Goal: Task Accomplishment & Management: Use online tool/utility

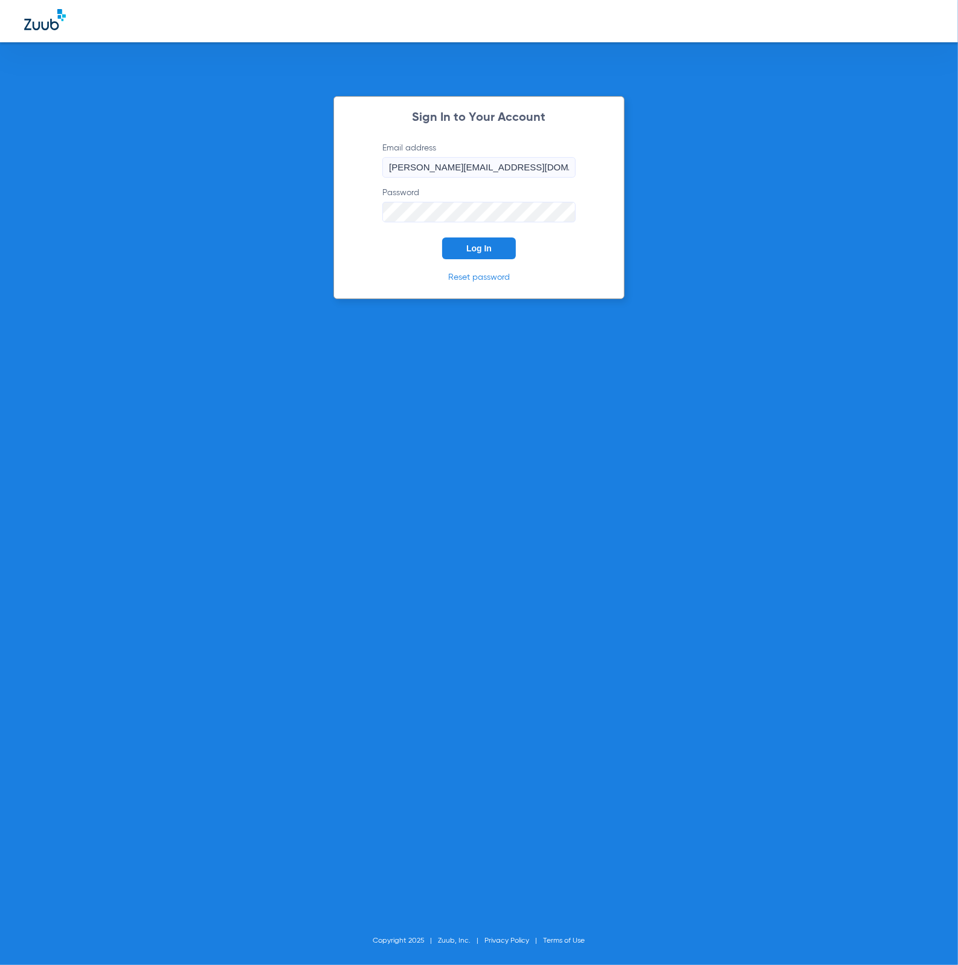
click at [486, 239] on button "Log In" at bounding box center [479, 248] width 74 height 22
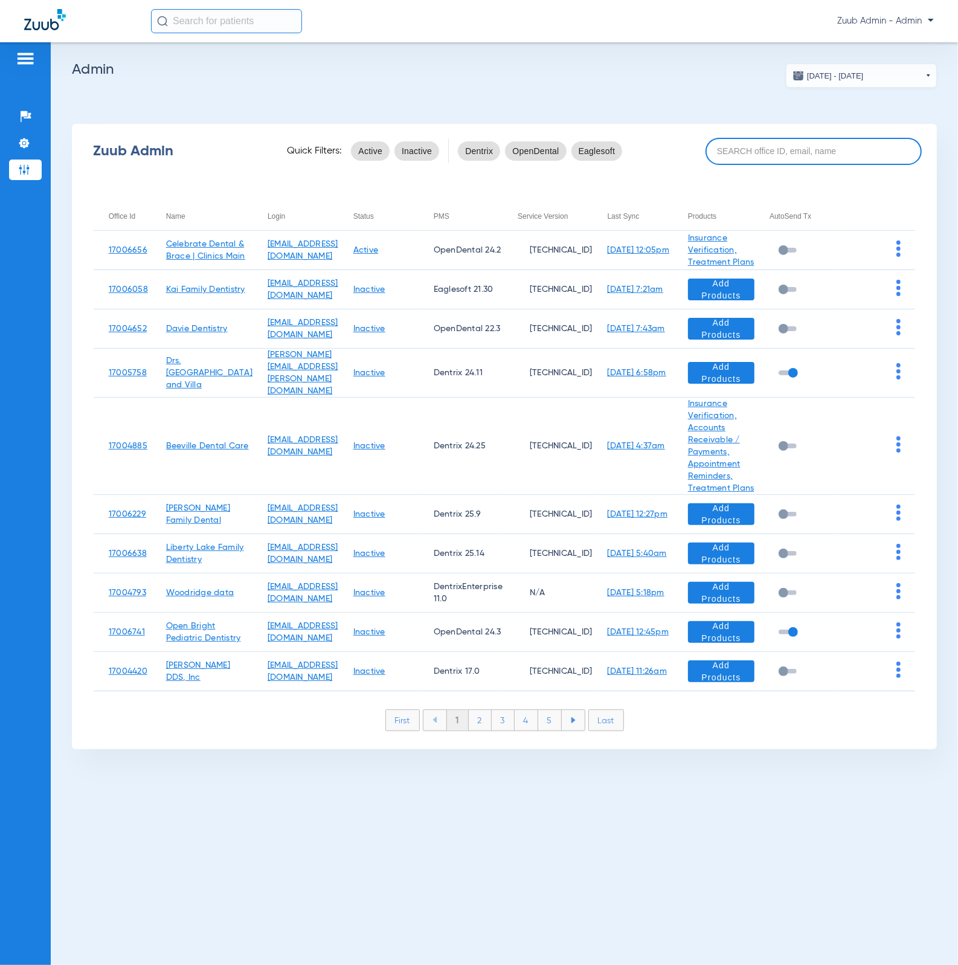
paste input "17005982"
type input "17005982"
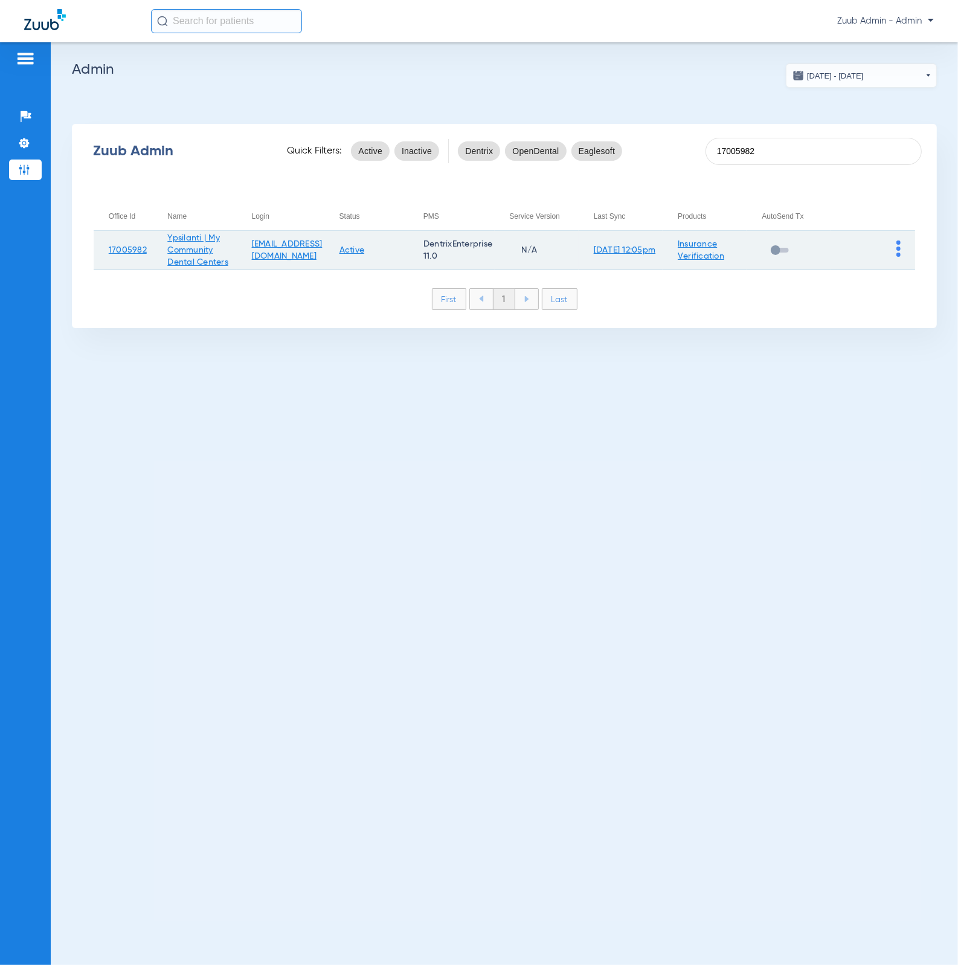
click at [909, 251] on td at bounding box center [874, 250] width 84 height 39
click at [903, 251] on td at bounding box center [874, 250] width 84 height 39
click at [900, 251] on td at bounding box center [874, 250] width 84 height 39
click at [899, 251] on img at bounding box center [899, 249] width 4 height 16
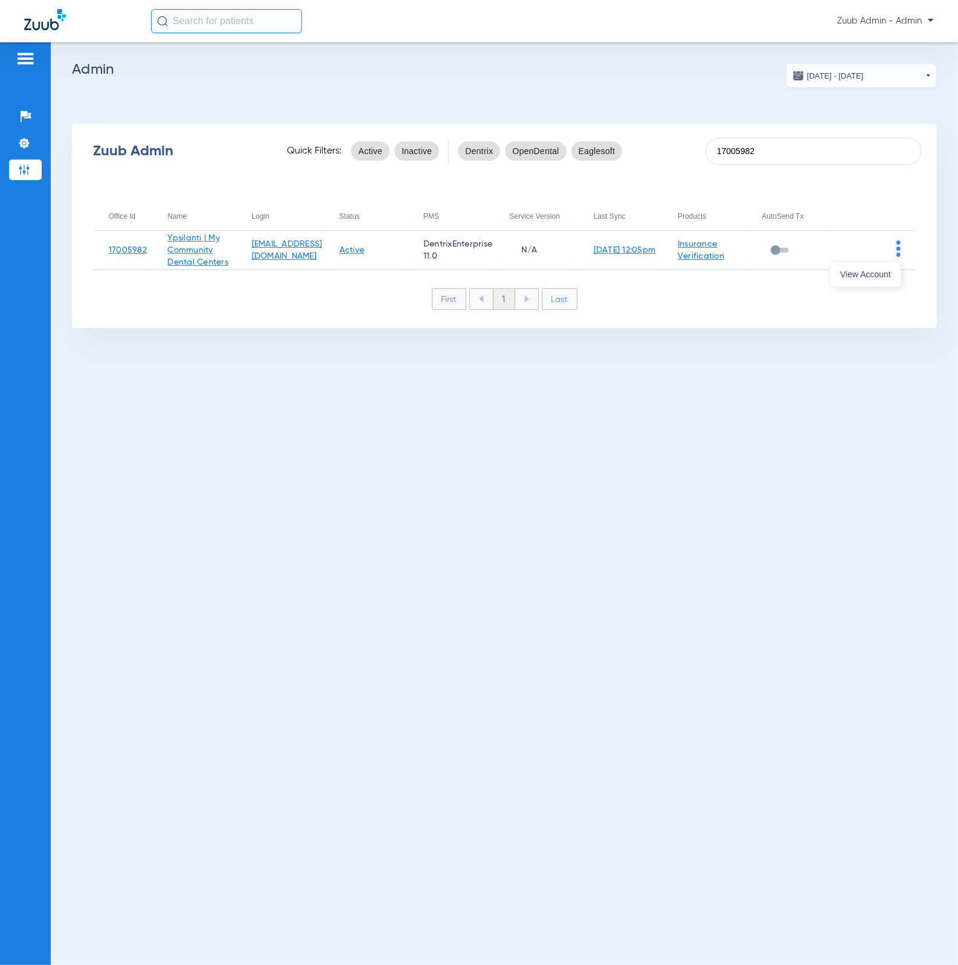
drag, startPoint x: 882, startPoint y: 273, endPoint x: 775, endPoint y: 228, distance: 116.7
click at [882, 273] on span "View Account" at bounding box center [866, 274] width 51 height 8
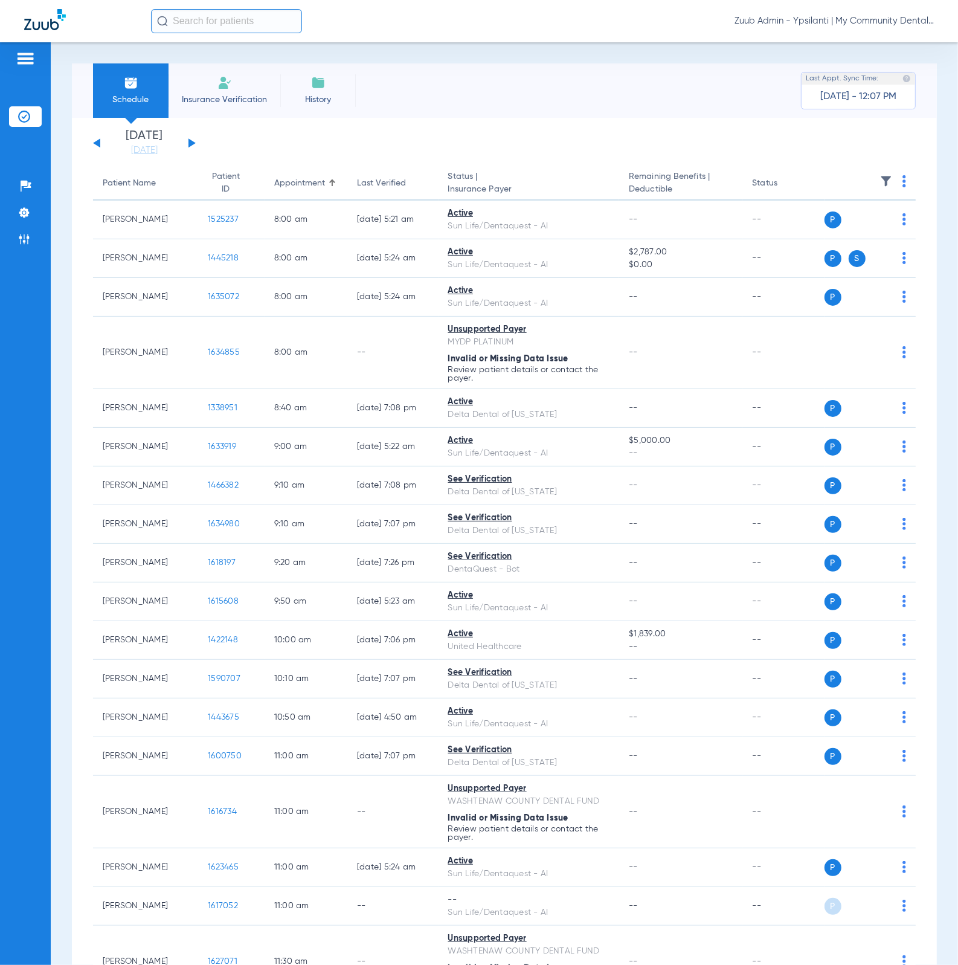
click at [235, 15] on input "text" at bounding box center [226, 21] width 151 height 24
type input "1547593"
click at [219, 59] on td "[PERSON_NAME]" at bounding box center [197, 64] width 94 height 17
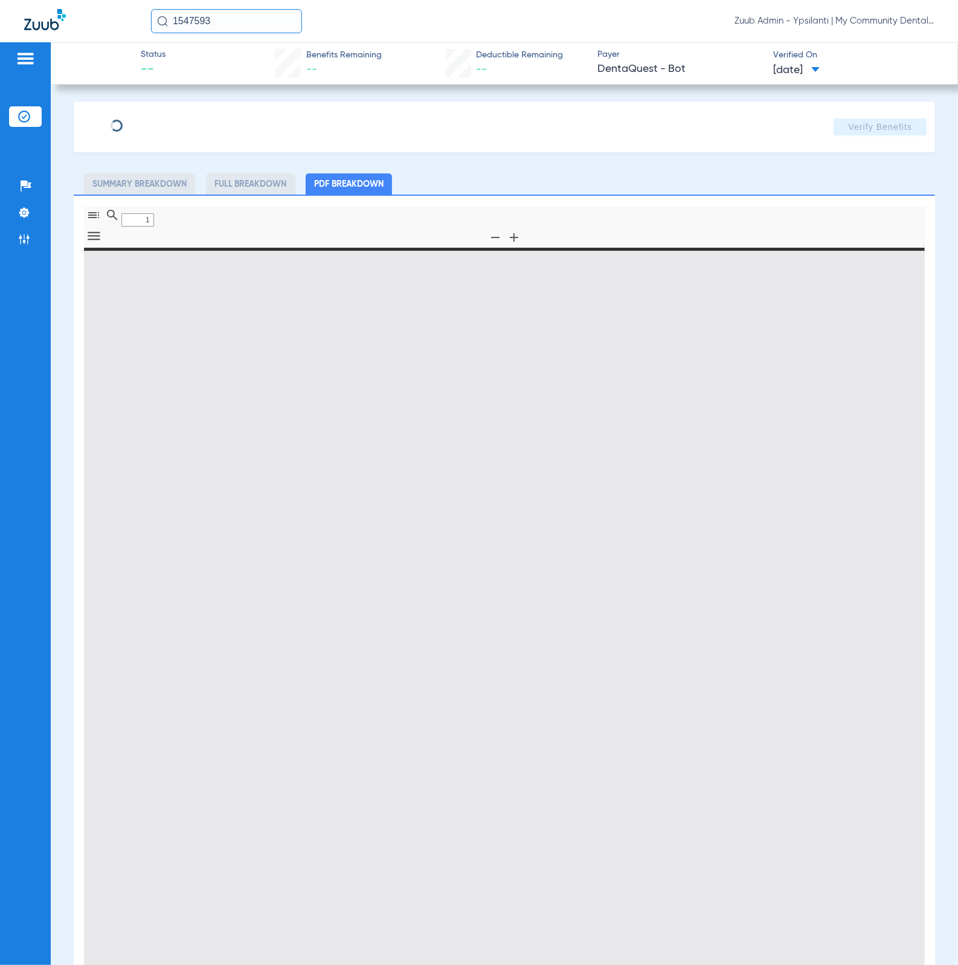
type input "0"
select select "page-width"
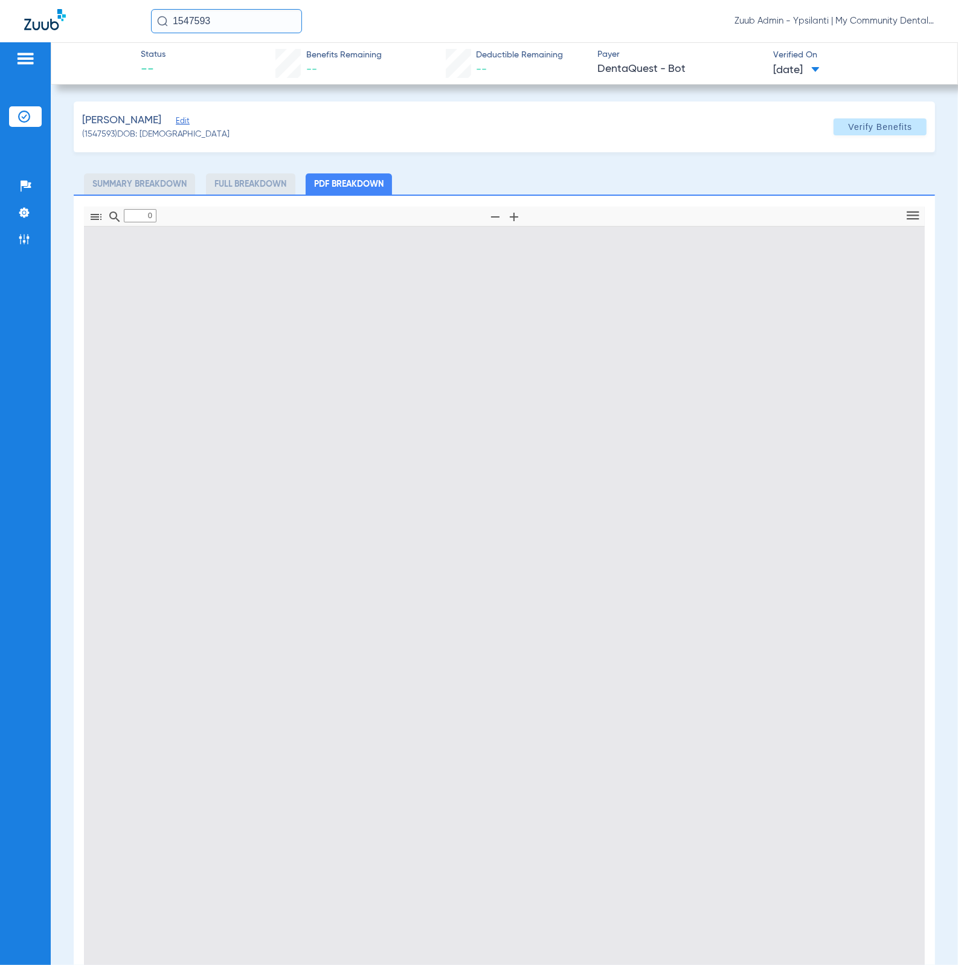
type input "1"
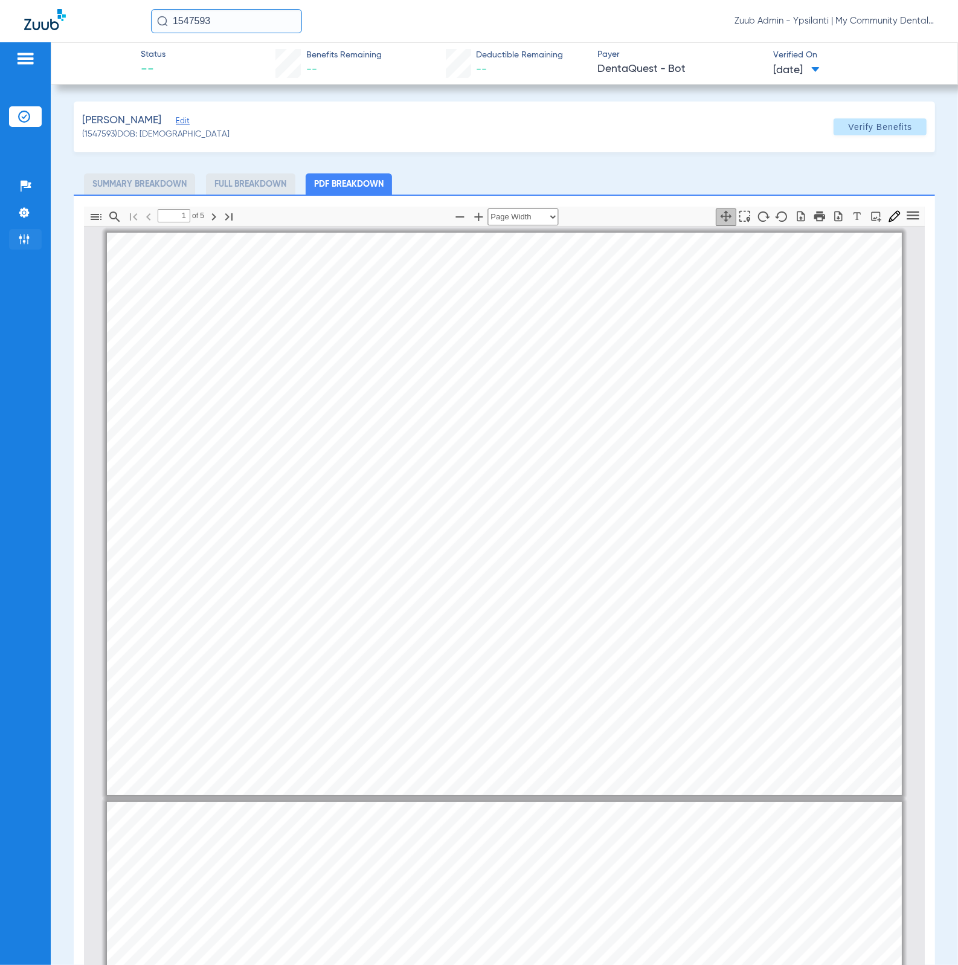
click at [34, 233] on li "Admin" at bounding box center [25, 239] width 33 height 21
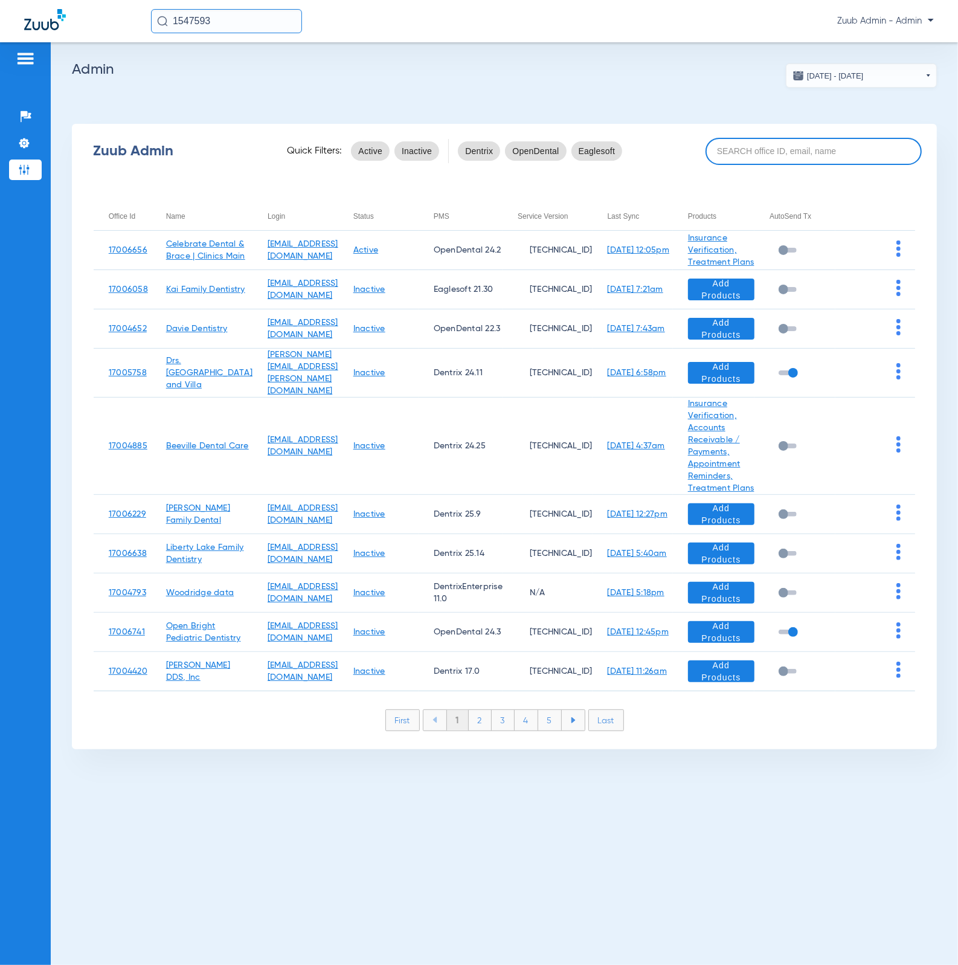
paste input "17005944"
type input "17005944"
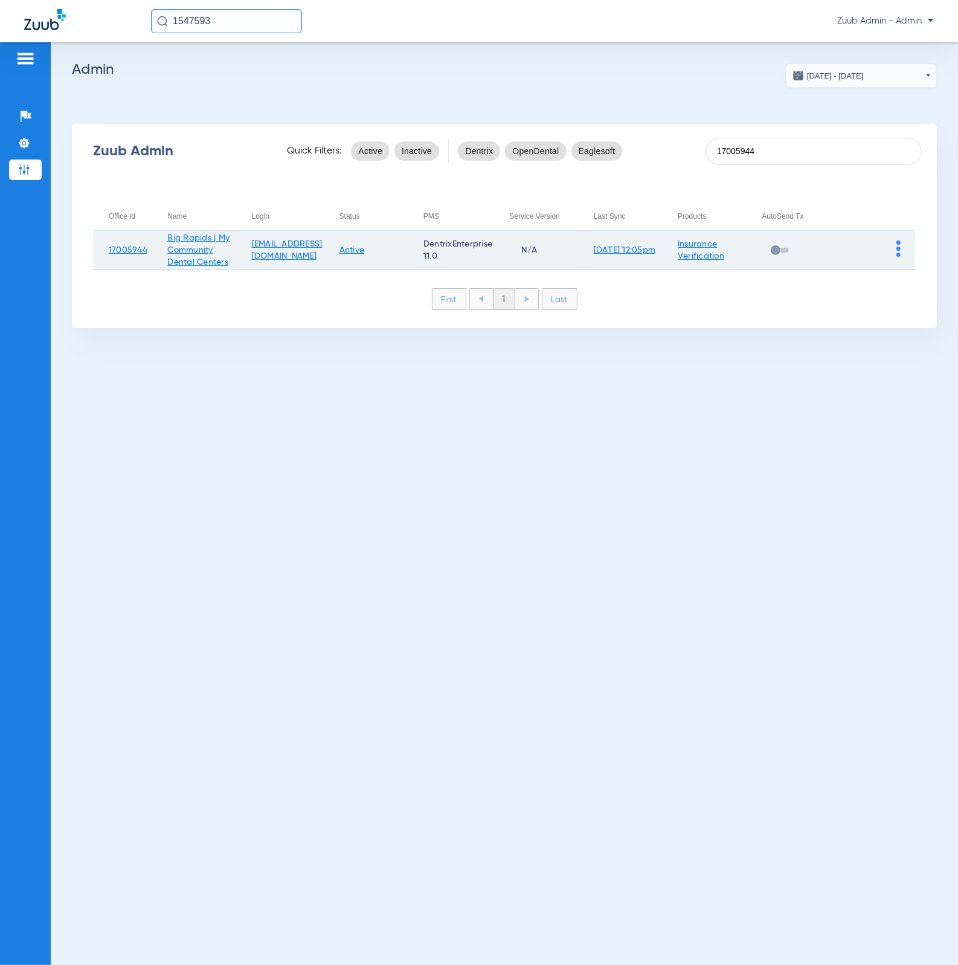
click at [897, 254] on img at bounding box center [899, 249] width 4 height 16
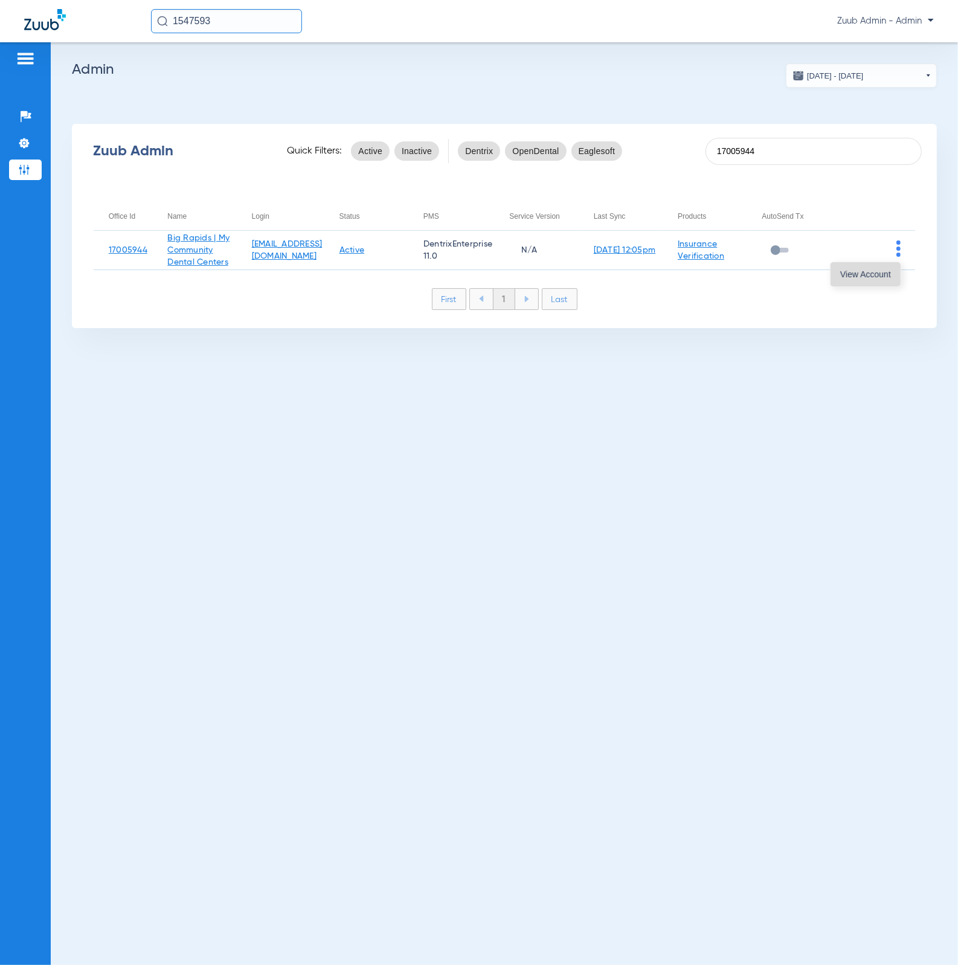
click at [873, 273] on span "View Account" at bounding box center [866, 274] width 51 height 8
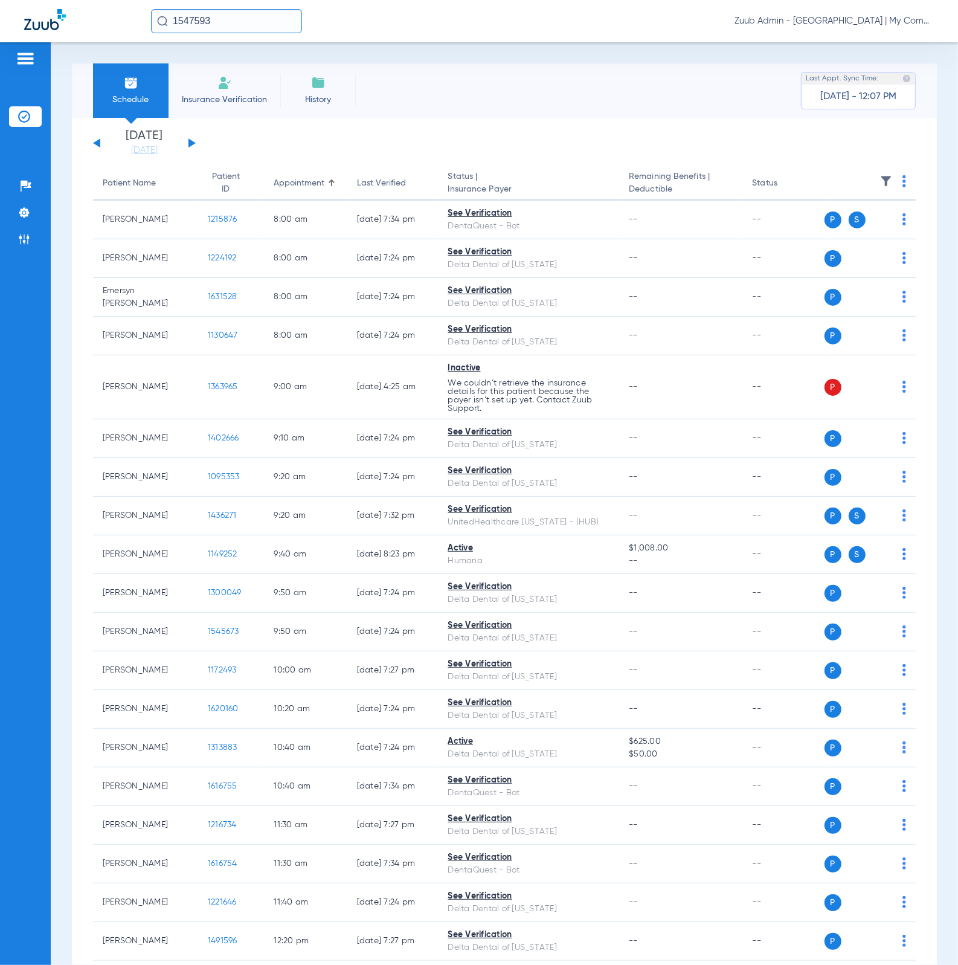
click at [880, 186] on img at bounding box center [886, 181] width 12 height 12
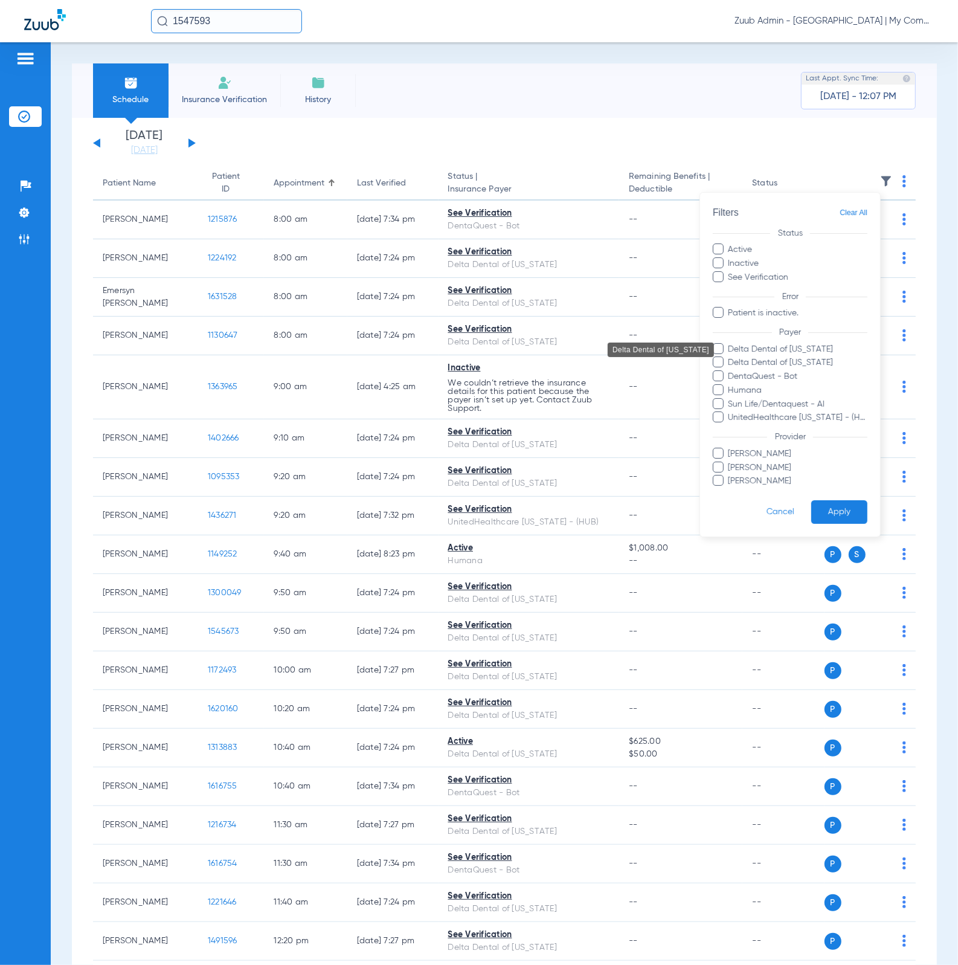
click at [814, 353] on span "Delta Dental of [US_STATE]" at bounding box center [798, 349] width 140 height 13
click at [731, 358] on input "Delta Dental of [US_STATE]" at bounding box center [731, 358] width 0 height 0
click at [841, 512] on button "Apply" at bounding box center [840, 513] width 56 height 24
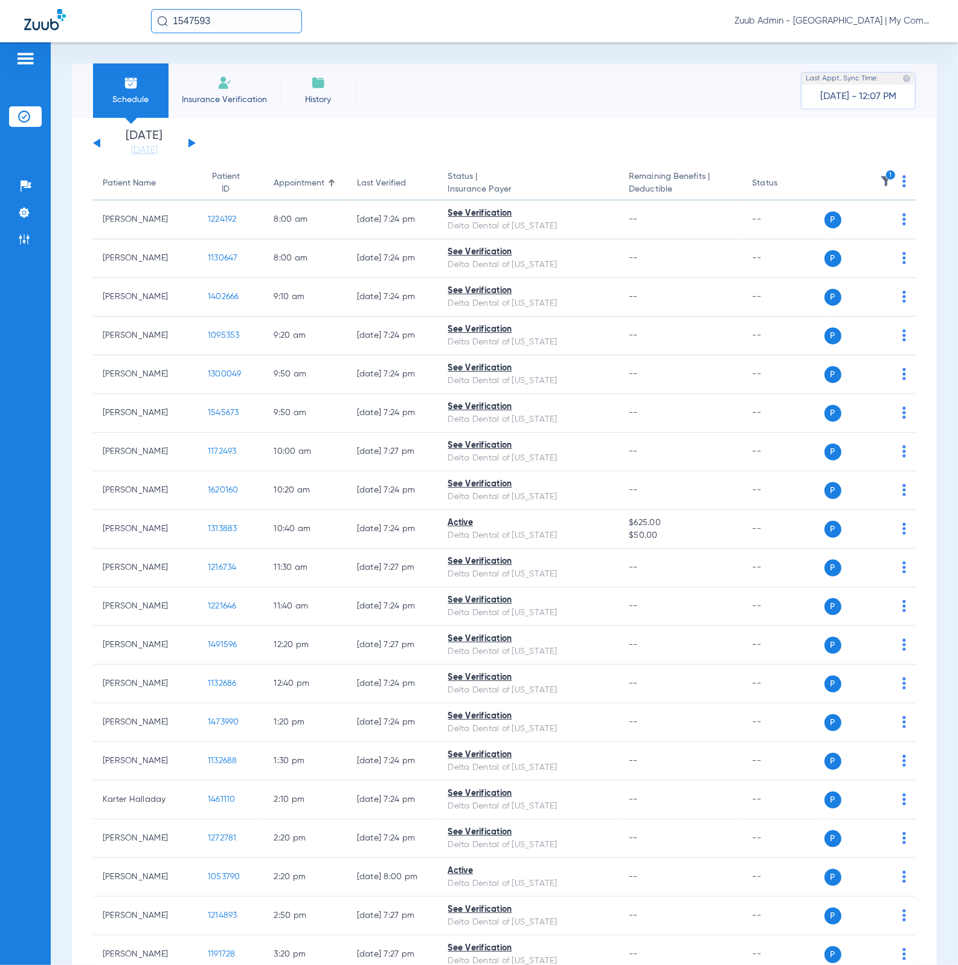
click at [140, 157] on div "[DATE] [DATE] [DATE] [DATE] [DATE] [DATE] [DATE] [DATE] [DATE] [DATE] [DATE] [D…" at bounding box center [504, 574] width 865 height 913
click at [27, 248] on li "Admin" at bounding box center [25, 239] width 33 height 21
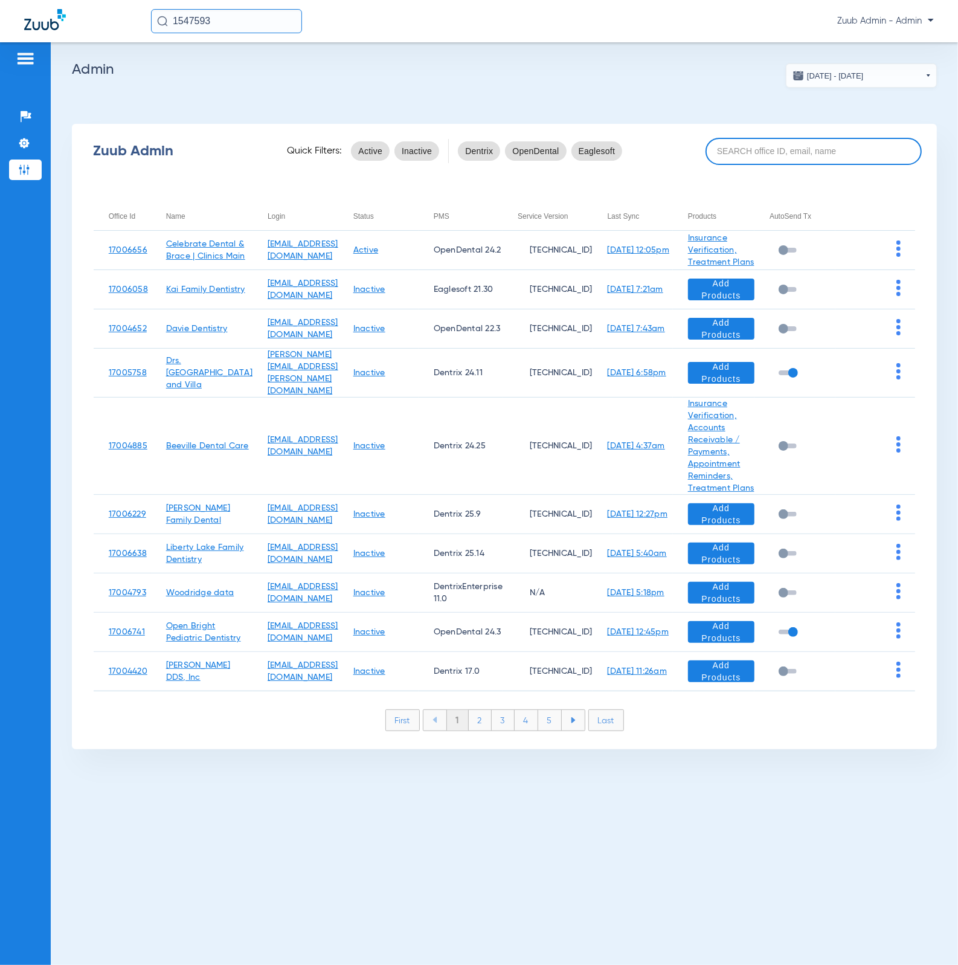
paste input "17005946"
type input "17005946"
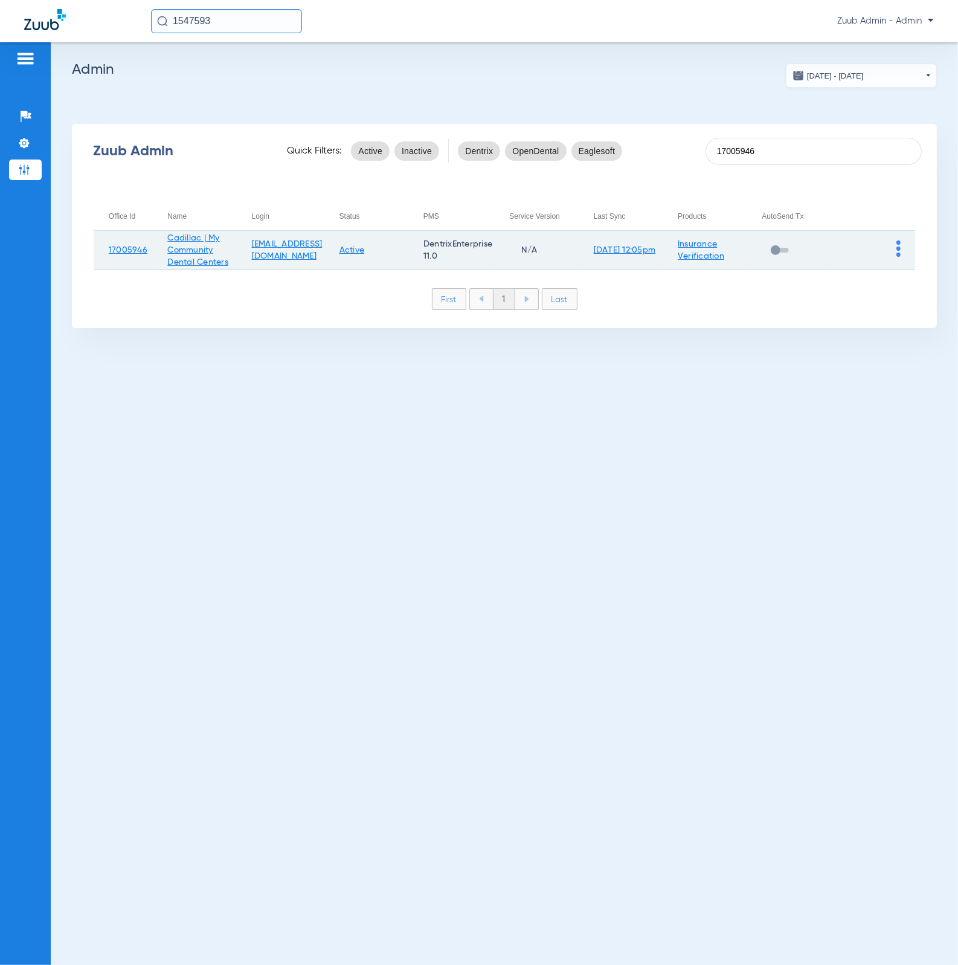
click at [902, 255] on td at bounding box center [874, 250] width 84 height 39
click at [899, 255] on img at bounding box center [899, 249] width 4 height 16
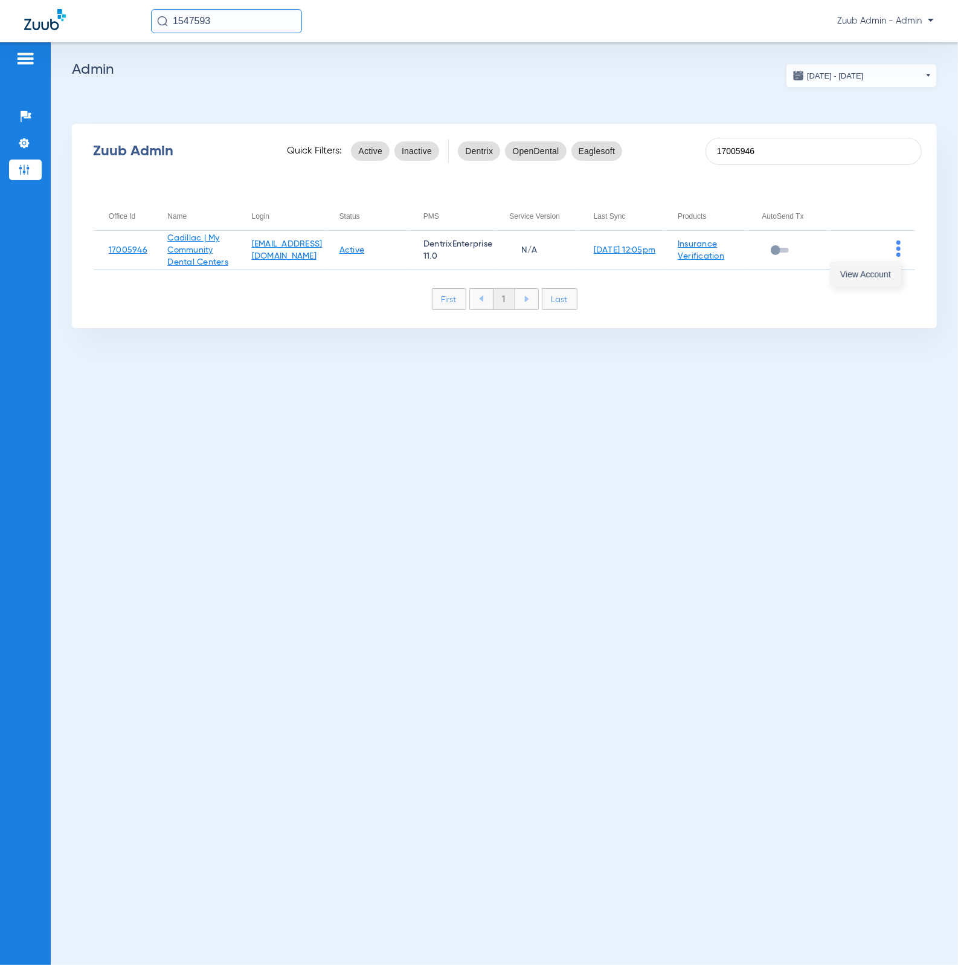
click at [891, 270] on span "View Account" at bounding box center [866, 274] width 51 height 8
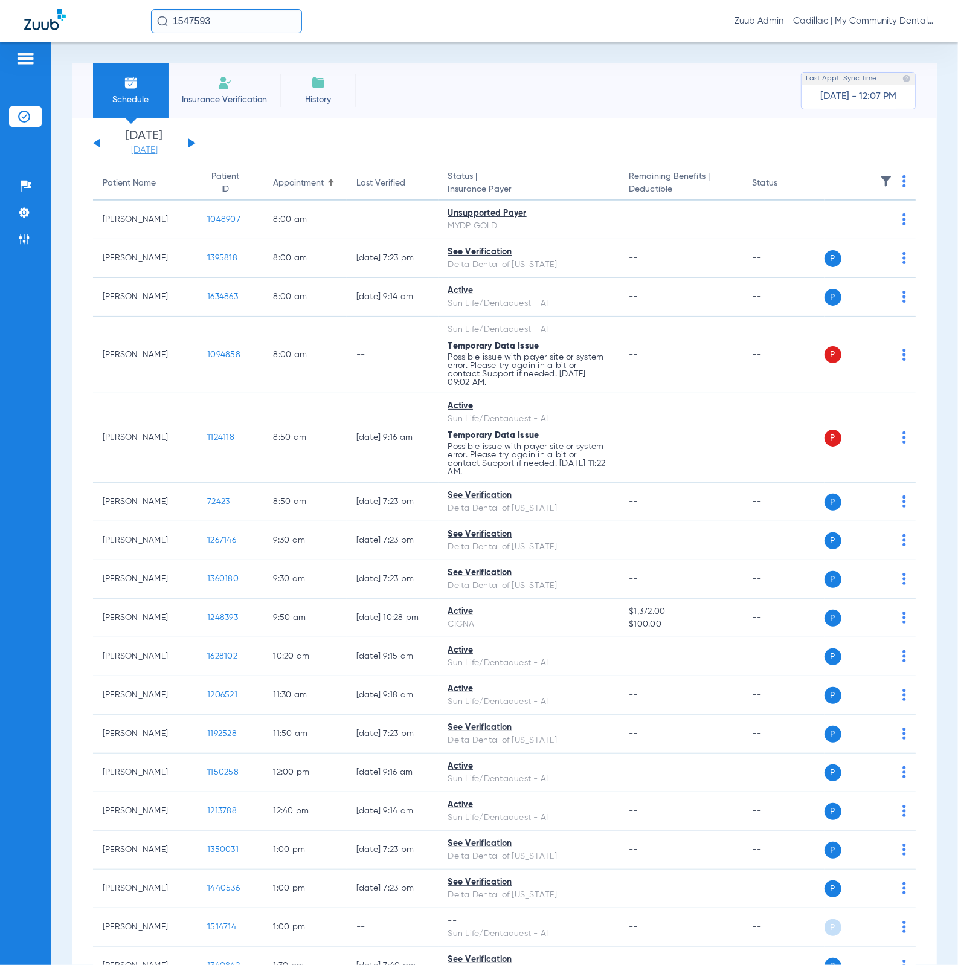
click at [153, 146] on link "[DATE]" at bounding box center [144, 150] width 73 height 12
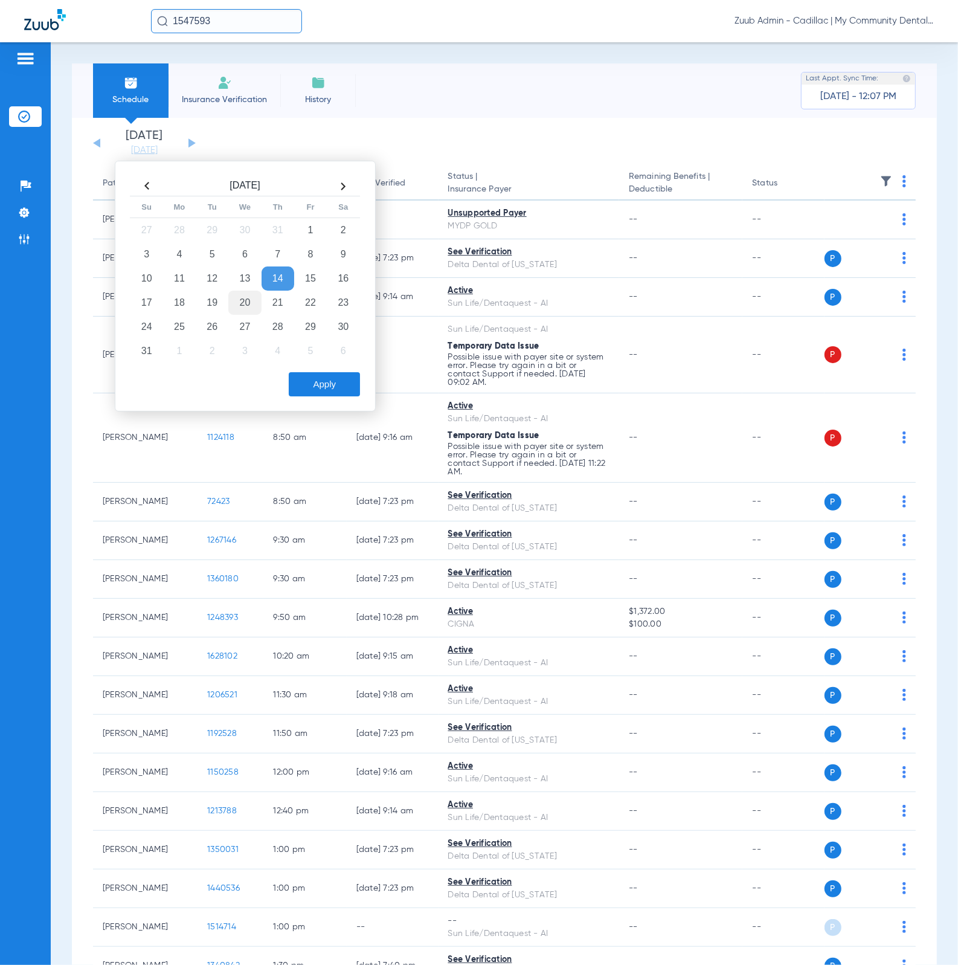
click at [248, 307] on td "20" at bounding box center [244, 303] width 33 height 24
click at [337, 396] on button "Apply" at bounding box center [324, 384] width 71 height 24
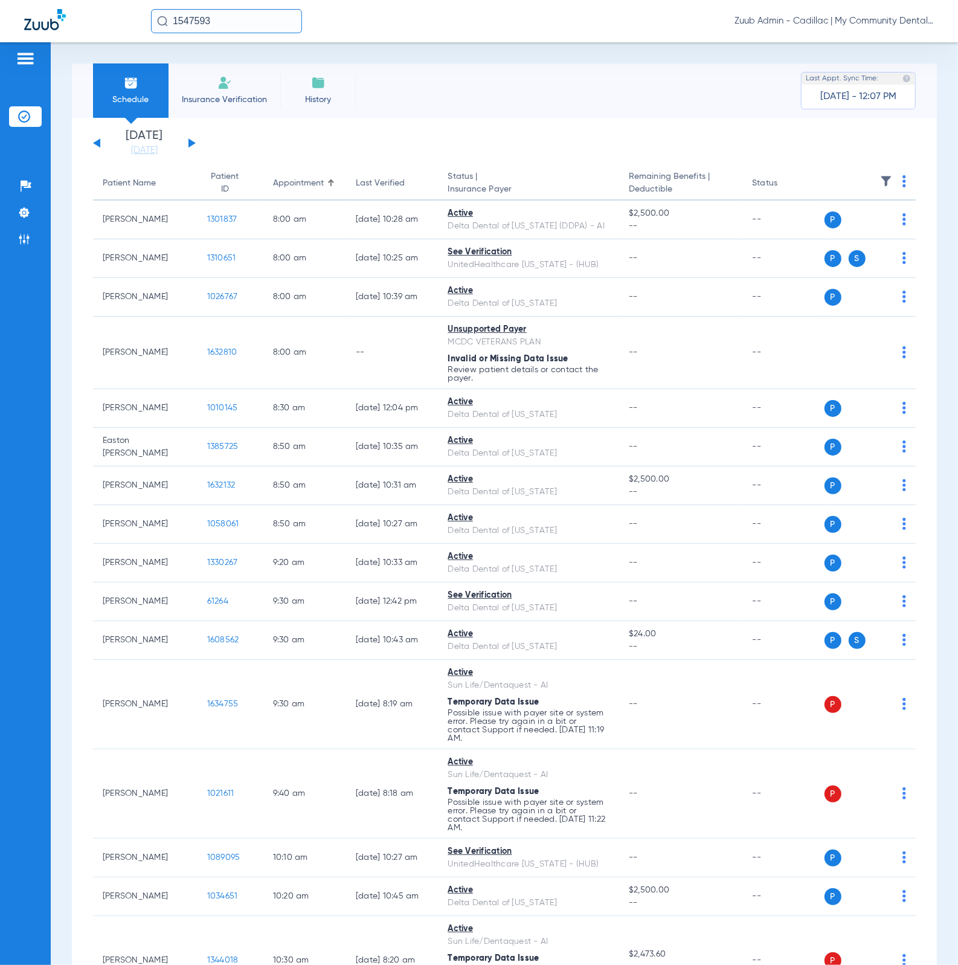
click at [880, 187] on span at bounding box center [886, 185] width 12 height 8
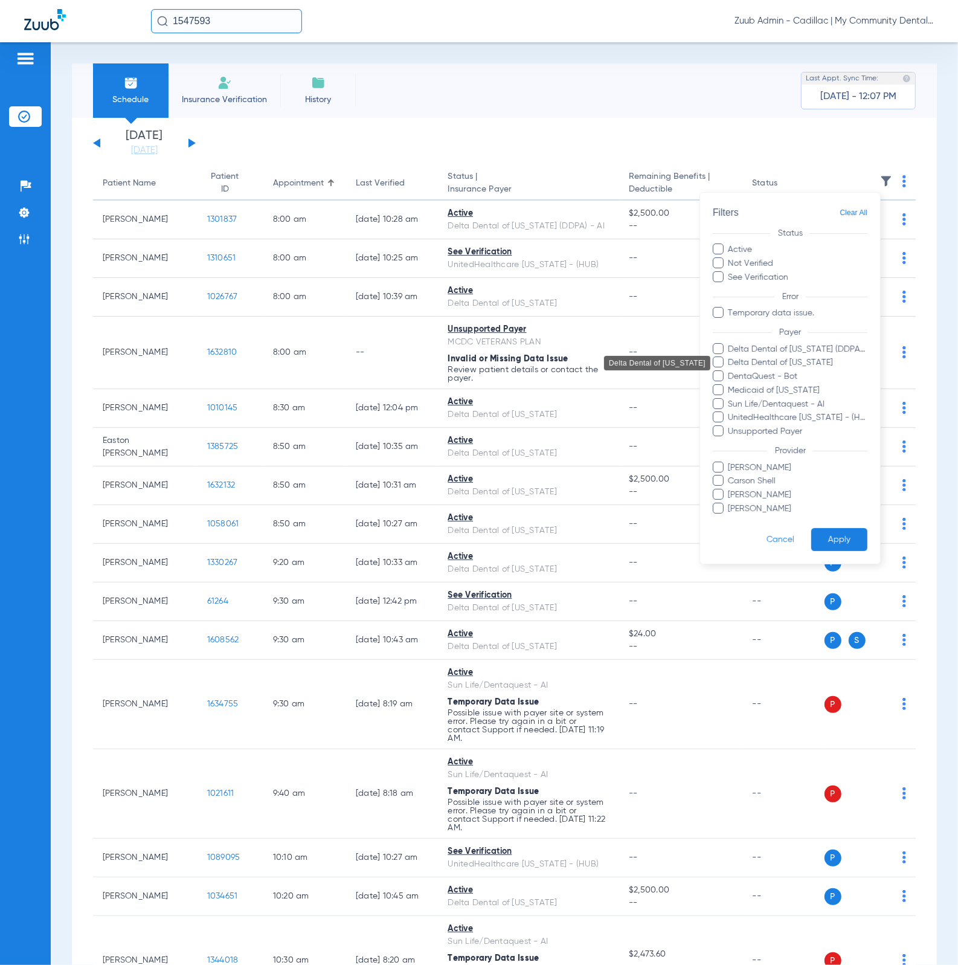
click at [821, 366] on span "Delta Dental of [US_STATE]" at bounding box center [798, 363] width 140 height 13
click at [731, 372] on input "Delta Dental of [US_STATE]" at bounding box center [731, 372] width 0 height 0
click at [855, 548] on button "Apply" at bounding box center [840, 540] width 56 height 24
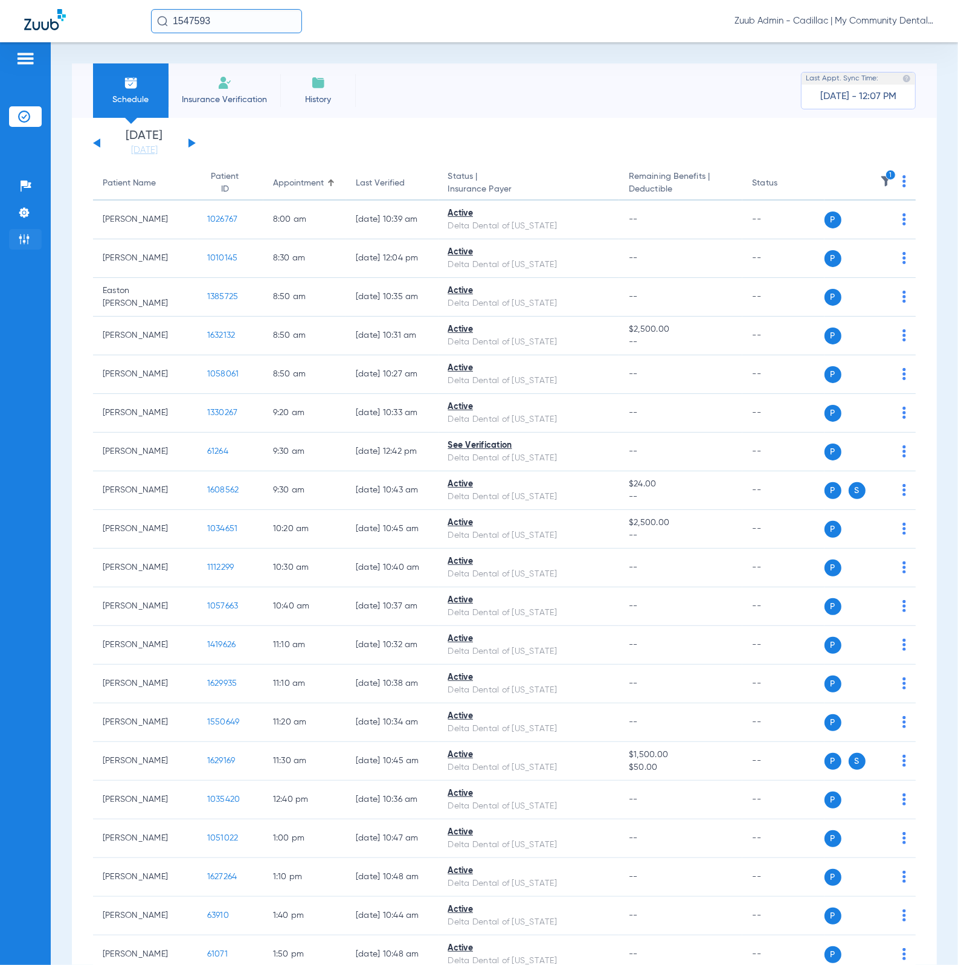
click at [33, 239] on li "Admin" at bounding box center [25, 239] width 33 height 21
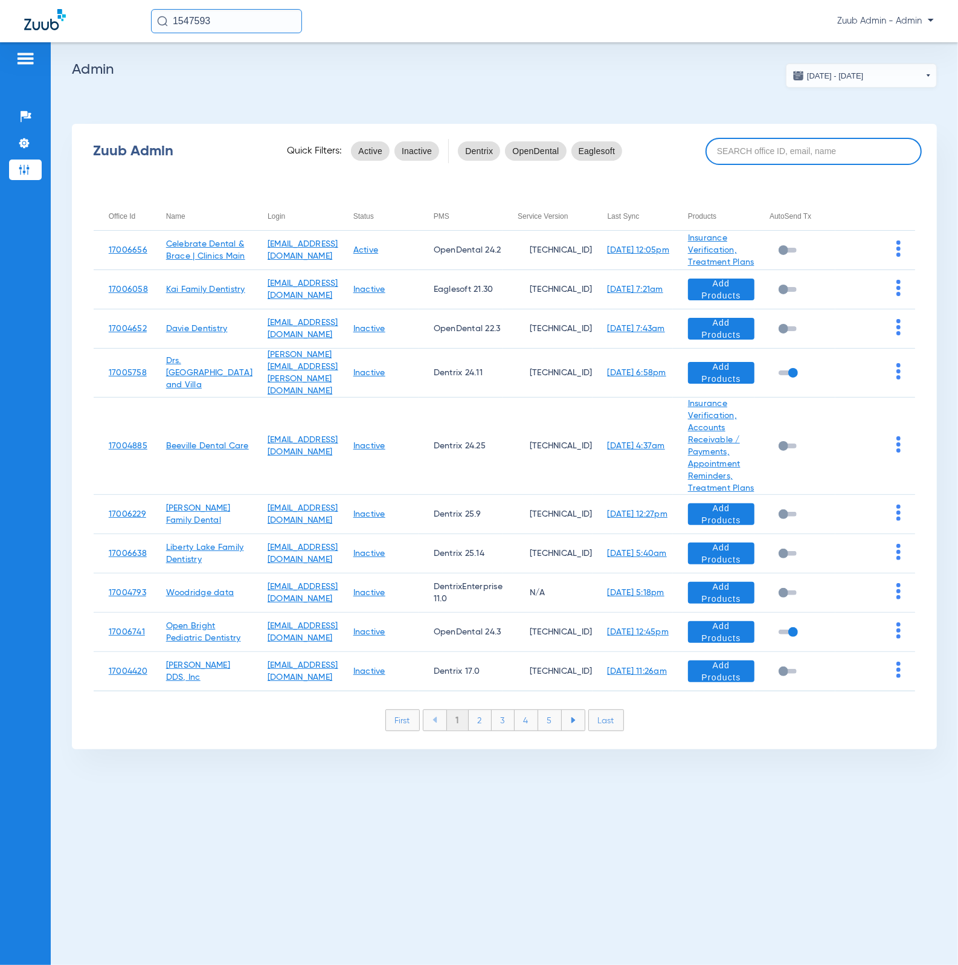
click at [742, 150] on input at bounding box center [814, 151] width 216 height 27
paste input "17007221"
type input "17007221"
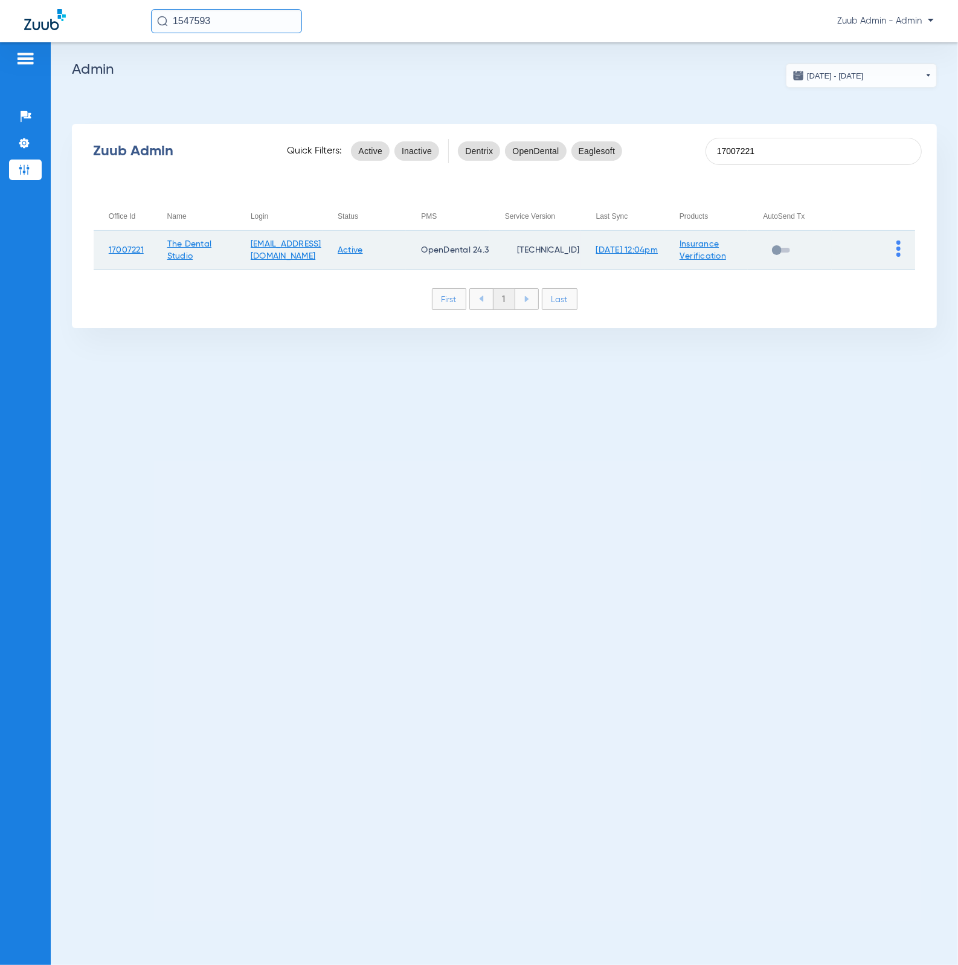
click at [898, 250] on img at bounding box center [899, 249] width 4 height 16
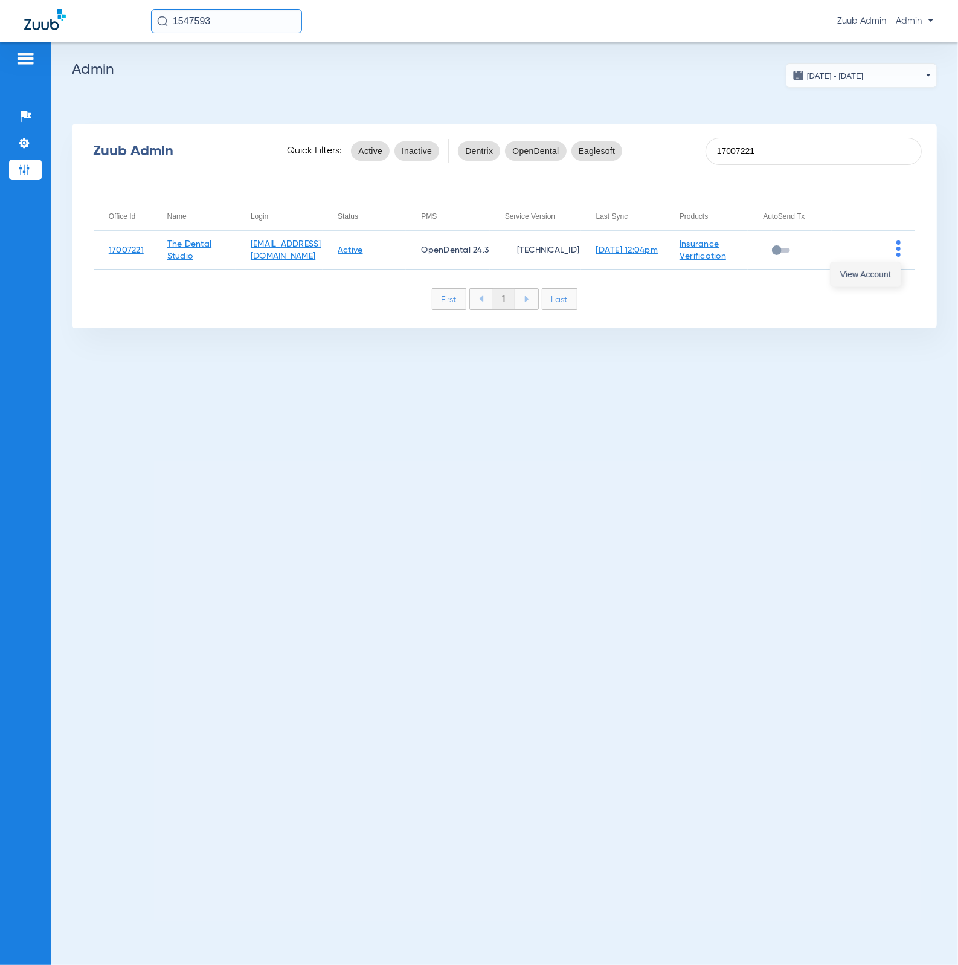
click at [887, 273] on span "View Account" at bounding box center [866, 274] width 51 height 8
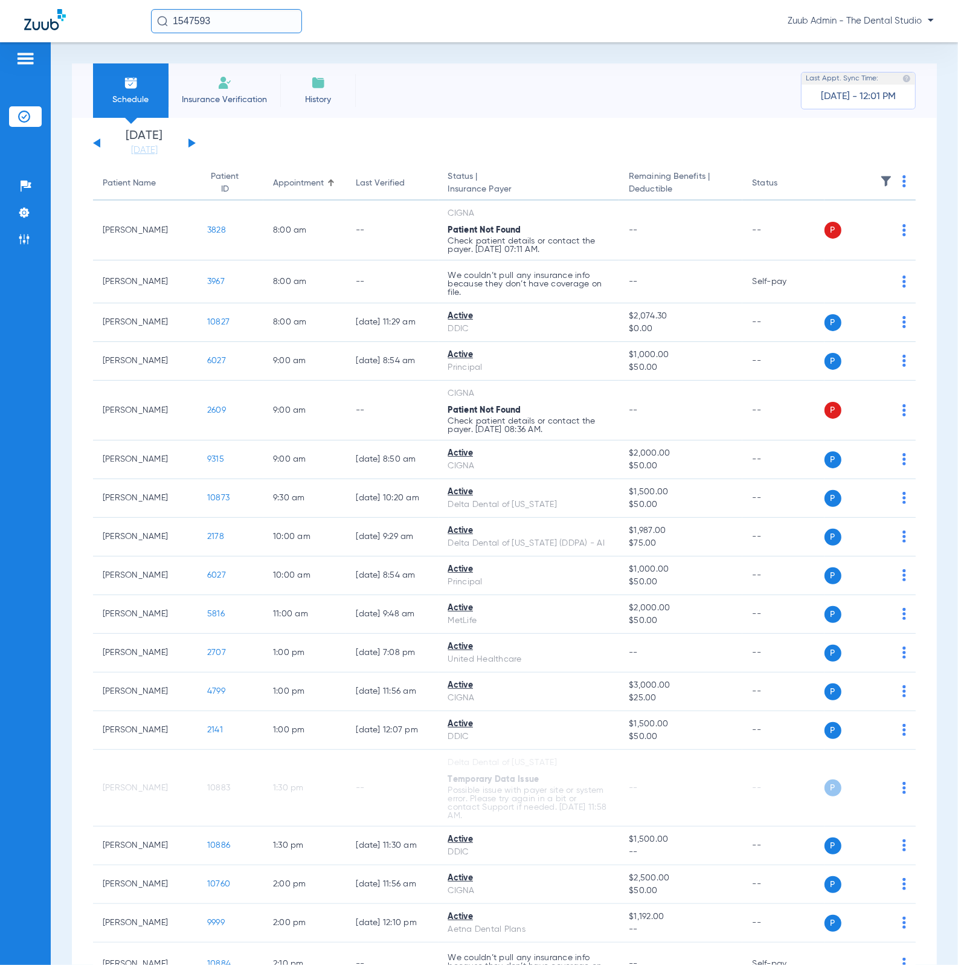
click at [227, 21] on input "1547593" at bounding box center [226, 21] width 151 height 24
paste input "0854"
type input "10854"
click at [212, 63] on span "[PERSON_NAME]" at bounding box center [194, 64] width 68 height 9
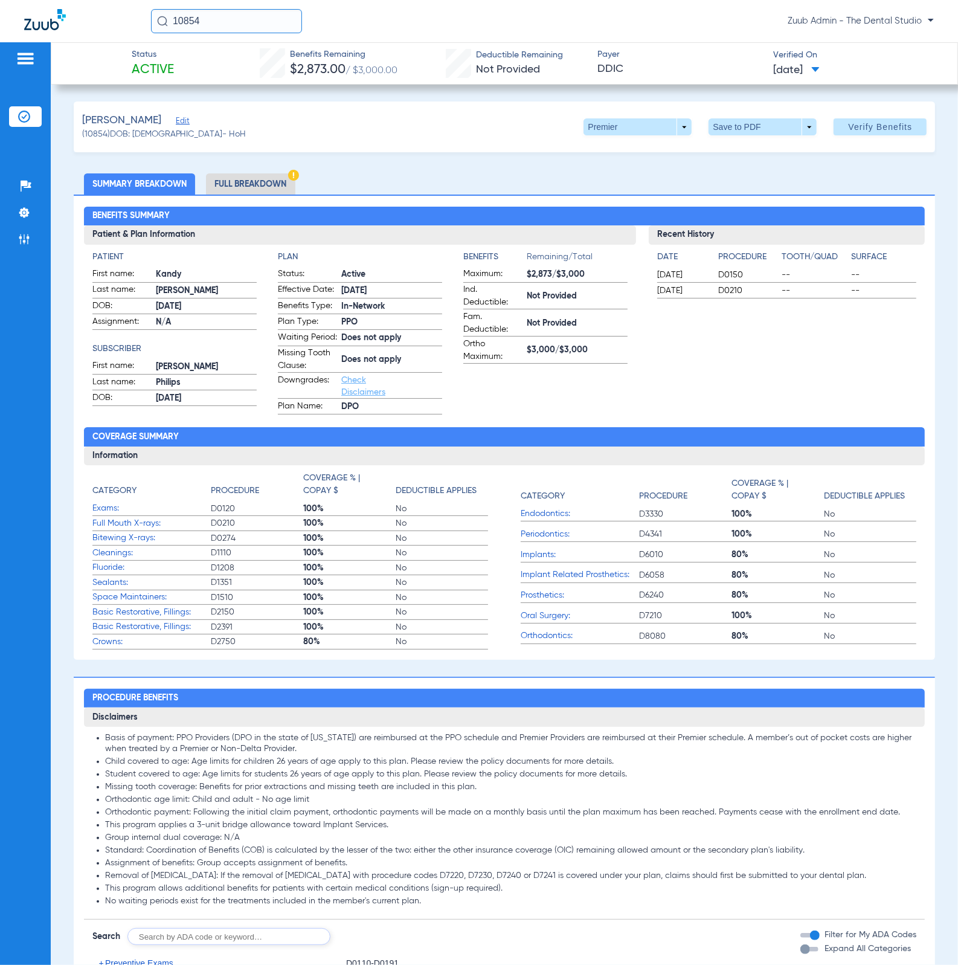
click at [34, 117] on li "Insurance Verification" at bounding box center [25, 116] width 33 height 21
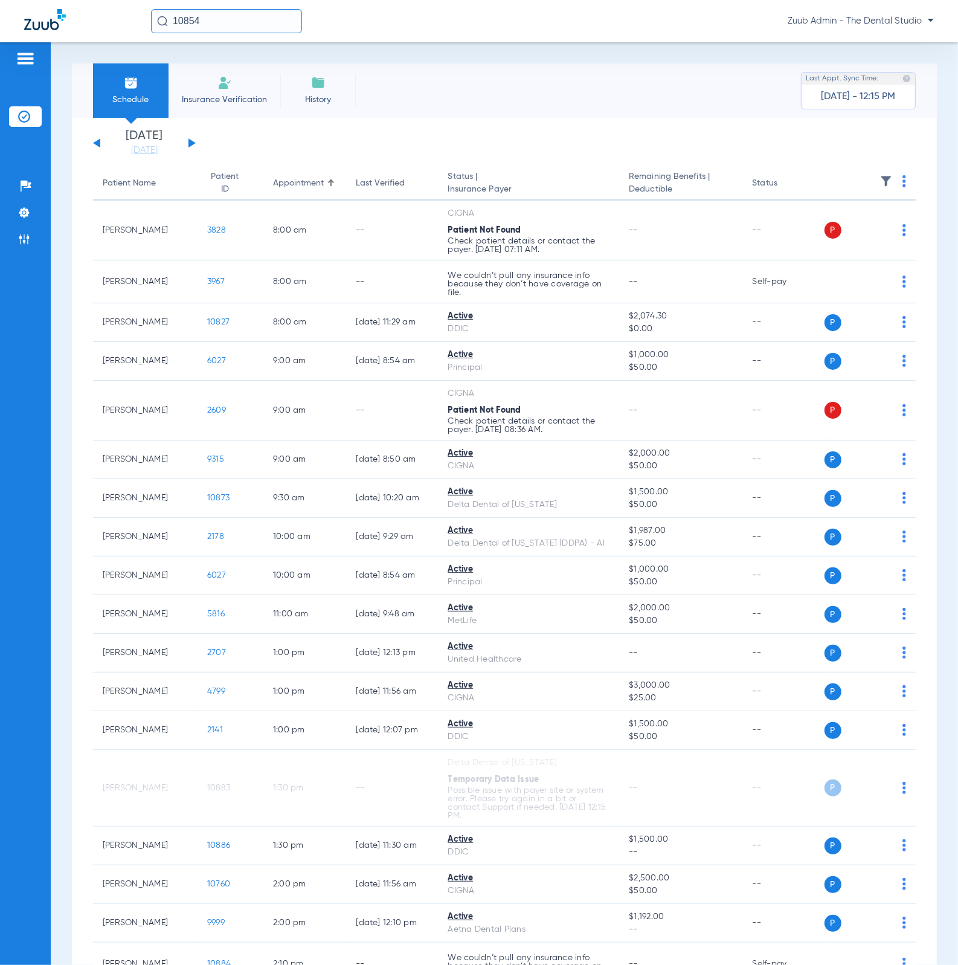
click at [880, 176] on img at bounding box center [886, 181] width 12 height 12
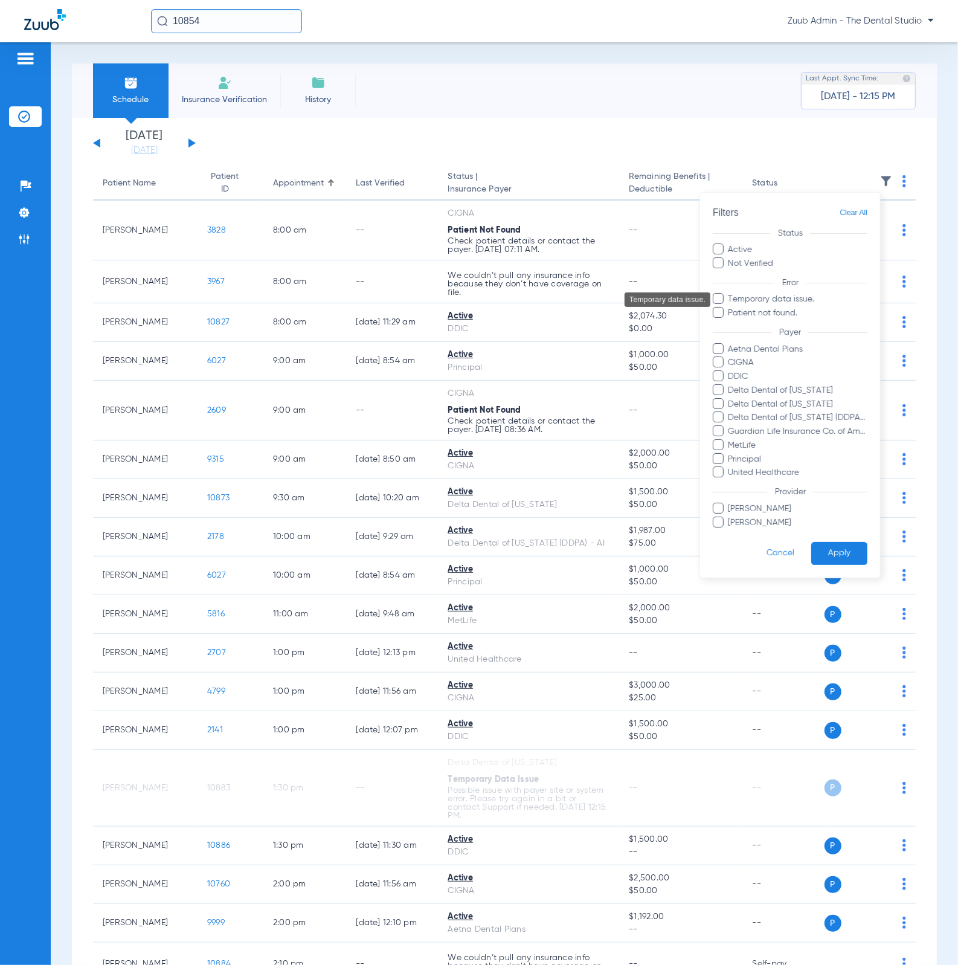
click at [787, 303] on span "Temporary data issue." at bounding box center [798, 300] width 140 height 13
click at [731, 308] on input "Temporary data issue." at bounding box center [731, 308] width 0 height 0
click at [850, 552] on button "Apply" at bounding box center [840, 554] width 56 height 24
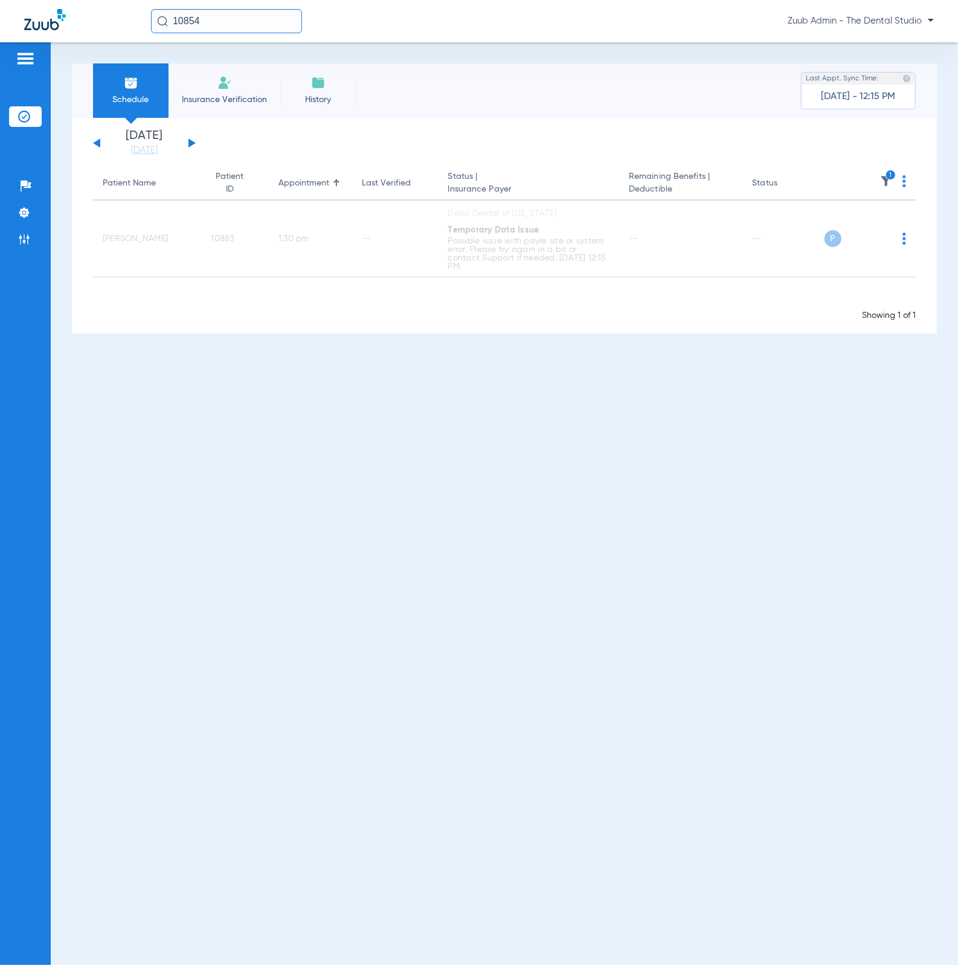
click at [190, 143] on button at bounding box center [192, 142] width 7 height 9
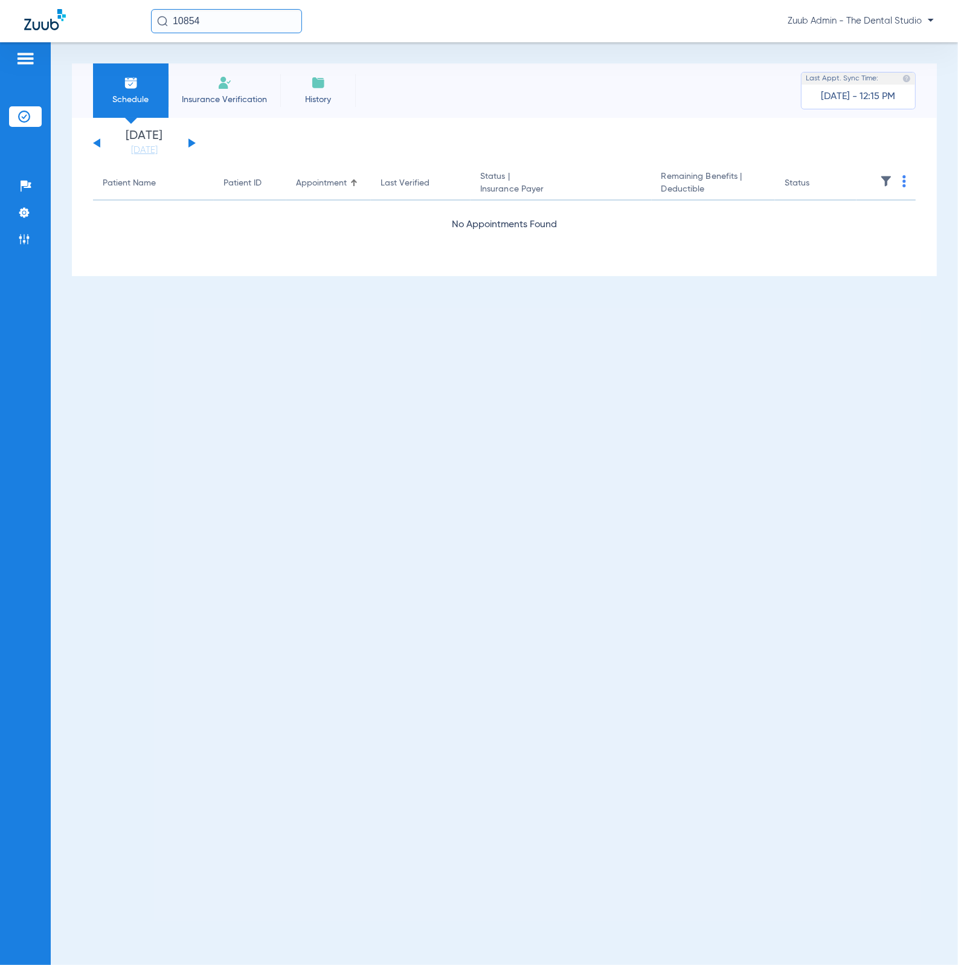
click at [884, 181] on img at bounding box center [886, 181] width 12 height 12
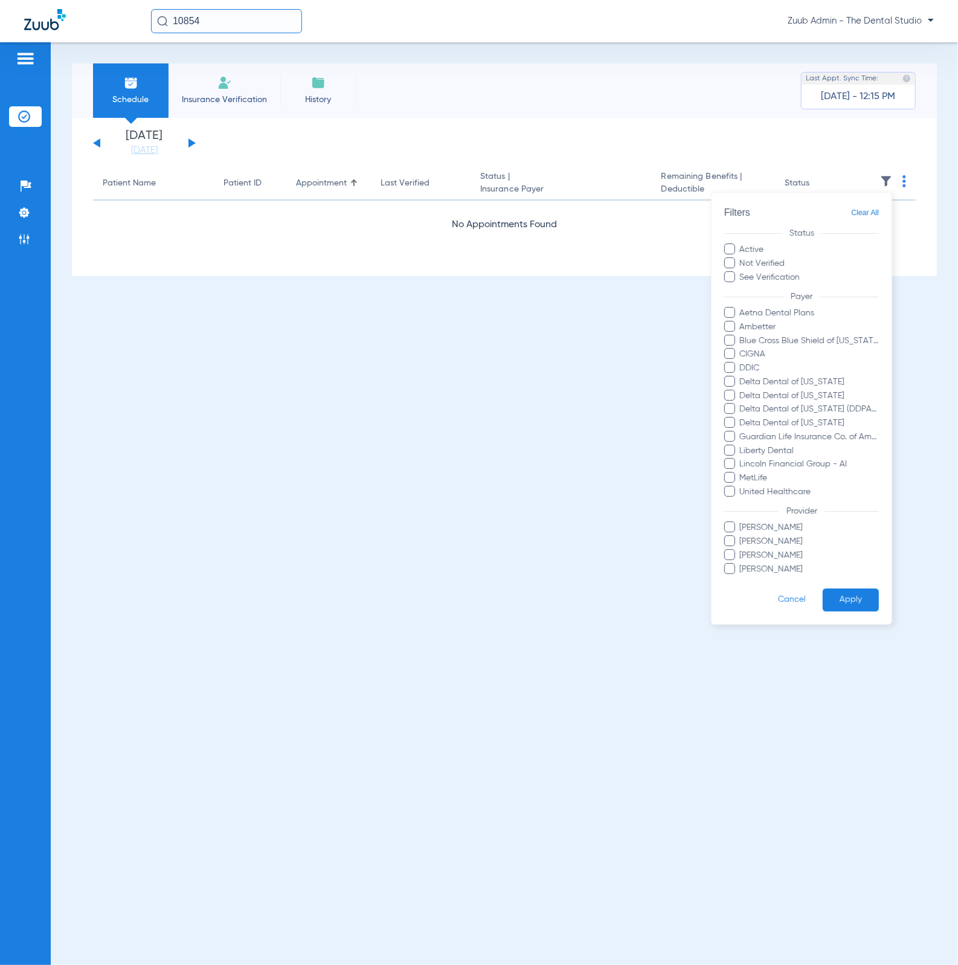
click at [870, 209] on span "Clear All" at bounding box center [865, 212] width 28 height 15
click at [866, 591] on button "Apply" at bounding box center [851, 601] width 56 height 24
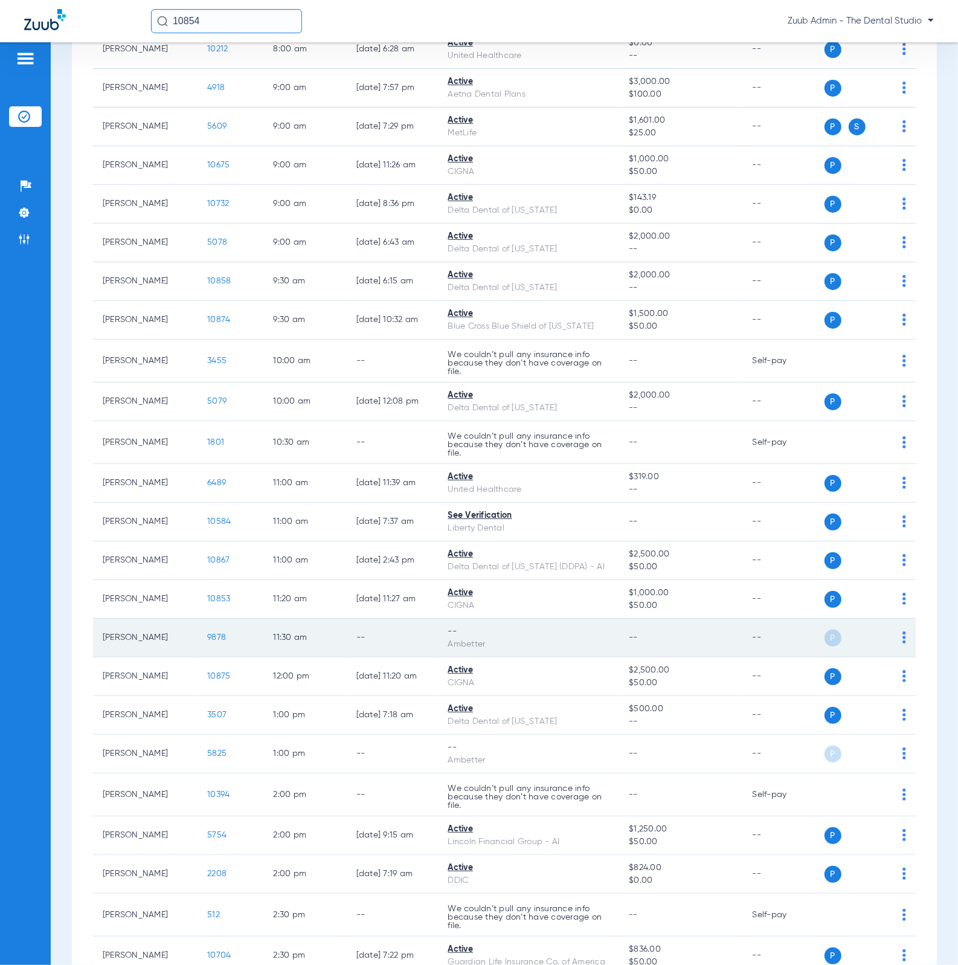
scroll to position [420, 0]
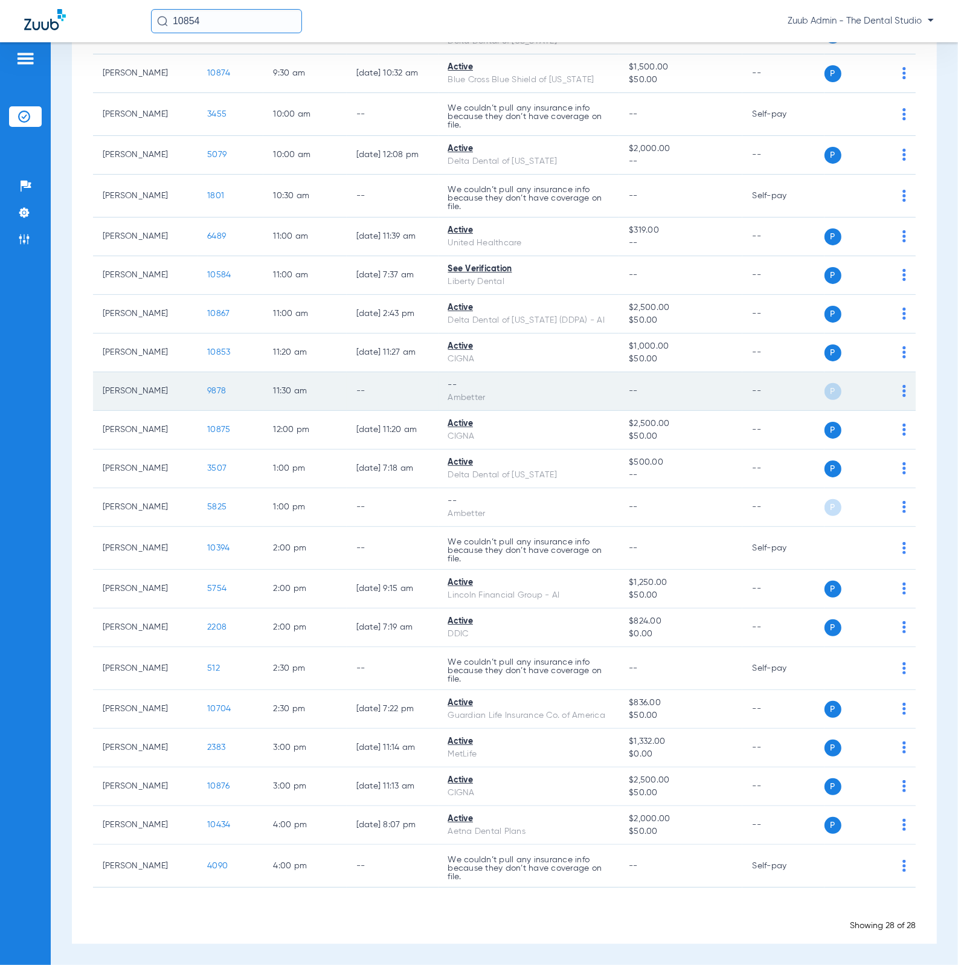
click at [903, 390] on img at bounding box center [905, 391] width 4 height 12
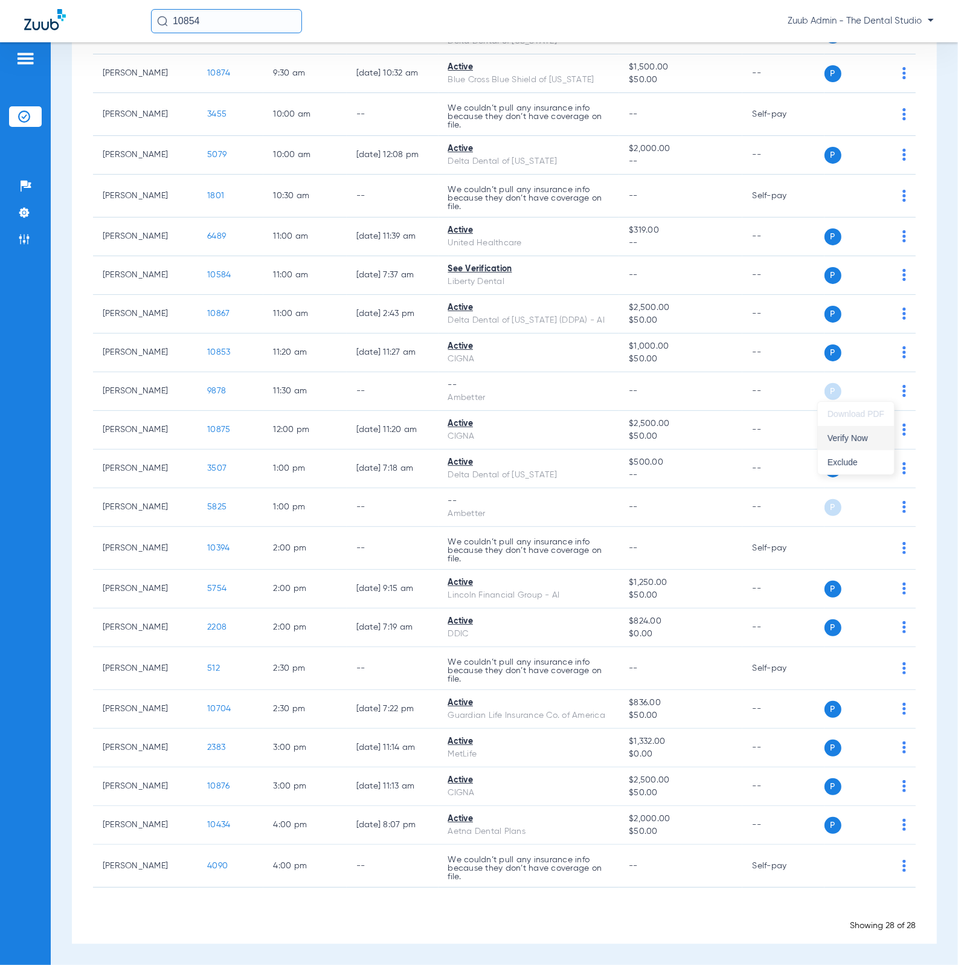
click at [882, 435] on span "Verify Now" at bounding box center [856, 438] width 57 height 8
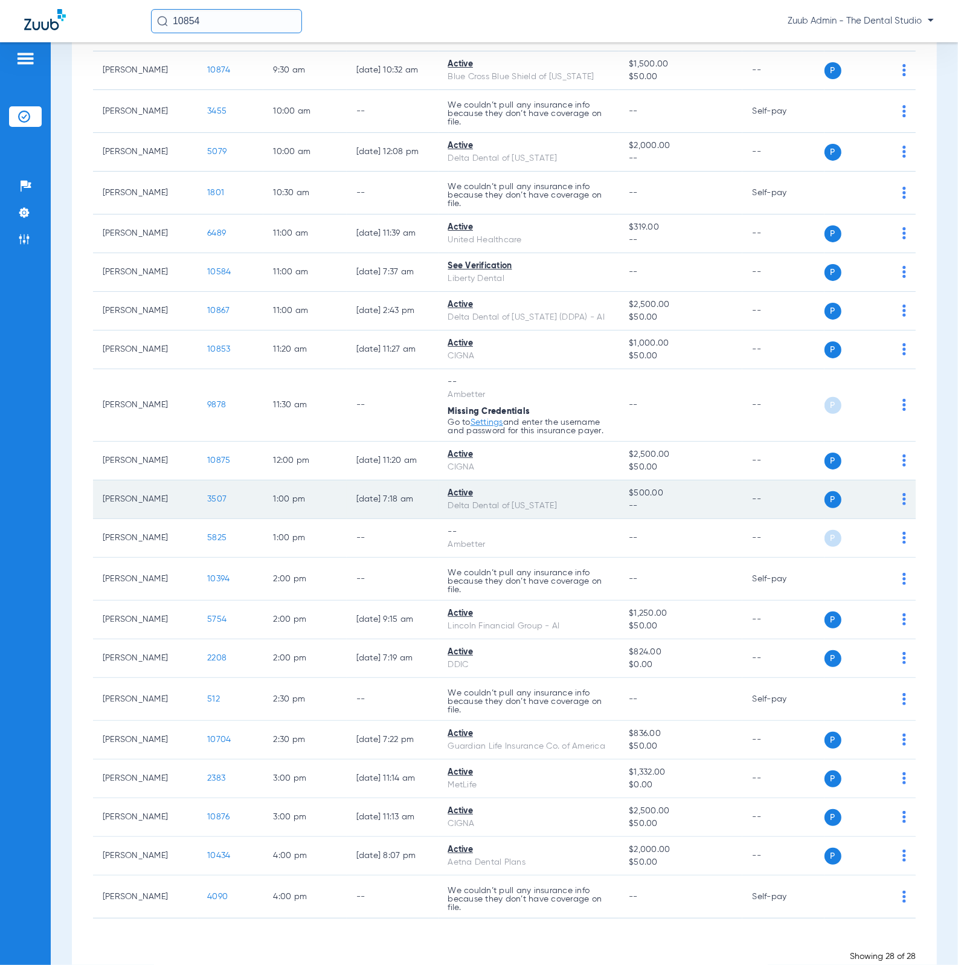
click at [903, 507] on span at bounding box center [905, 503] width 4 height 8
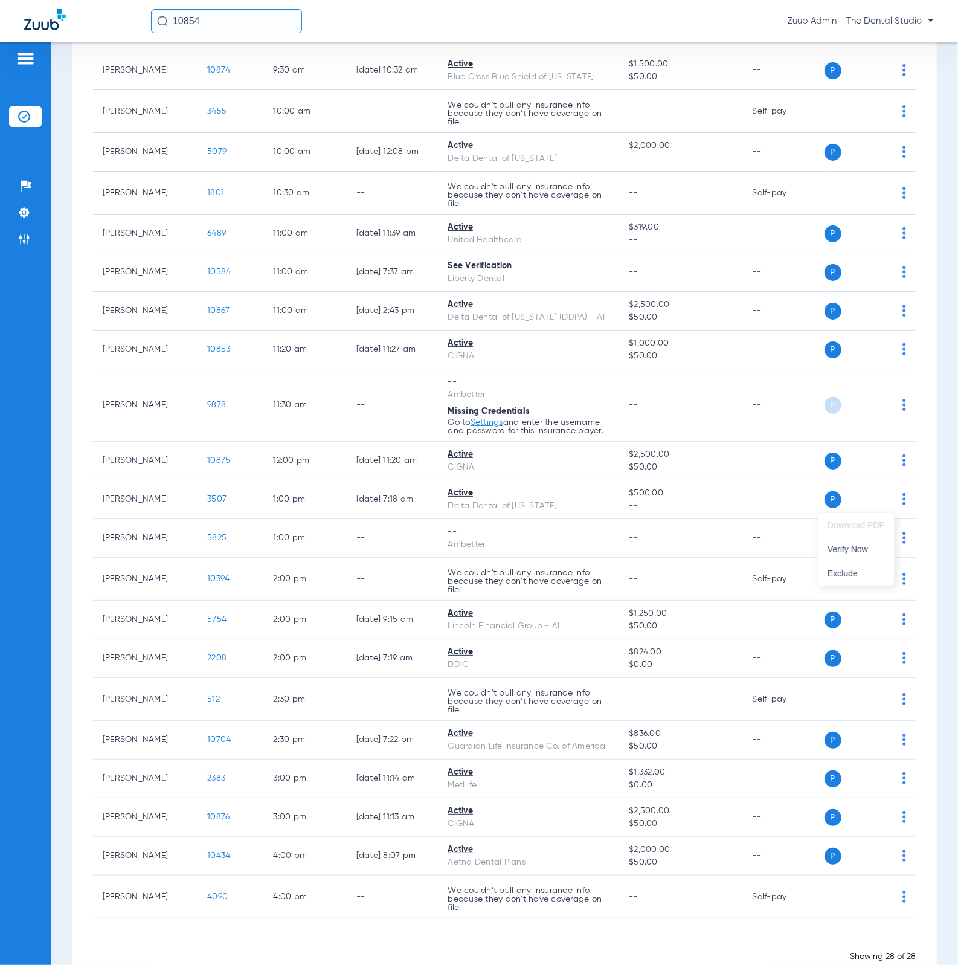
click at [703, 396] on div at bounding box center [479, 482] width 958 height 965
click at [39, 241] on li "Admin" at bounding box center [25, 239] width 33 height 21
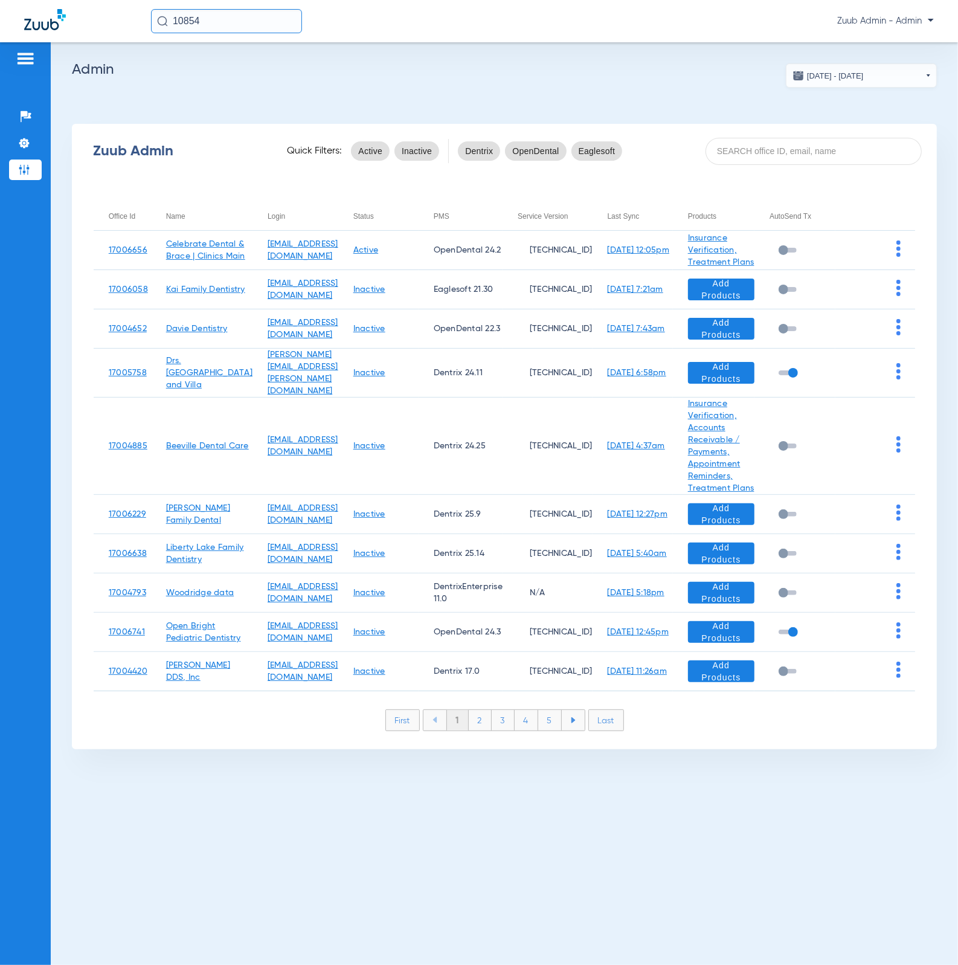
click at [777, 135] on div "Zuub Admin Quick Filters: Active Inactive Dentrix OpenDental Eaglesoft" at bounding box center [504, 151] width 865 height 48
click at [799, 150] on input at bounding box center [814, 151] width 216 height 27
paste input "17006759"
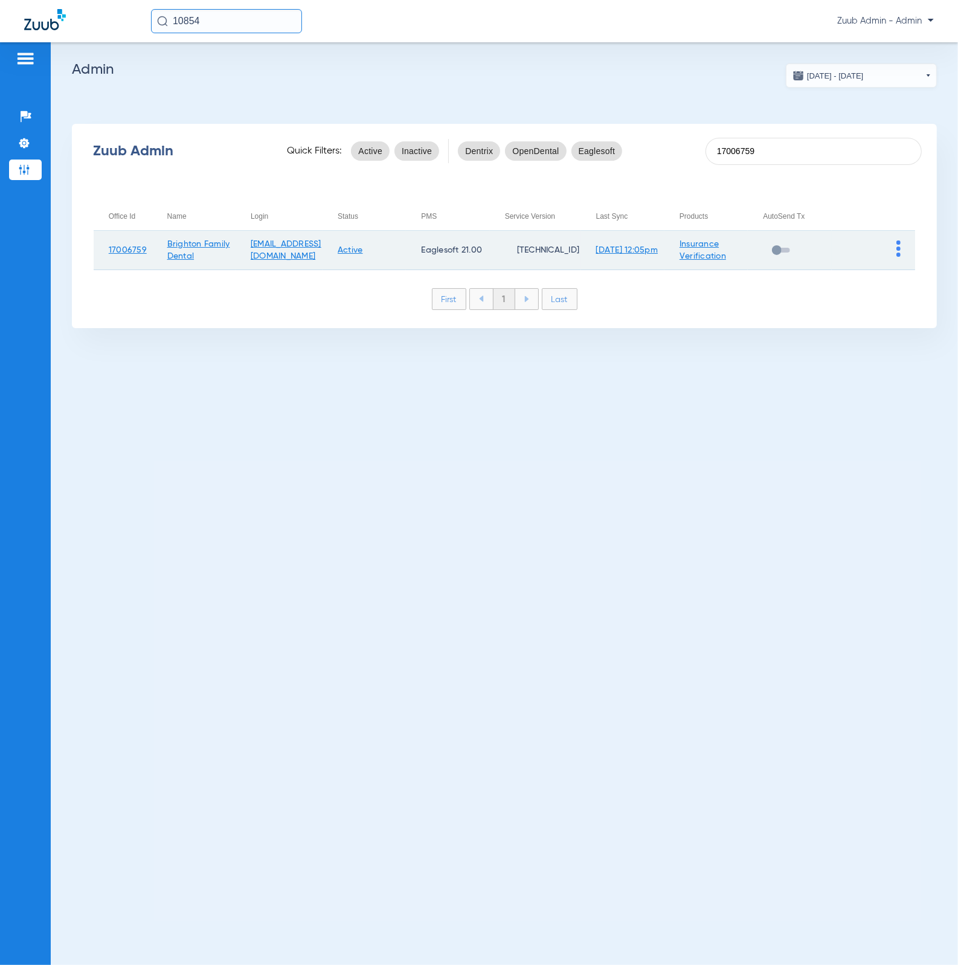
type input "17006759"
click at [900, 247] on img at bounding box center [899, 249] width 4 height 16
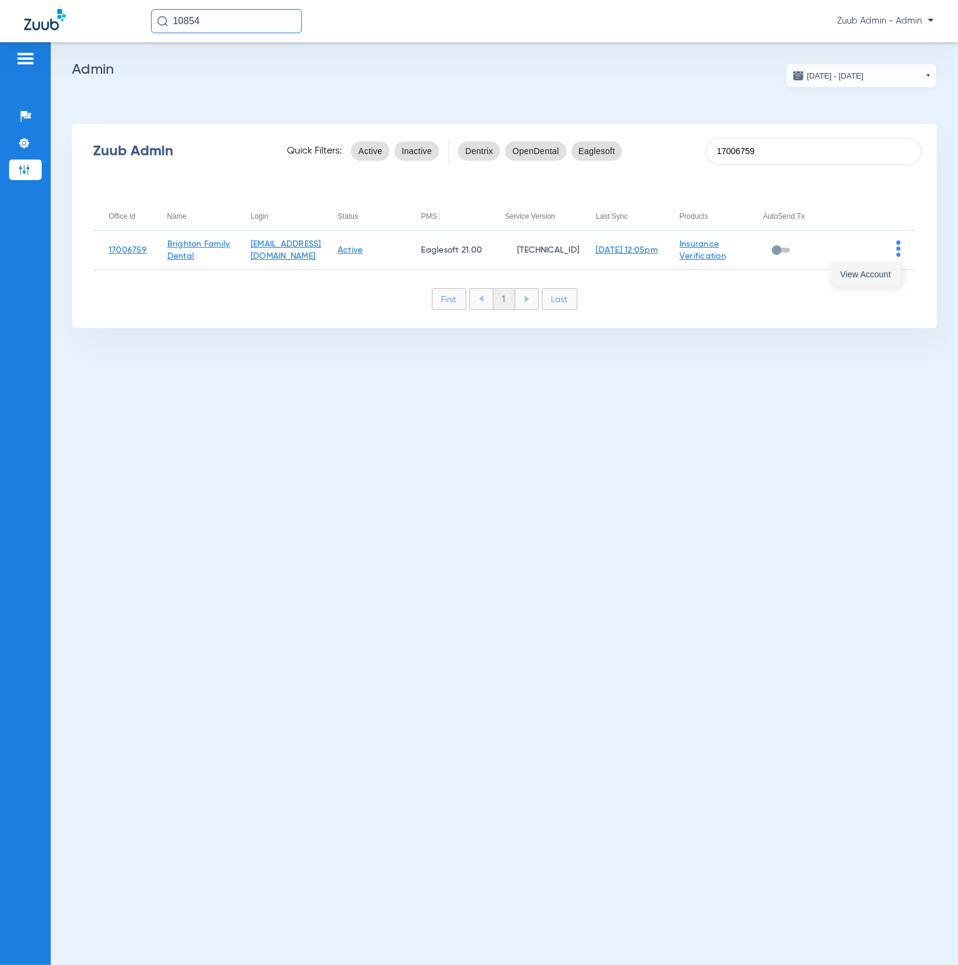
click at [874, 270] on span "View Account" at bounding box center [866, 274] width 51 height 8
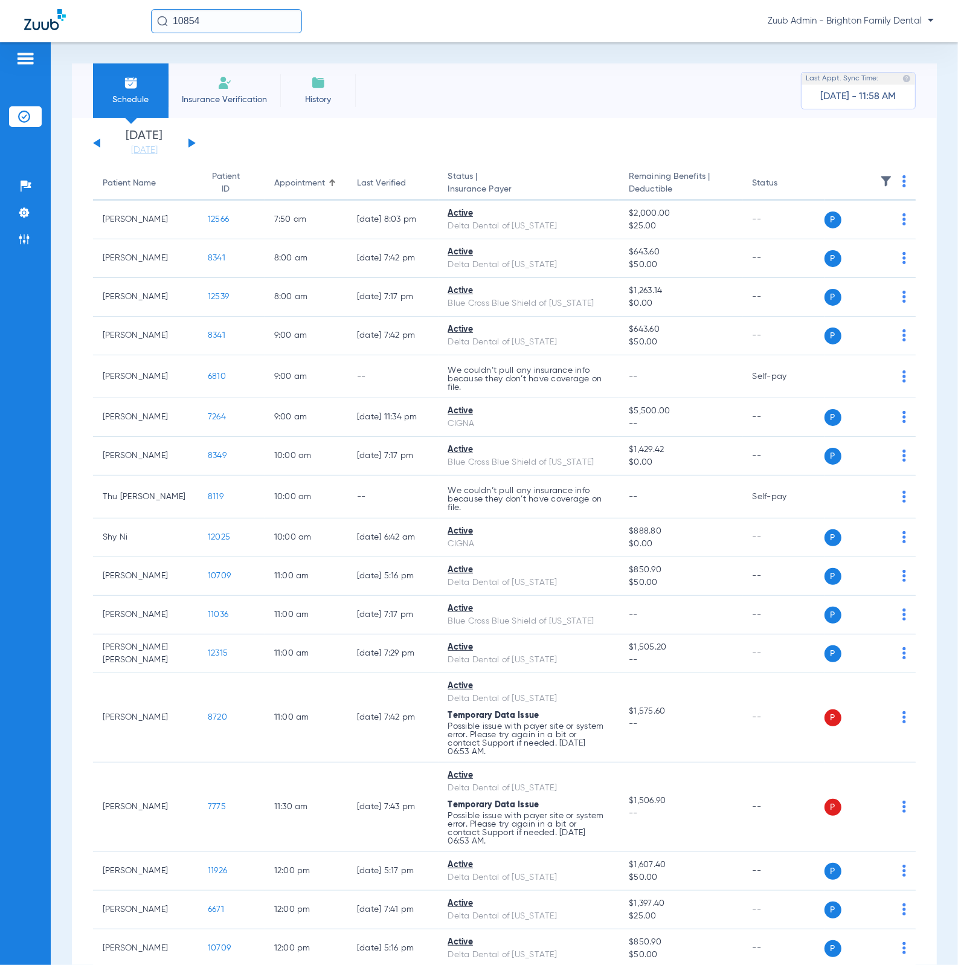
click at [880, 176] on img at bounding box center [886, 181] width 12 height 12
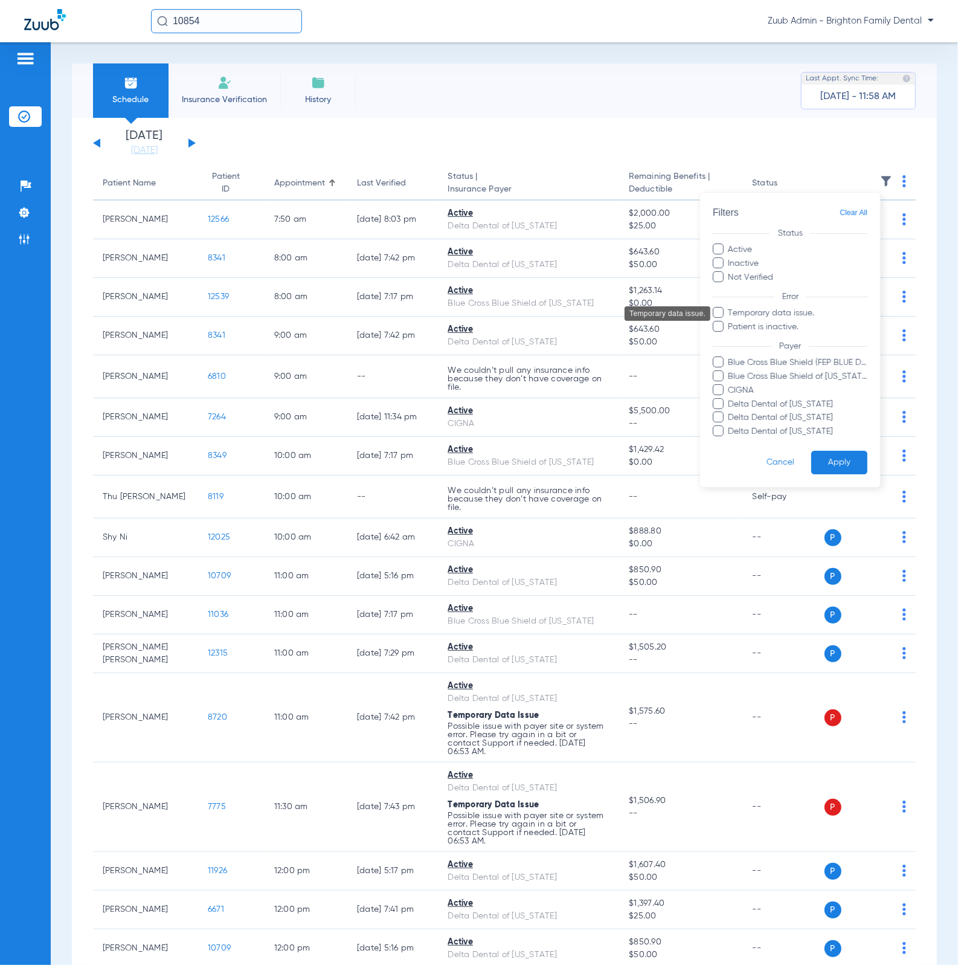
click at [822, 318] on span "Temporary data issue." at bounding box center [798, 313] width 140 height 13
click at [731, 322] on input "Temporary data issue." at bounding box center [731, 322] width 0 height 0
click at [845, 455] on button "Apply" at bounding box center [840, 463] width 56 height 24
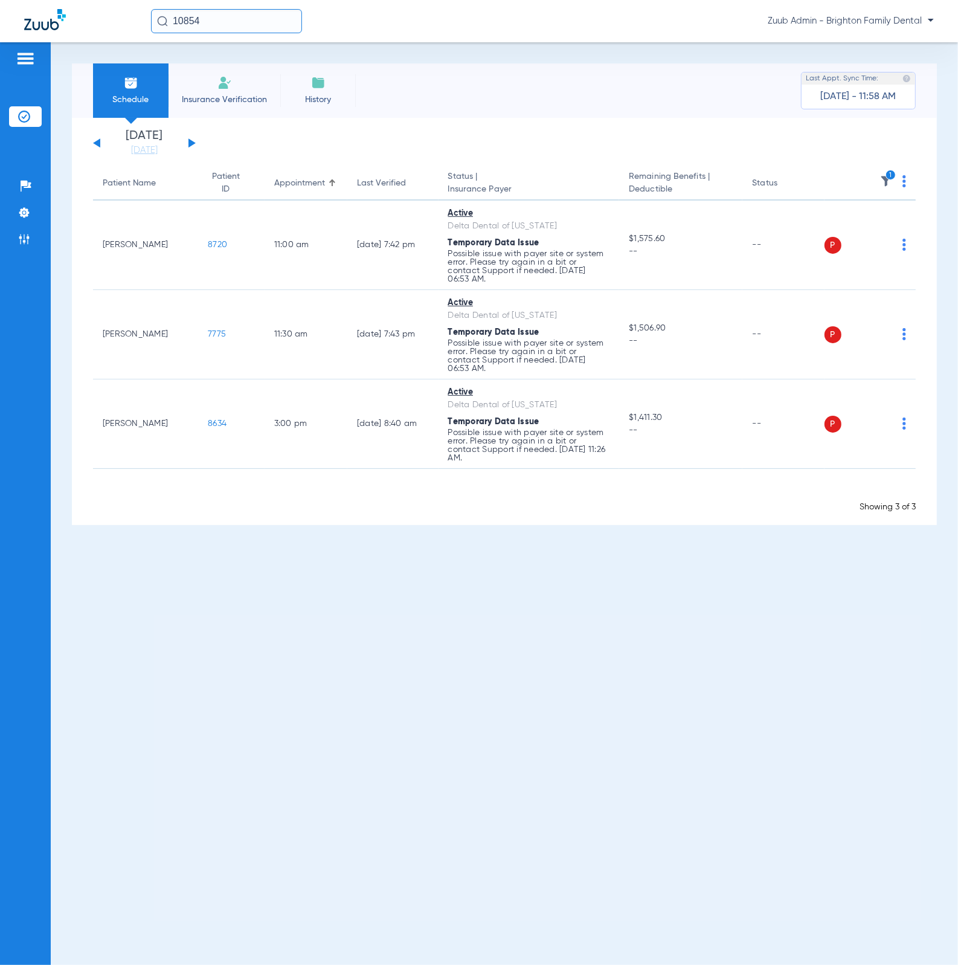
click at [903, 181] on img at bounding box center [905, 181] width 4 height 12
click at [887, 219] on button "Verify All" at bounding box center [860, 229] width 92 height 24
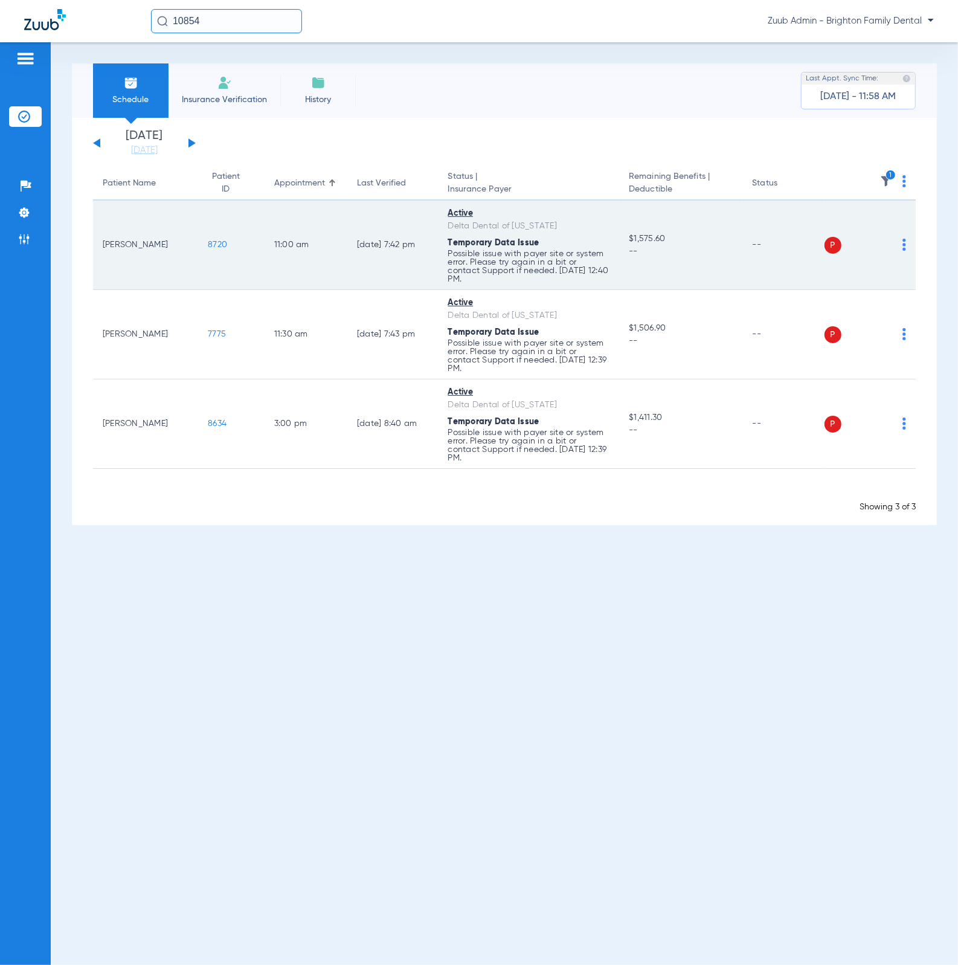
click at [213, 242] on span "8720" at bounding box center [217, 245] width 19 height 8
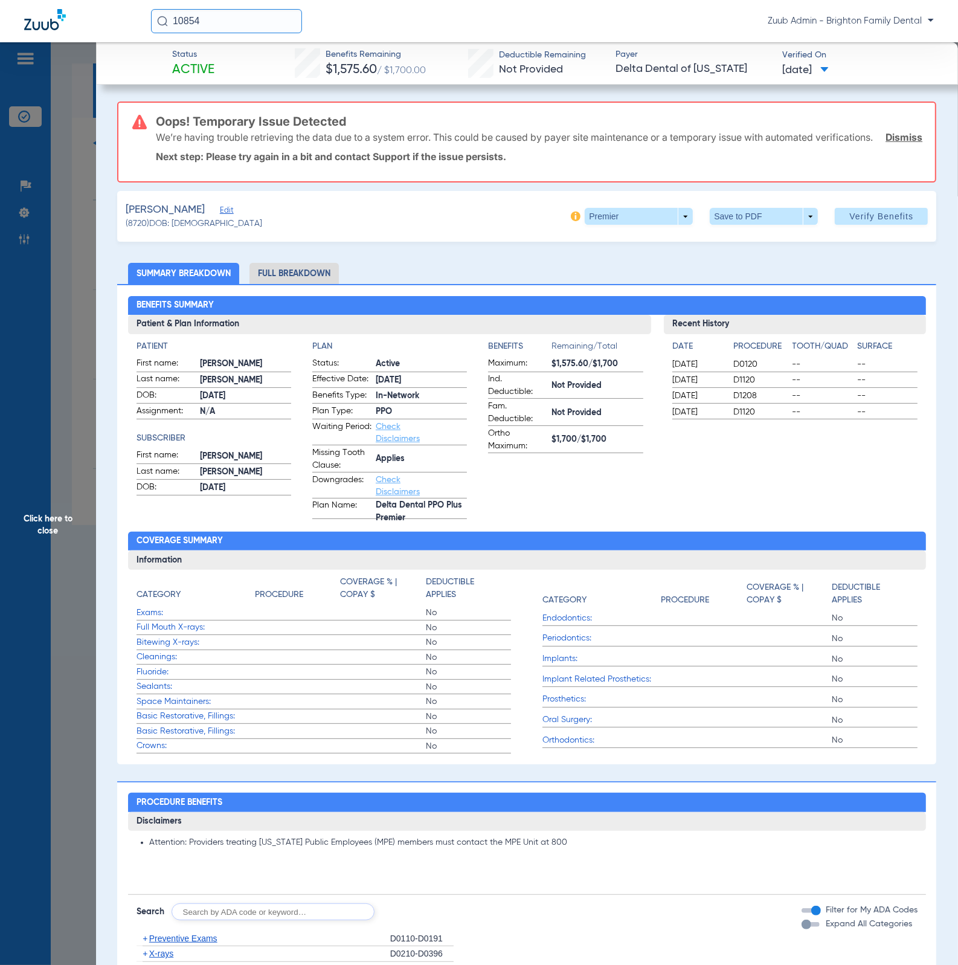
click at [220, 218] on span "Edit" at bounding box center [225, 211] width 11 height 11
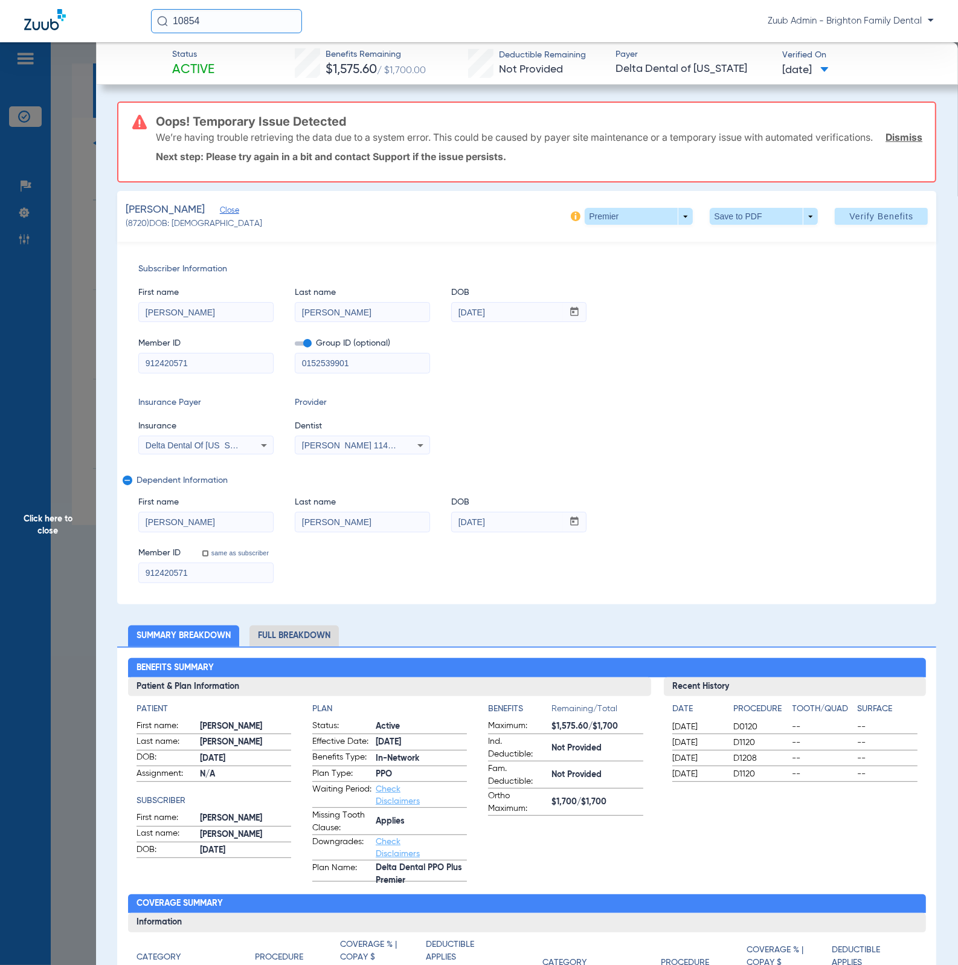
click at [79, 251] on span "Click here to close" at bounding box center [48, 524] width 96 height 965
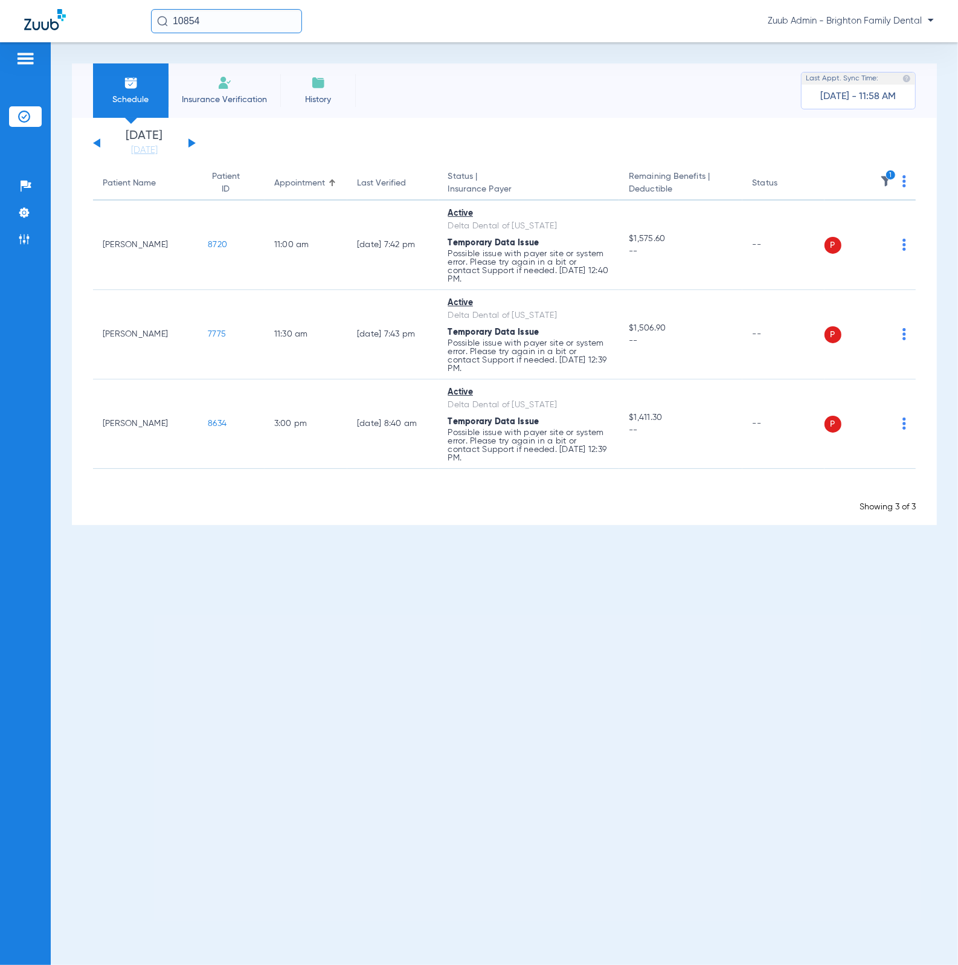
click at [902, 178] on th "1" at bounding box center [871, 184] width 92 height 34
click at [906, 185] on img at bounding box center [905, 181] width 4 height 12
click at [893, 217] on button "Verify All" at bounding box center [860, 229] width 92 height 24
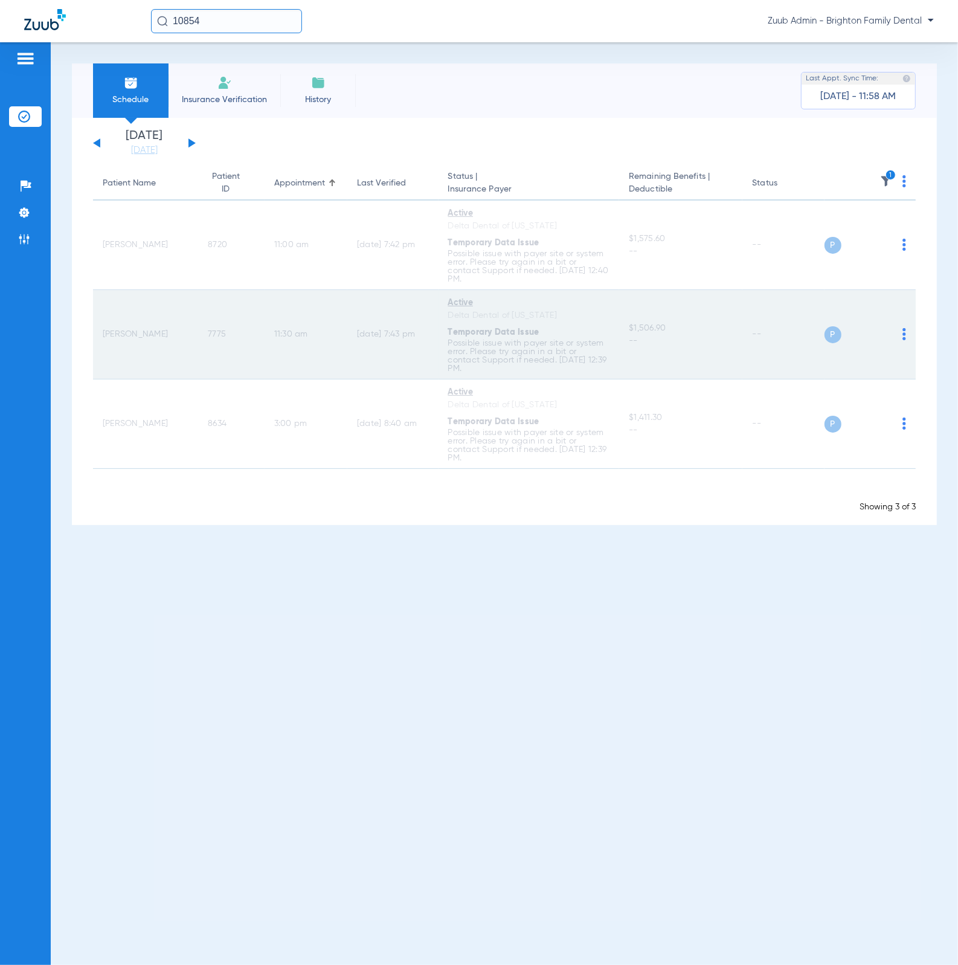
click at [198, 331] on td "7775" at bounding box center [231, 334] width 66 height 89
click at [213, 336] on span "7775" at bounding box center [217, 334] width 18 height 8
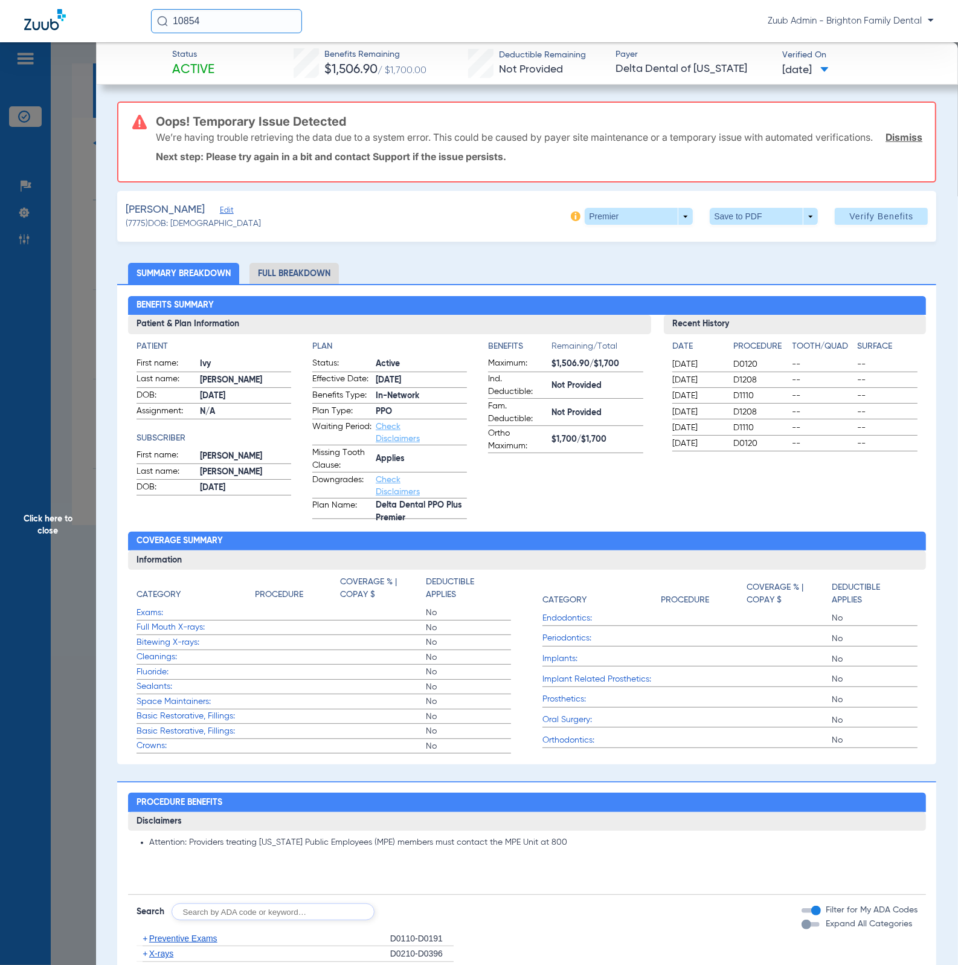
click at [220, 218] on span "Edit" at bounding box center [225, 211] width 11 height 11
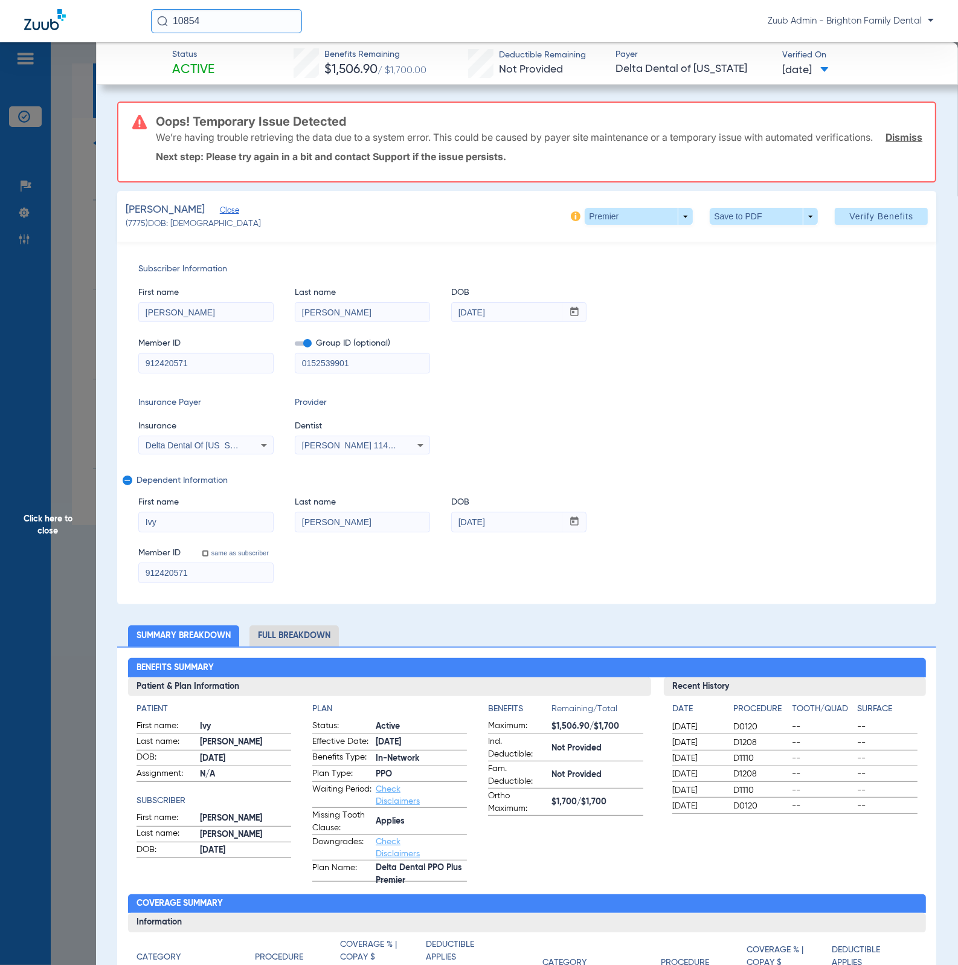
click at [69, 179] on span "Click here to close" at bounding box center [48, 524] width 96 height 965
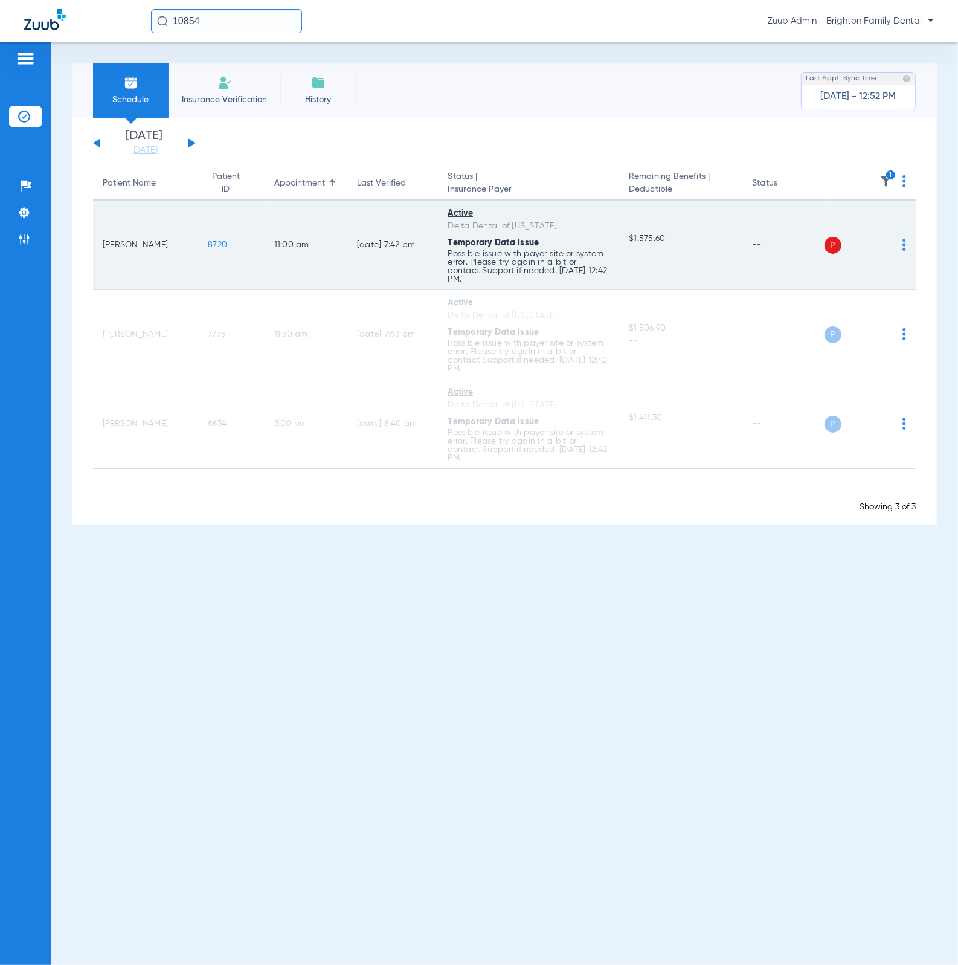
drag, startPoint x: 196, startPoint y: 249, endPoint x: 236, endPoint y: 249, distance: 39.9
click at [236, 249] on td "8720" at bounding box center [231, 245] width 66 height 89
copy span "8720"
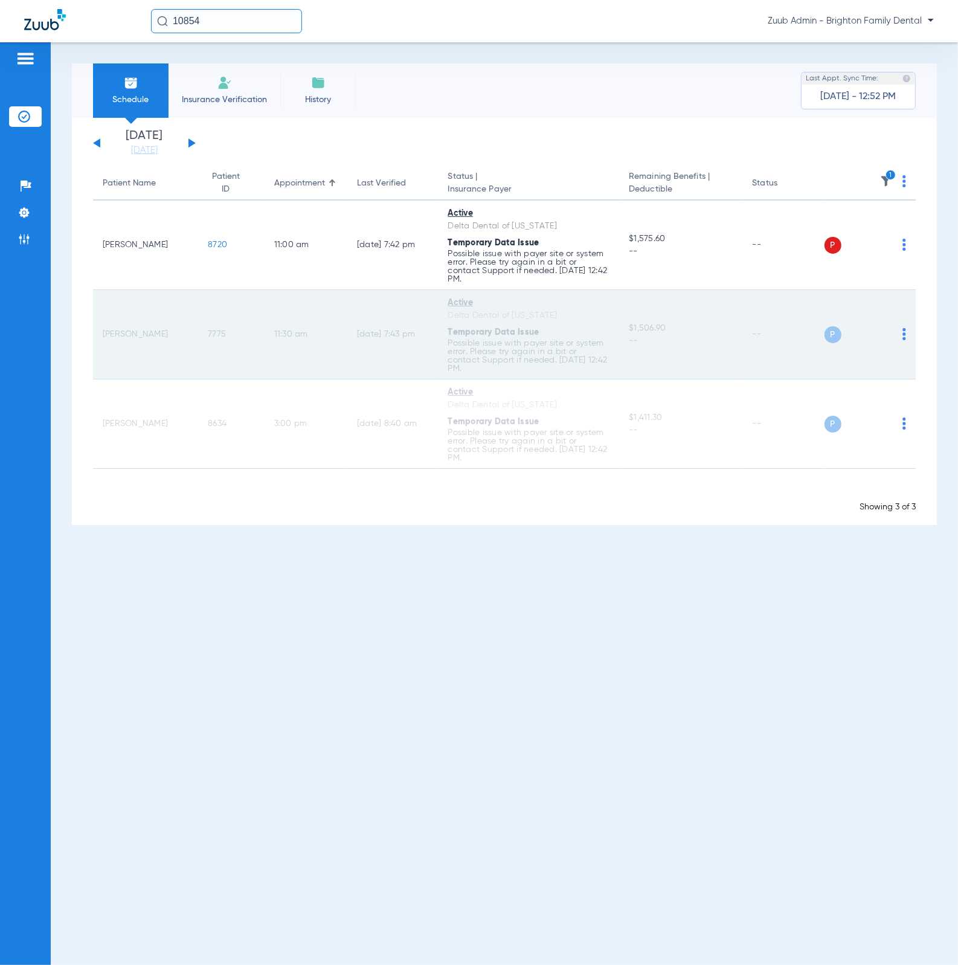
drag, startPoint x: 194, startPoint y: 329, endPoint x: 251, endPoint y: 334, distance: 57.6
click at [251, 334] on td "7775" at bounding box center [231, 334] width 66 height 89
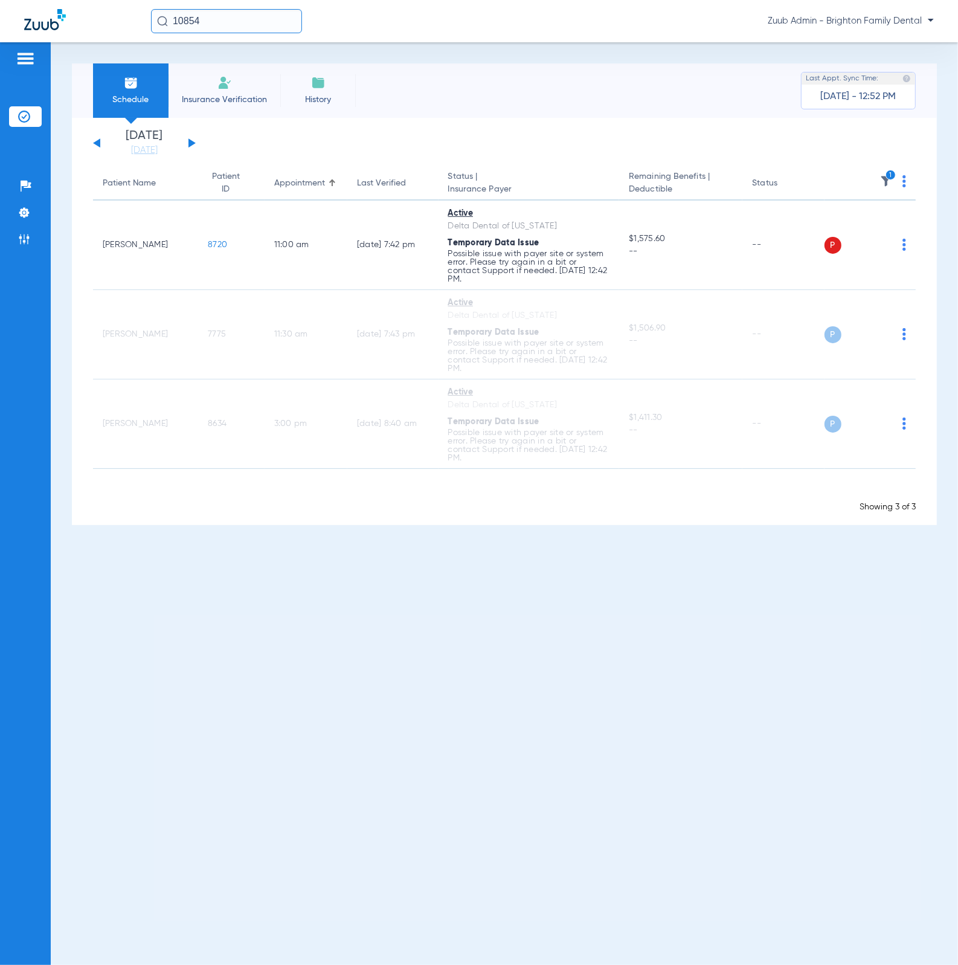
copy span "7775"
click at [30, 234] on img at bounding box center [24, 239] width 12 height 12
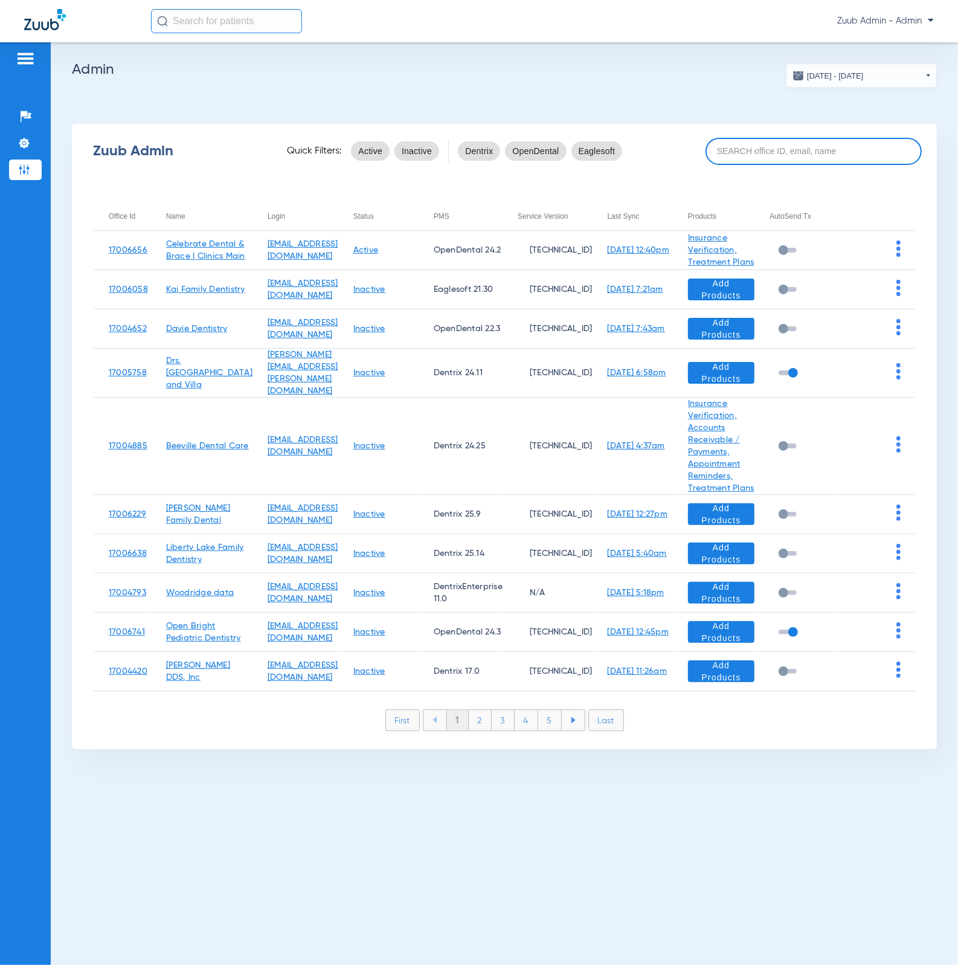
click at [790, 155] on input at bounding box center [814, 151] width 216 height 27
paste input "17007159"
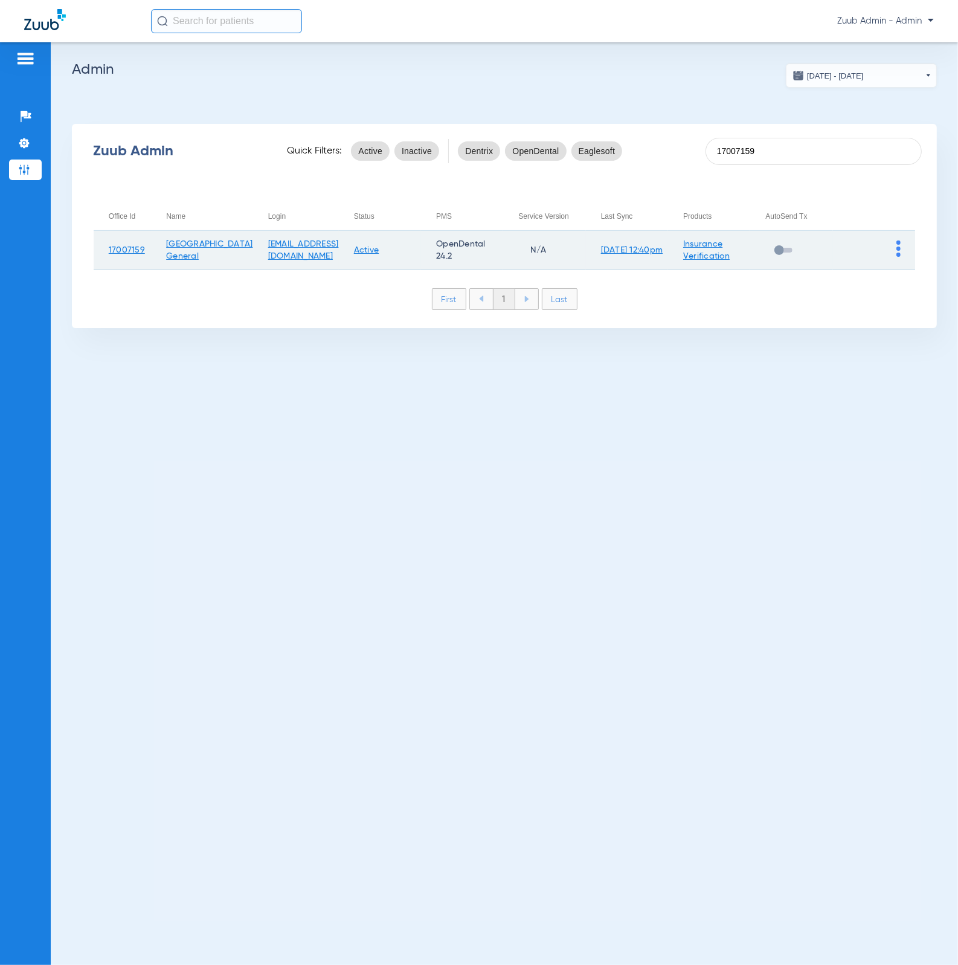
type input "17007159"
click at [895, 245] on td at bounding box center [874, 250] width 82 height 39
click at [897, 247] on img at bounding box center [899, 249] width 4 height 16
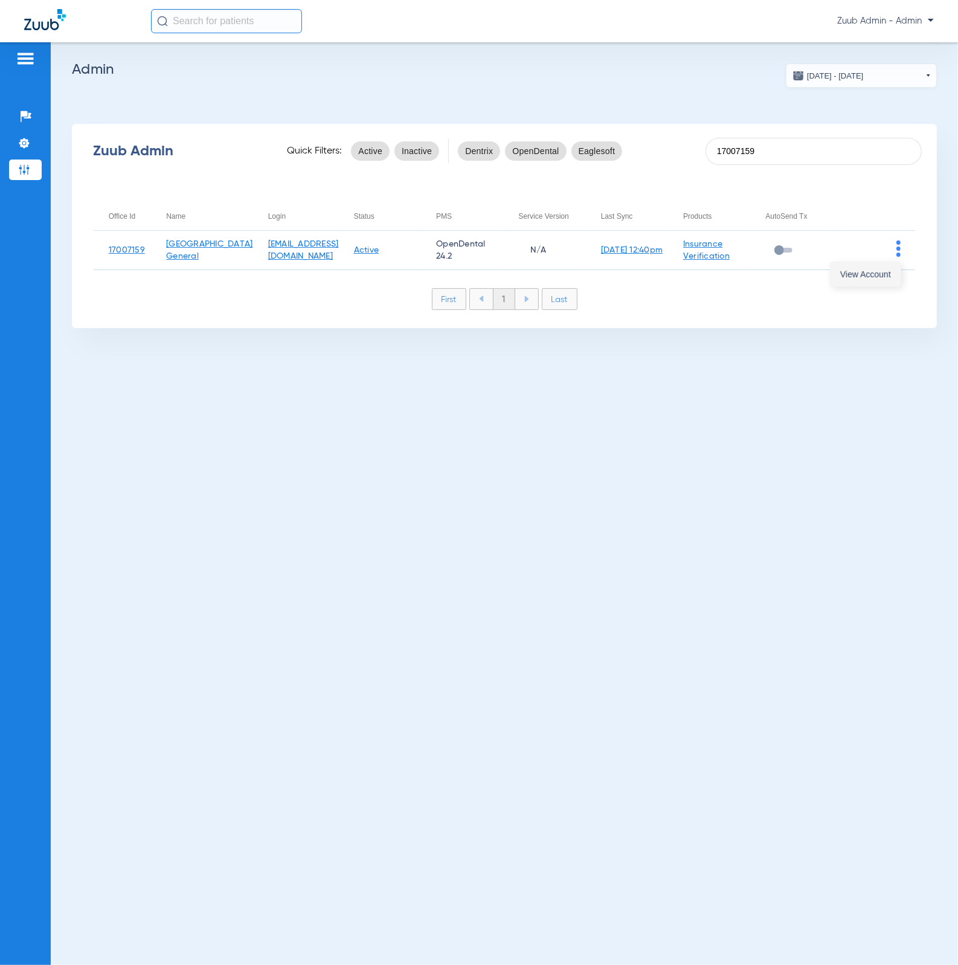
click at [880, 274] on span "View Account" at bounding box center [866, 274] width 51 height 8
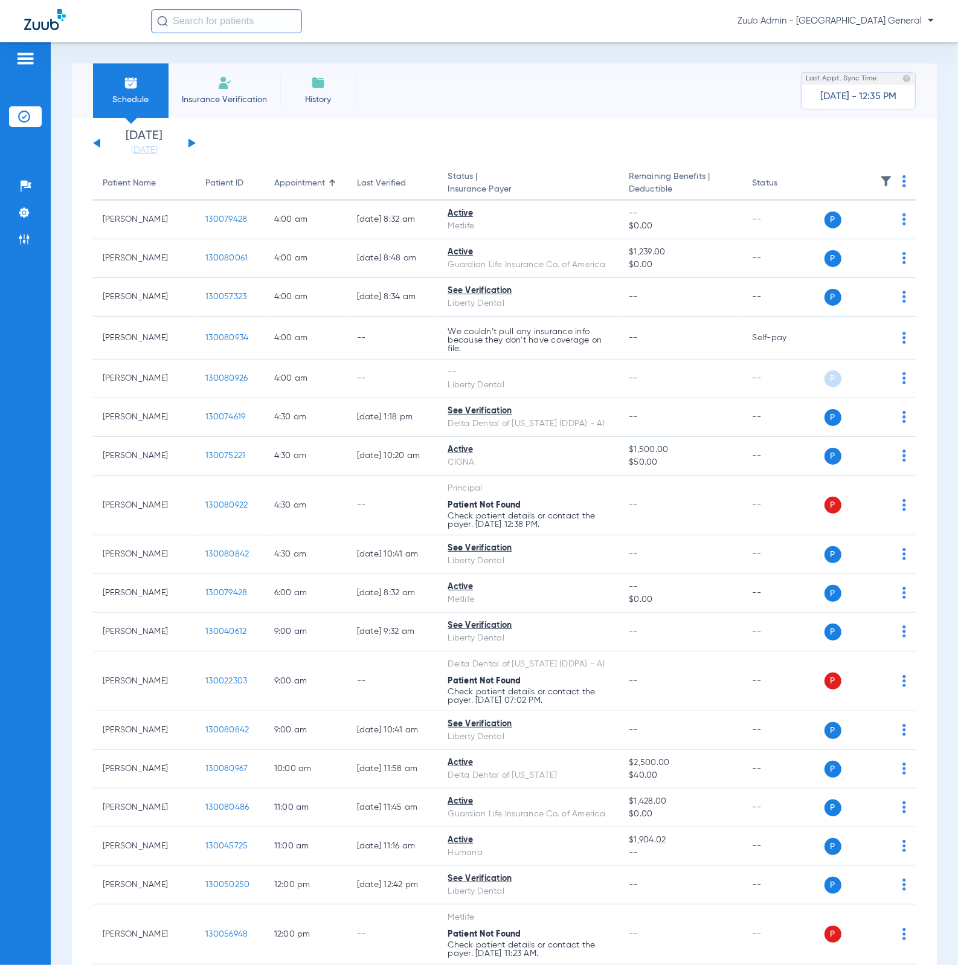
click at [880, 178] on img at bounding box center [886, 181] width 12 height 12
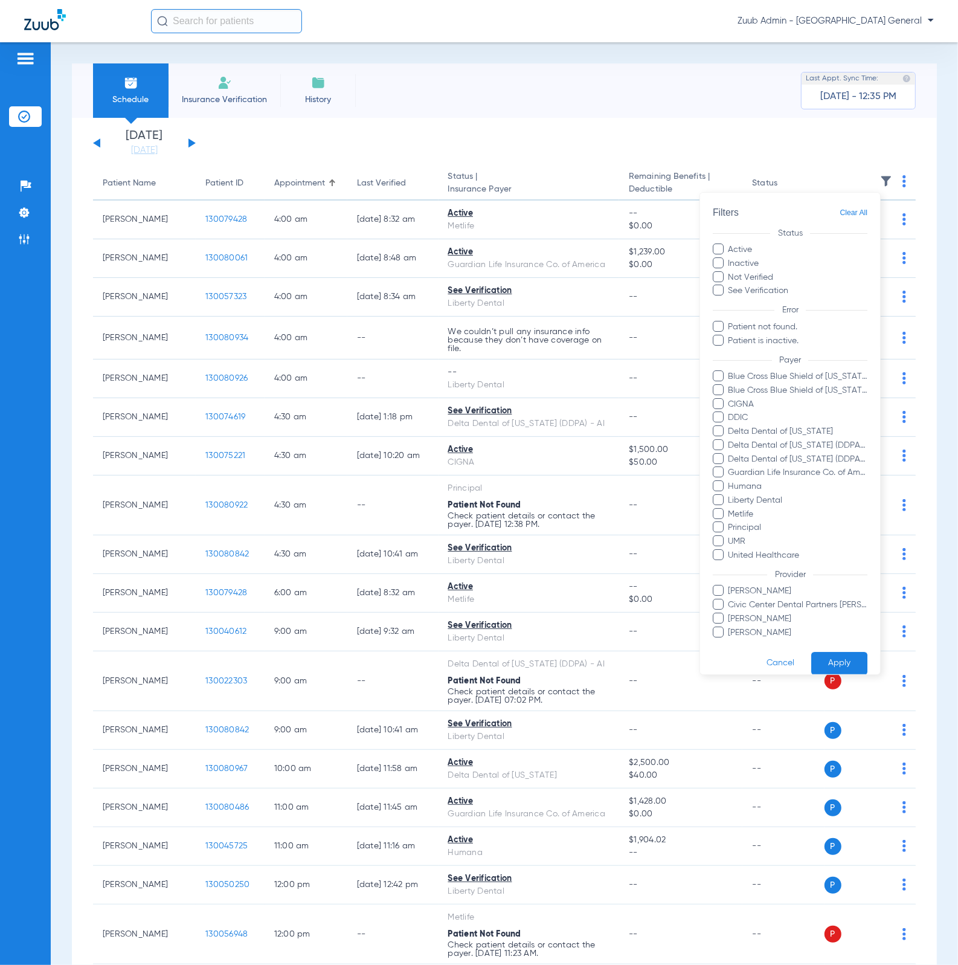
click at [255, 28] on div at bounding box center [479, 482] width 958 height 965
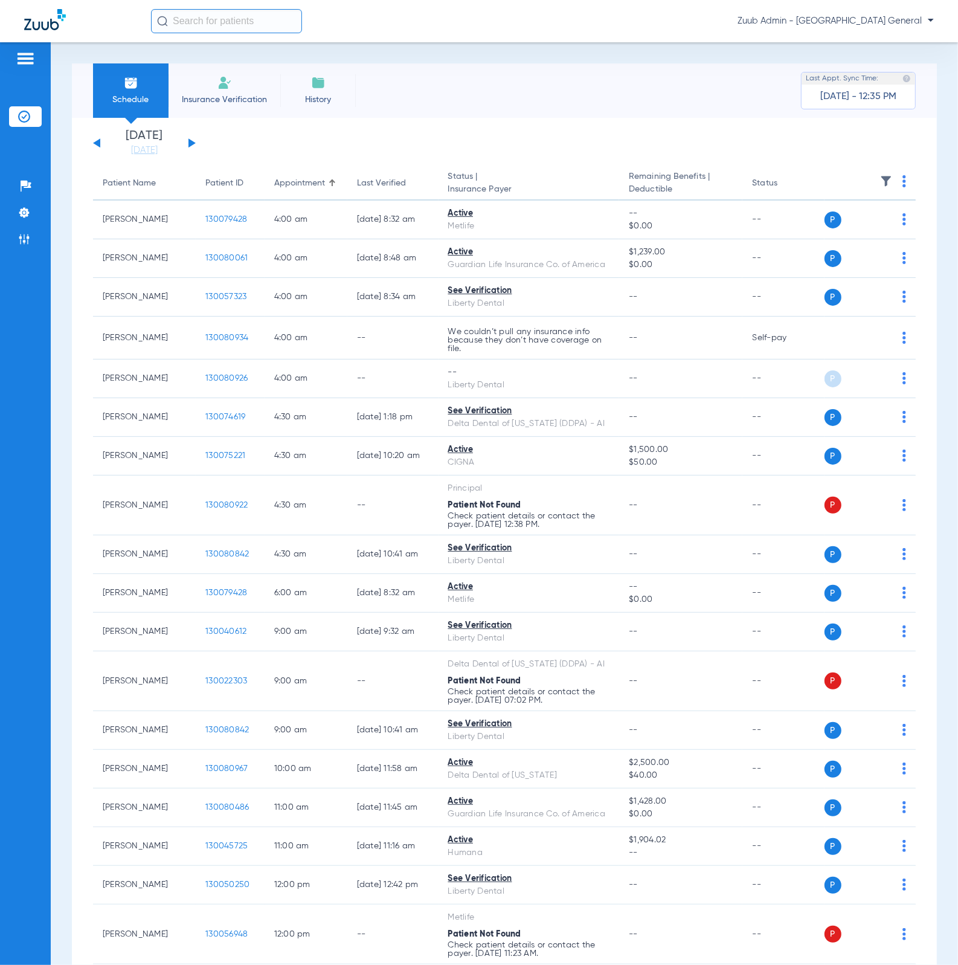
click at [255, 27] on input "text" at bounding box center [226, 21] width 151 height 24
paste input "[PERSON_NAME]"
type input "[PERSON_NAME]"
click at [257, 65] on td "130080922" at bounding box center [266, 64] width 51 height 17
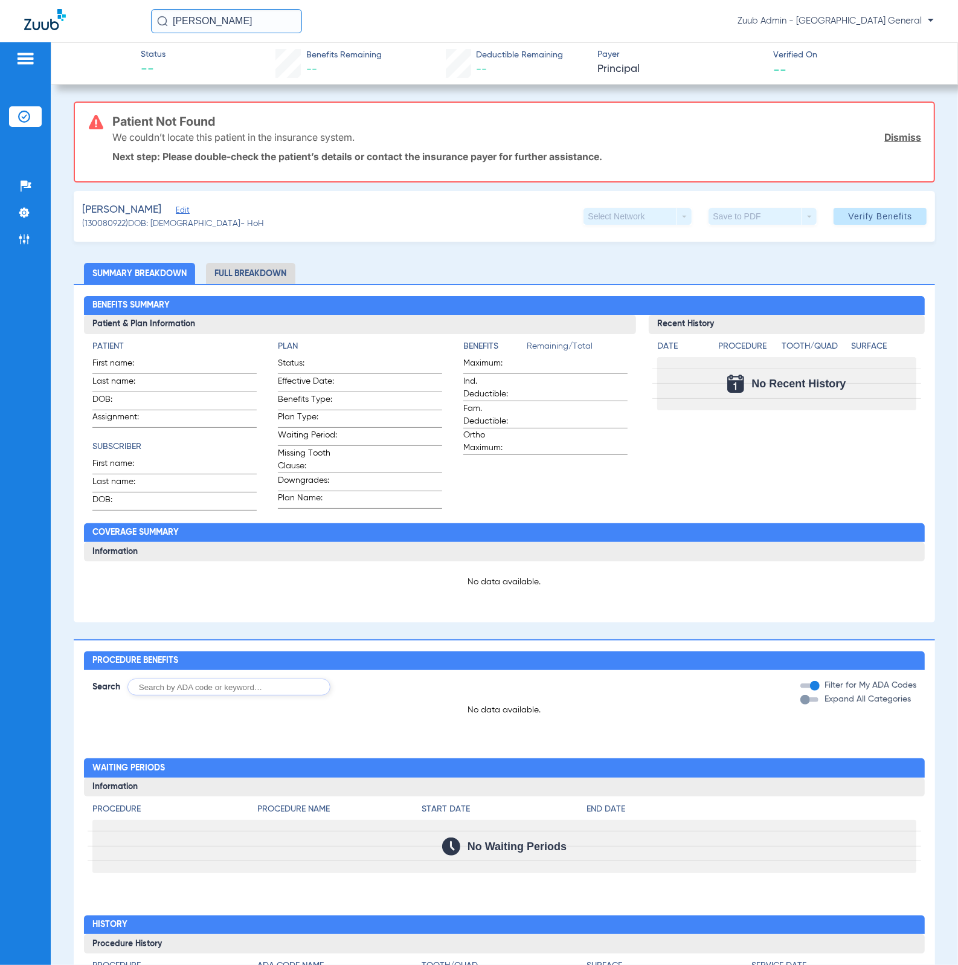
click at [176, 210] on span "Edit" at bounding box center [181, 211] width 11 height 11
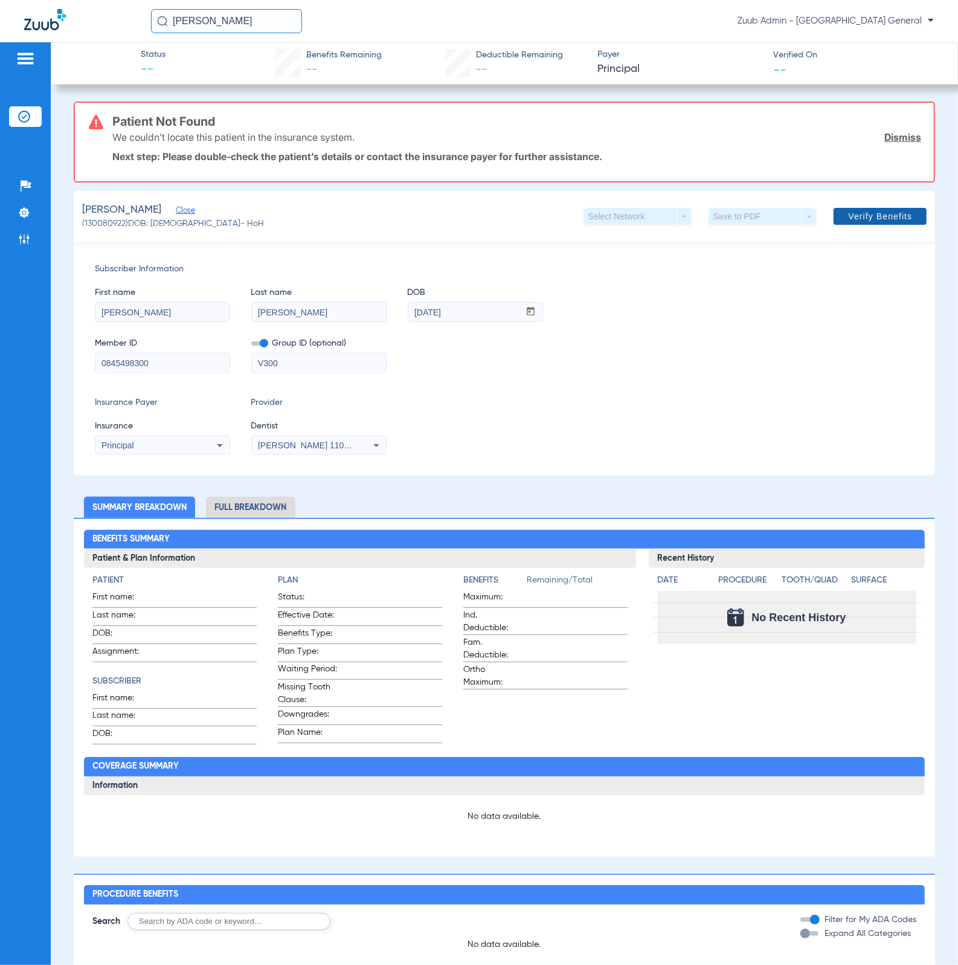
click at [881, 225] on span at bounding box center [880, 216] width 93 height 29
click at [210, 439] on div "Principal" at bounding box center [162, 445] width 134 height 15
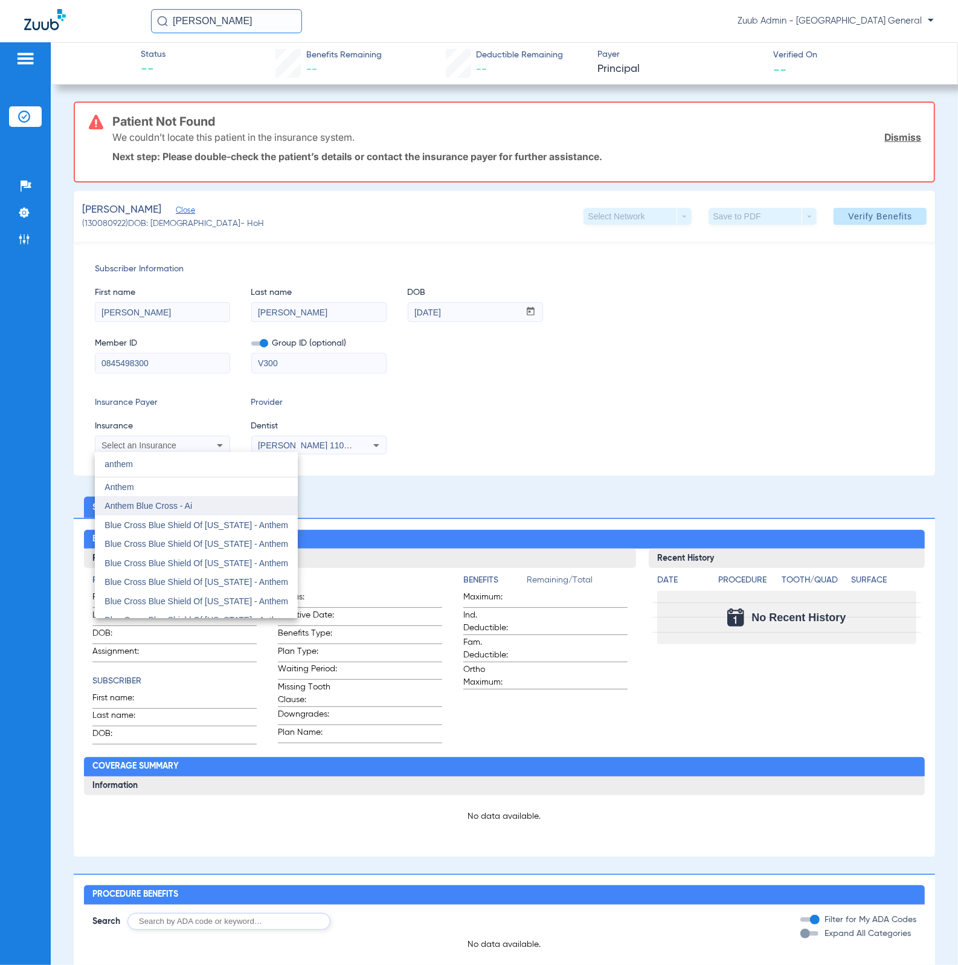
type input "anthem"
click at [198, 509] on mat-option "Anthem Blue Cross - Ai" at bounding box center [196, 505] width 203 height 19
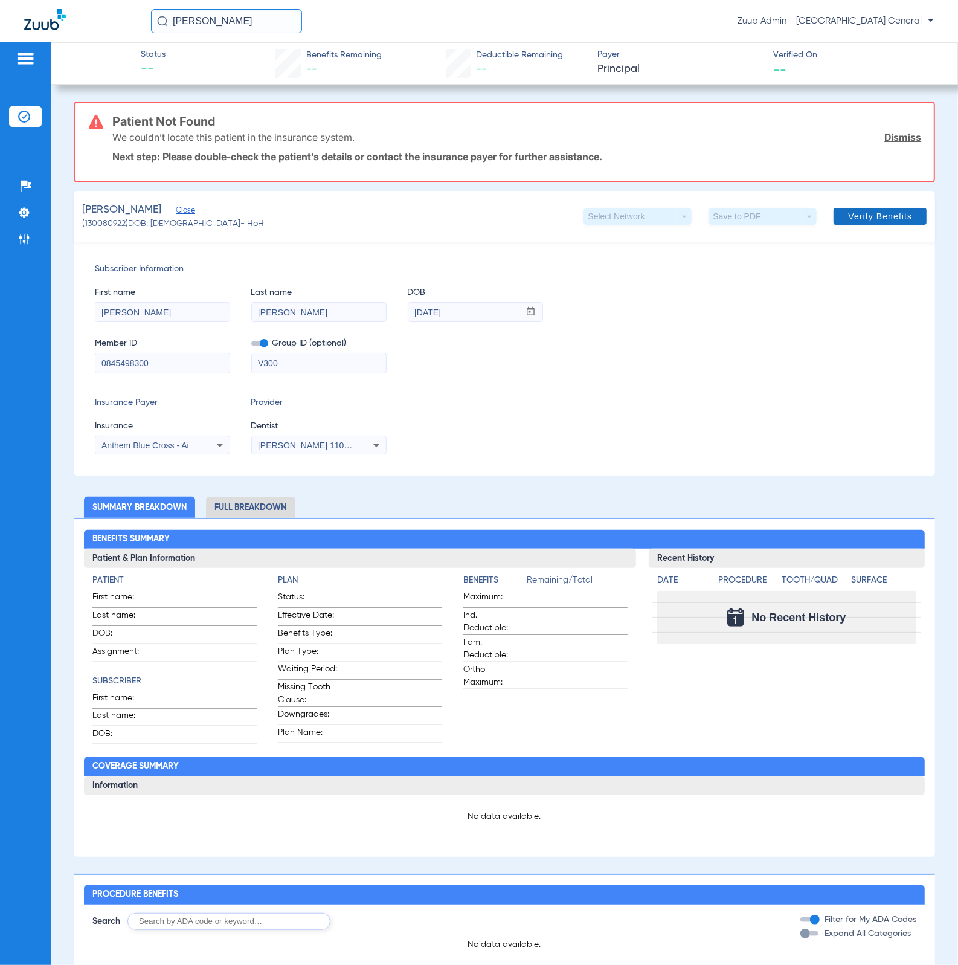
click at [861, 216] on span "Verify Benefits" at bounding box center [880, 217] width 64 height 10
click at [210, 450] on div "Anthem Blue Cross - Ai" at bounding box center [162, 445] width 134 height 15
type input "prin"
click at [189, 490] on mat-option "Principal" at bounding box center [196, 486] width 203 height 19
click at [189, 358] on input "0845498300" at bounding box center [162, 363] width 134 height 19
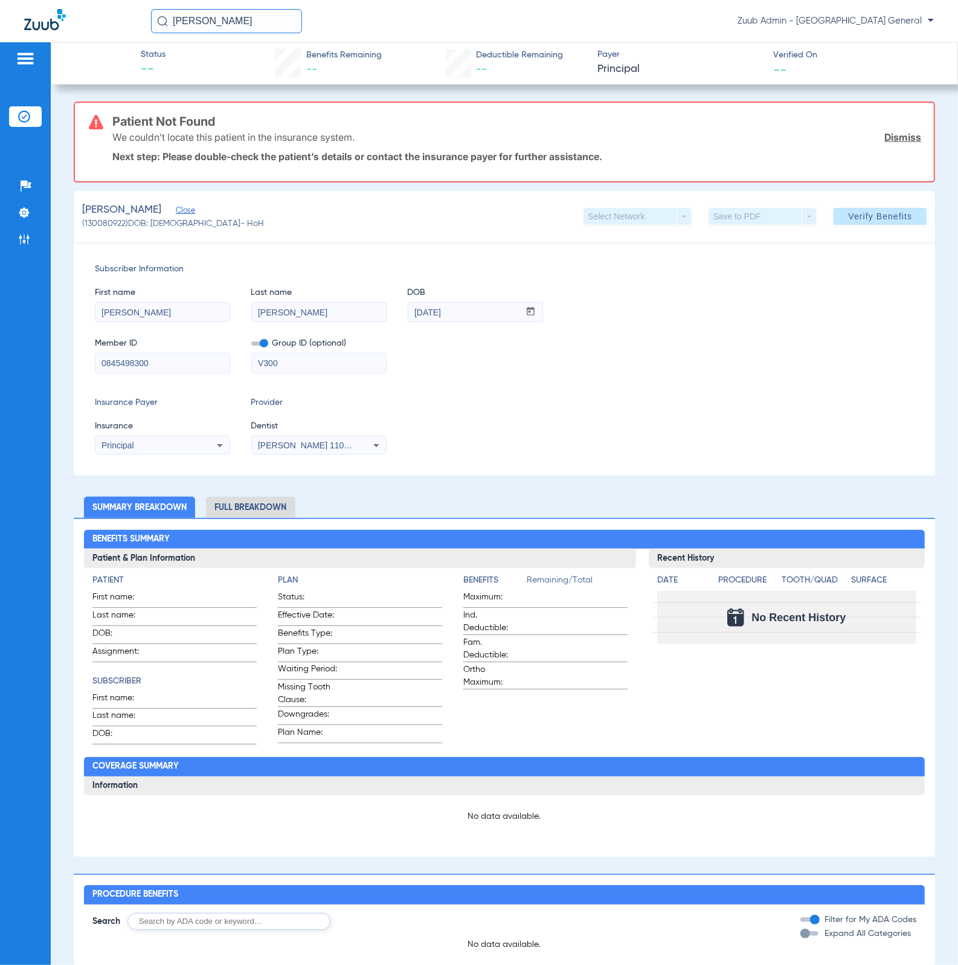
click at [189, 358] on input "0845498300" at bounding box center [162, 363] width 134 height 19
type input "0845498300"
click at [852, 224] on span at bounding box center [880, 216] width 93 height 29
click at [178, 446] on div "Principal" at bounding box center [150, 445] width 97 height 8
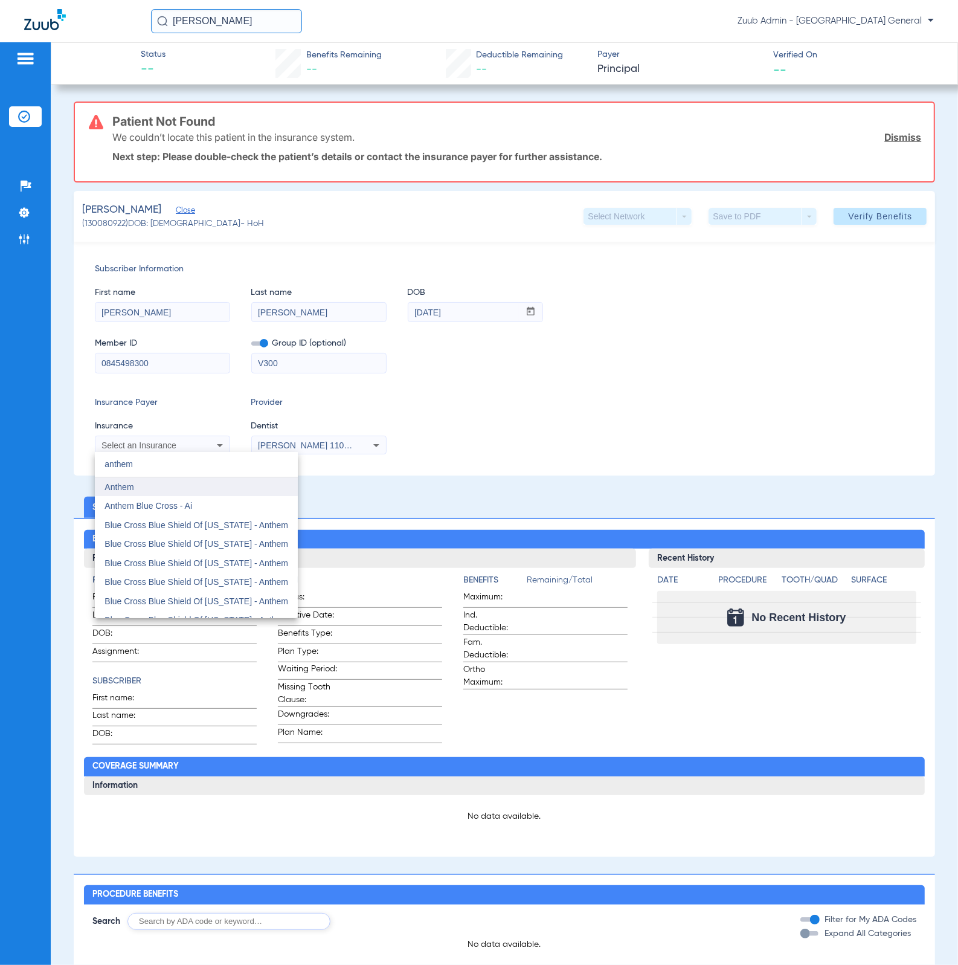
type input "anthem"
click at [163, 494] on mat-option "Anthem" at bounding box center [196, 486] width 203 height 19
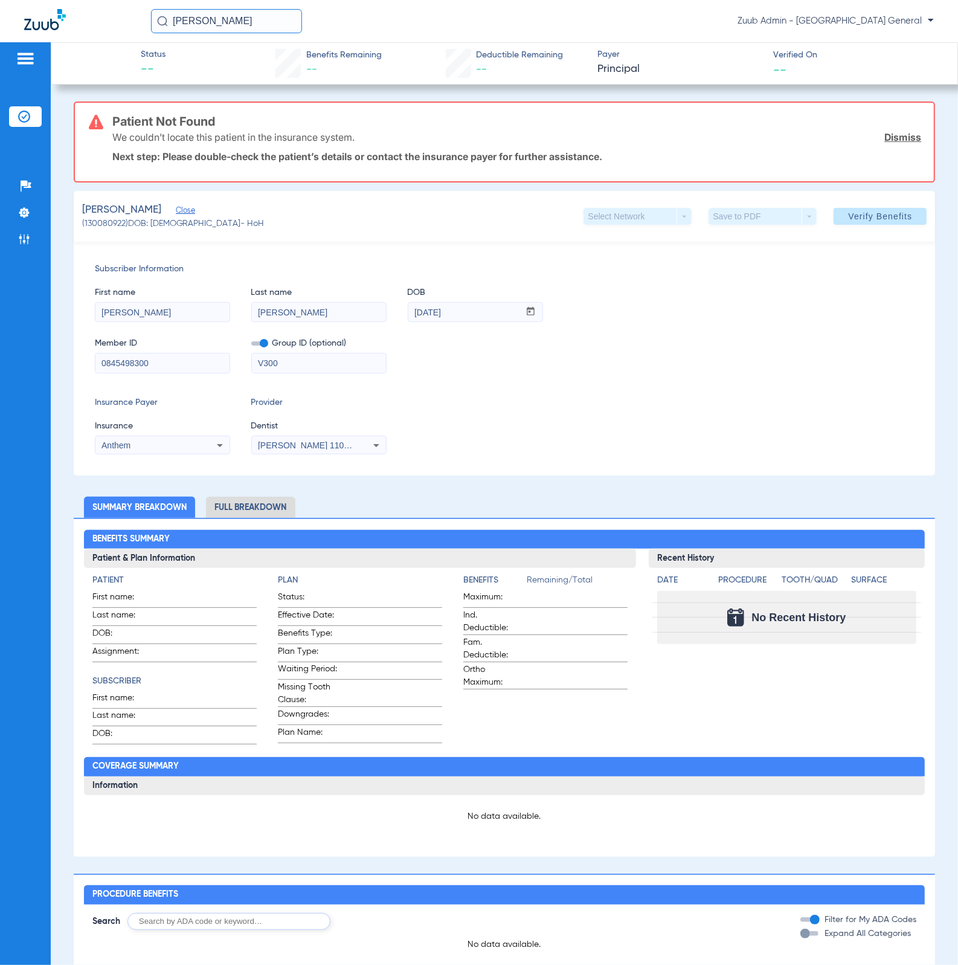
click at [107, 450] on div "Anthem" at bounding box center [162, 445] width 134 height 15
type input "princ"
click at [136, 486] on span "Principal" at bounding box center [121, 487] width 33 height 10
click at [858, 205] on span at bounding box center [880, 216] width 93 height 29
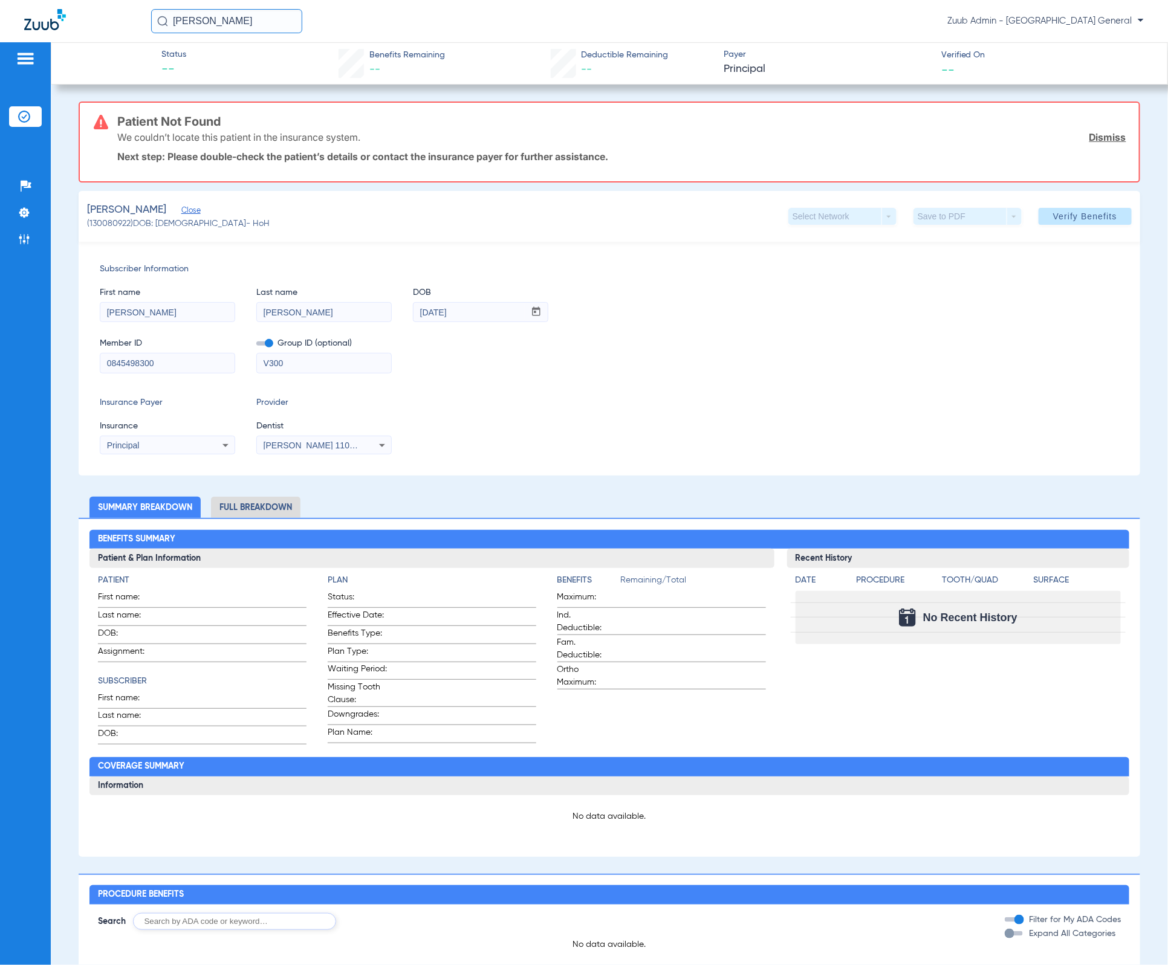
drag, startPoint x: 1062, startPoint y: 210, endPoint x: 997, endPoint y: 328, distance: 134.2
click at [958, 212] on span "Verify Benefits" at bounding box center [1085, 217] width 64 height 10
click at [191, 443] on div "Principal" at bounding box center [155, 445] width 97 height 8
type input "united heal"
click at [198, 487] on mat-option "United Healthcare" at bounding box center [201, 486] width 203 height 19
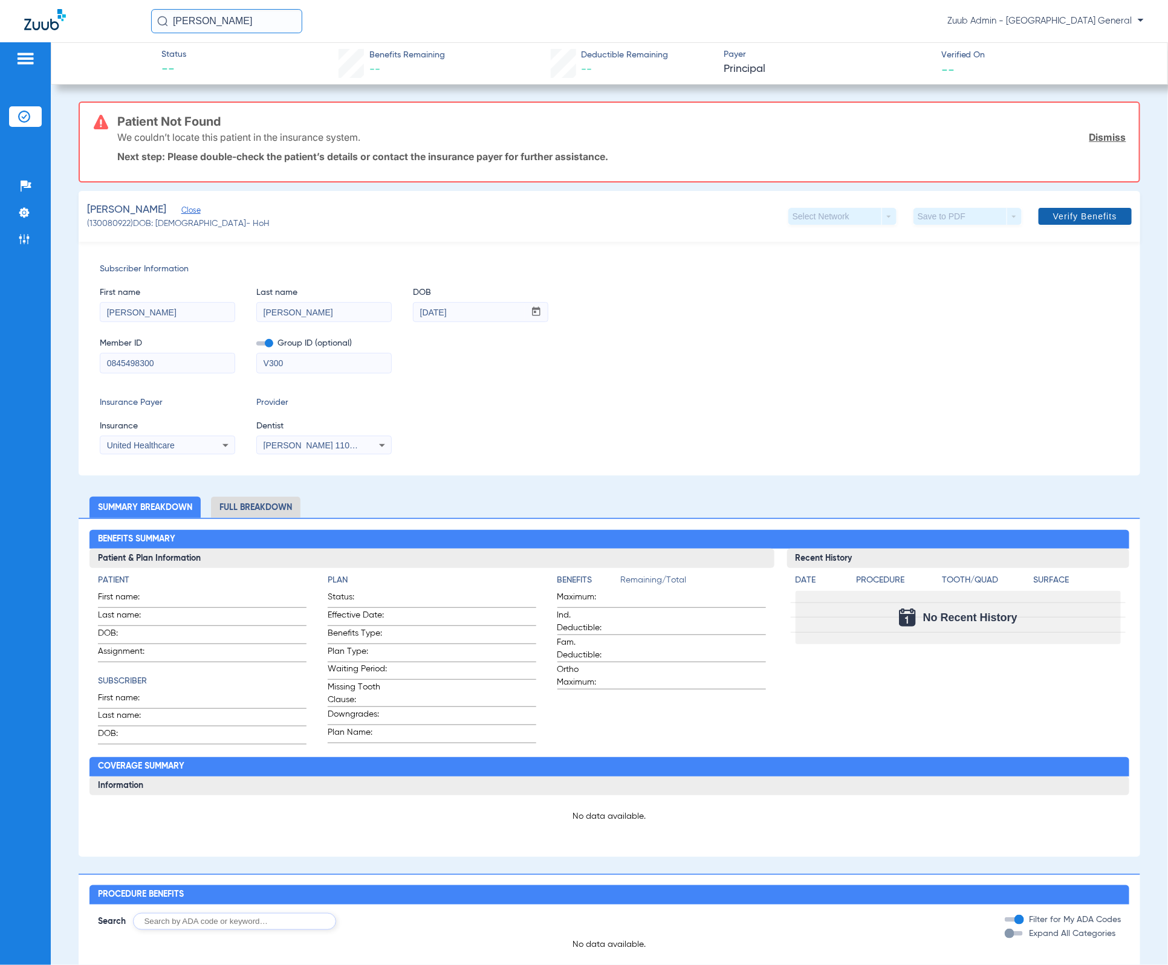
click at [958, 212] on span "Verify Benefits" at bounding box center [1085, 217] width 64 height 10
click at [21, 213] on img at bounding box center [24, 213] width 12 height 12
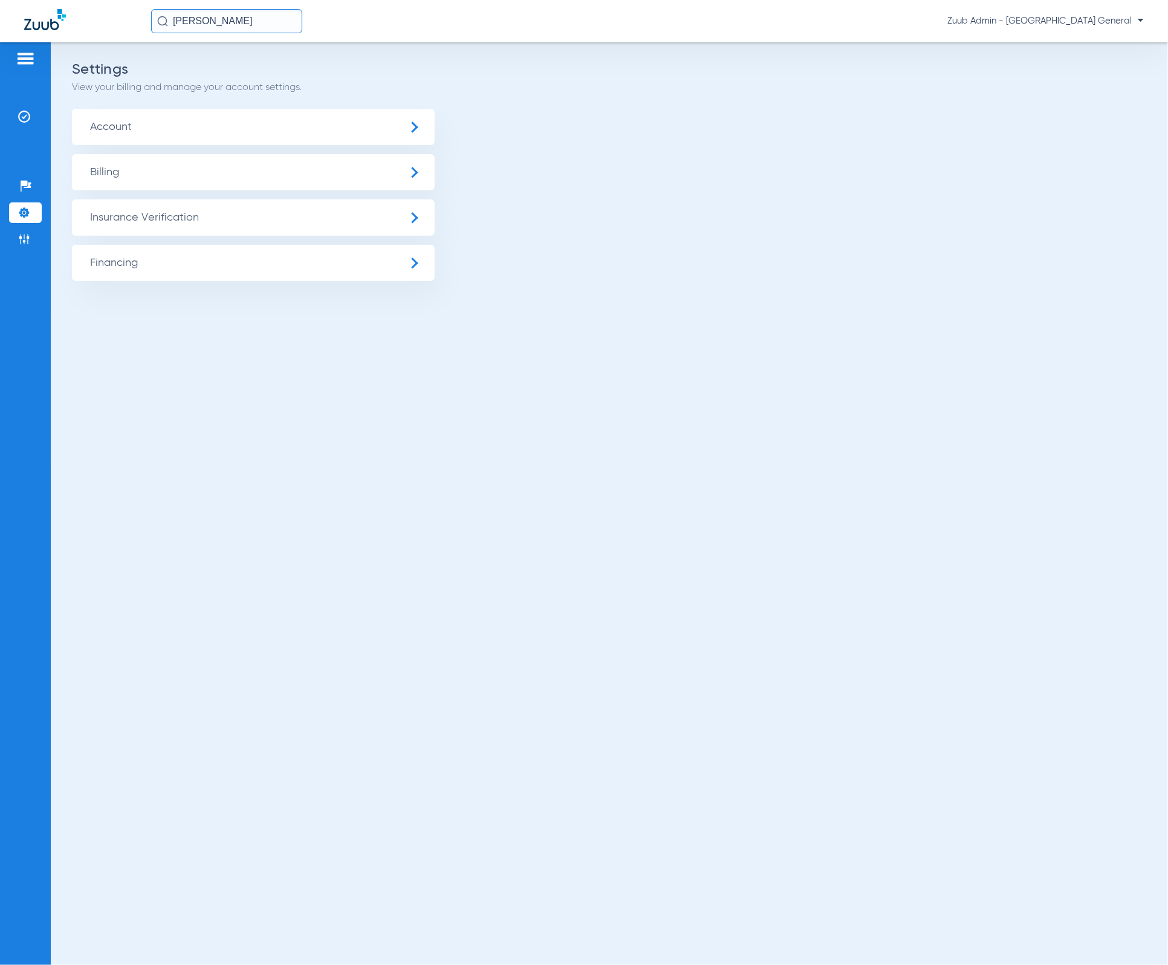
click at [148, 217] on span "Insurance Verification" at bounding box center [253, 217] width 363 height 36
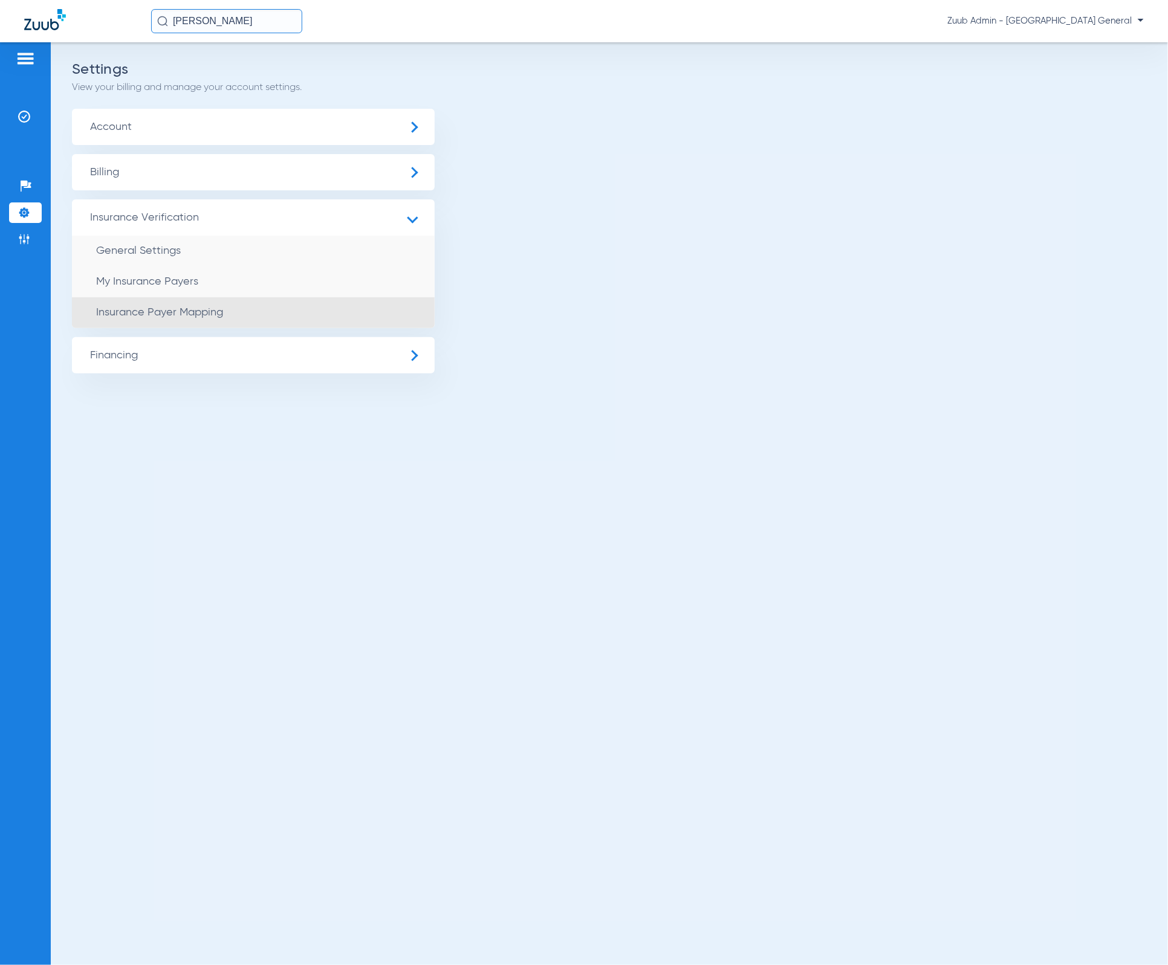
click at [254, 302] on li "Insurance Payer Mapping" at bounding box center [253, 312] width 363 height 31
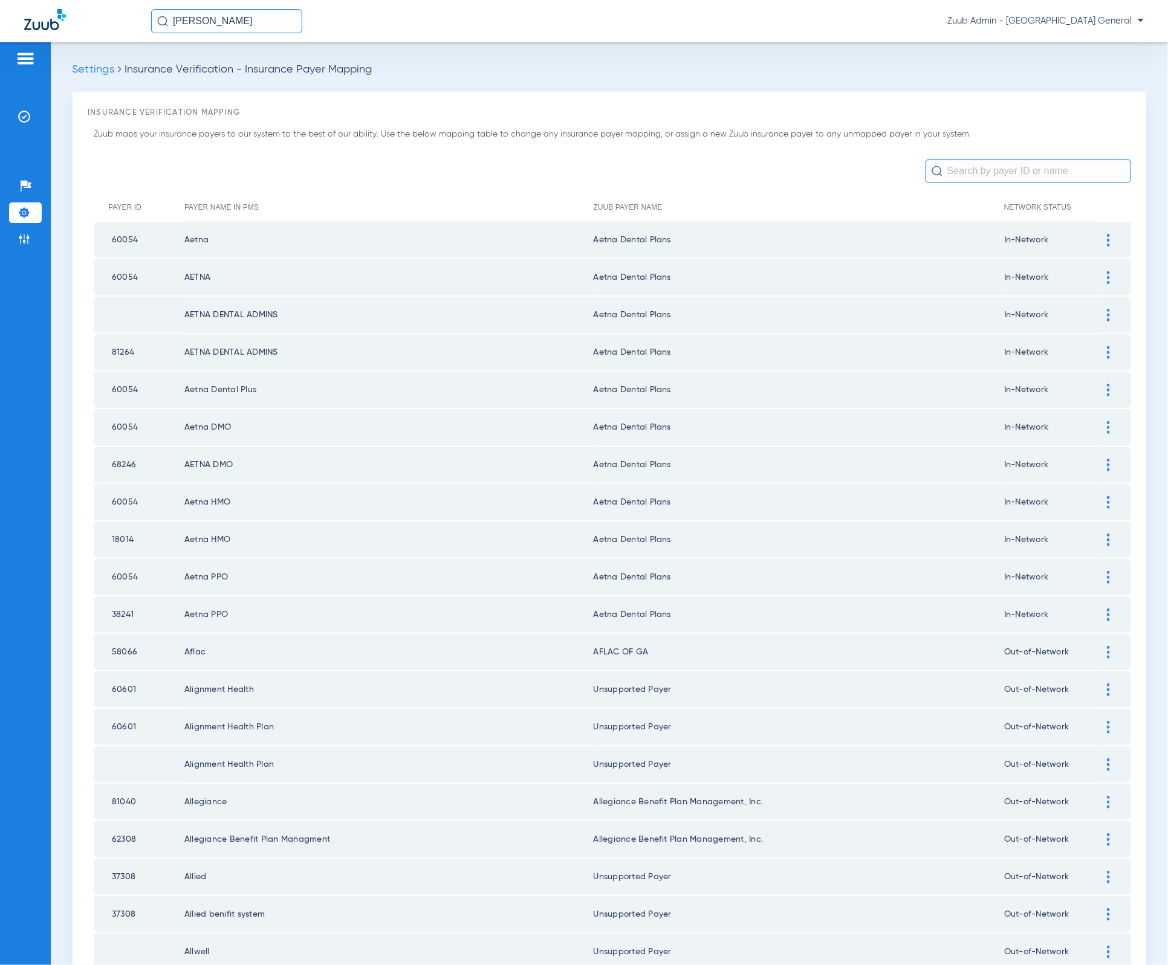
click at [958, 178] on input "text" at bounding box center [1027, 171] width 205 height 24
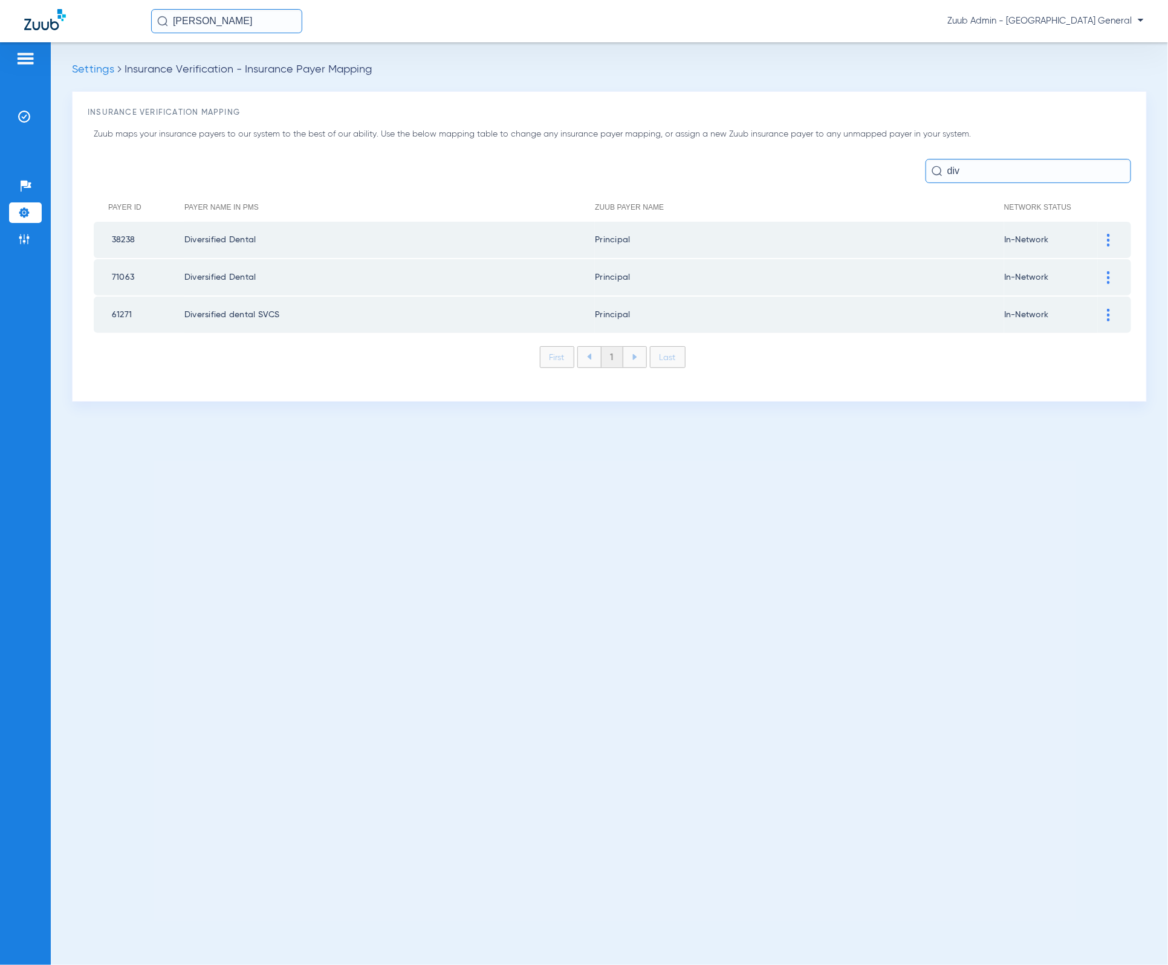
click at [958, 175] on input "div" at bounding box center [1027, 171] width 205 height 24
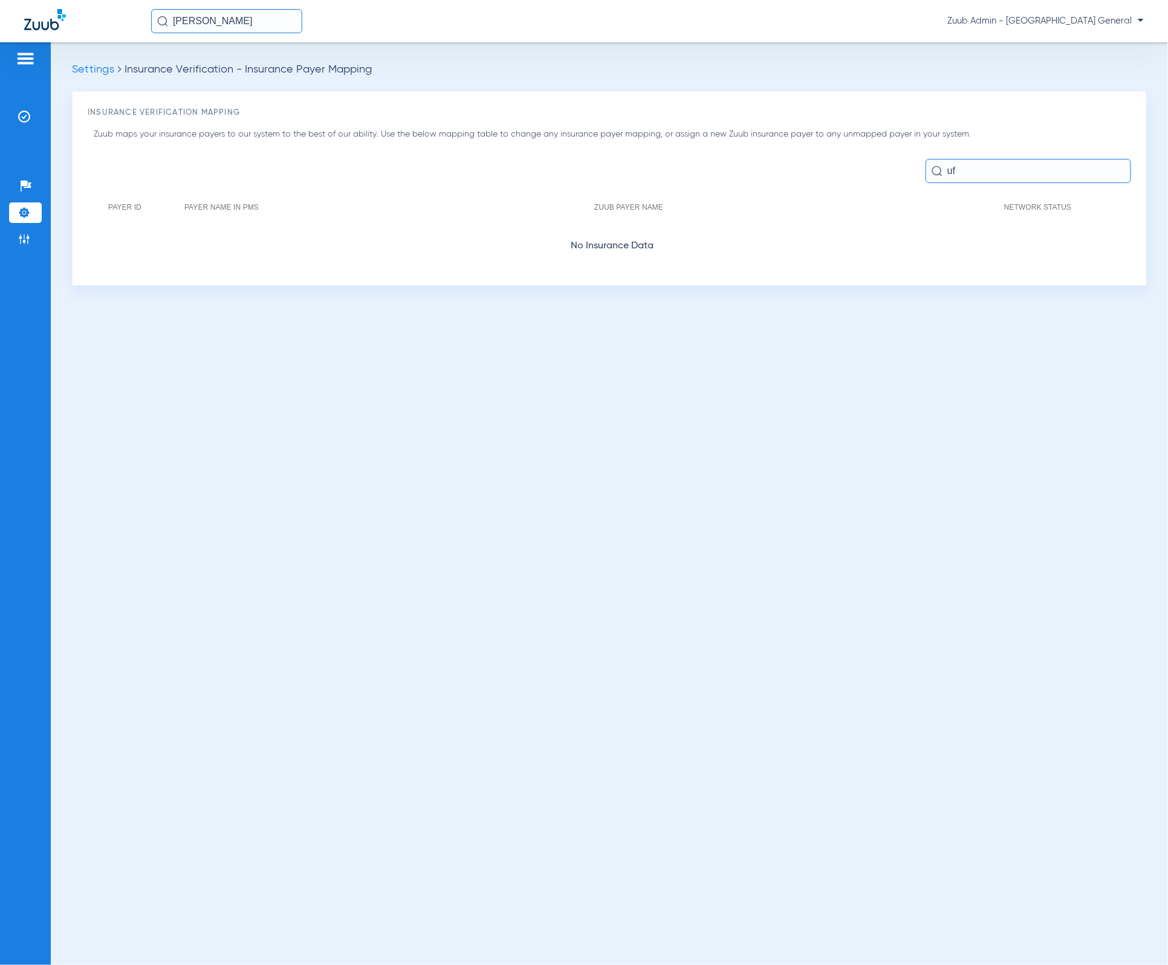
type input "u"
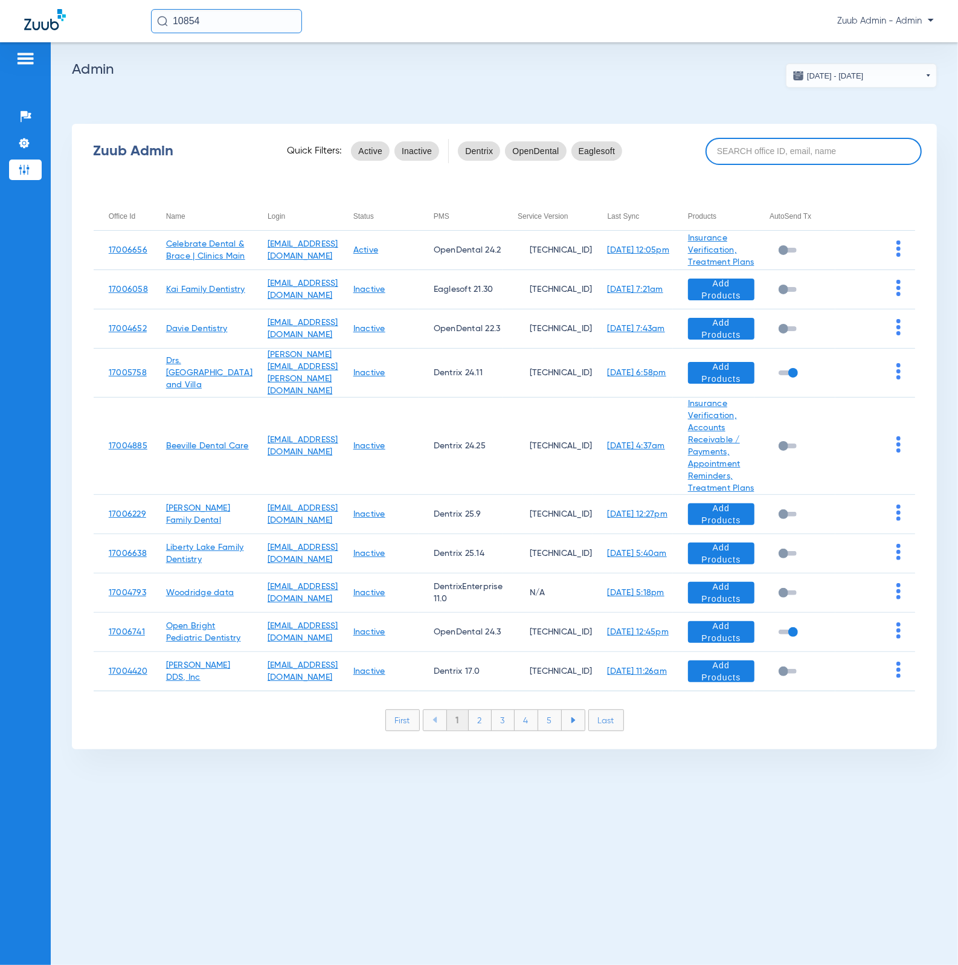
click at [773, 150] on input at bounding box center [814, 151] width 216 height 27
paste input "17007104"
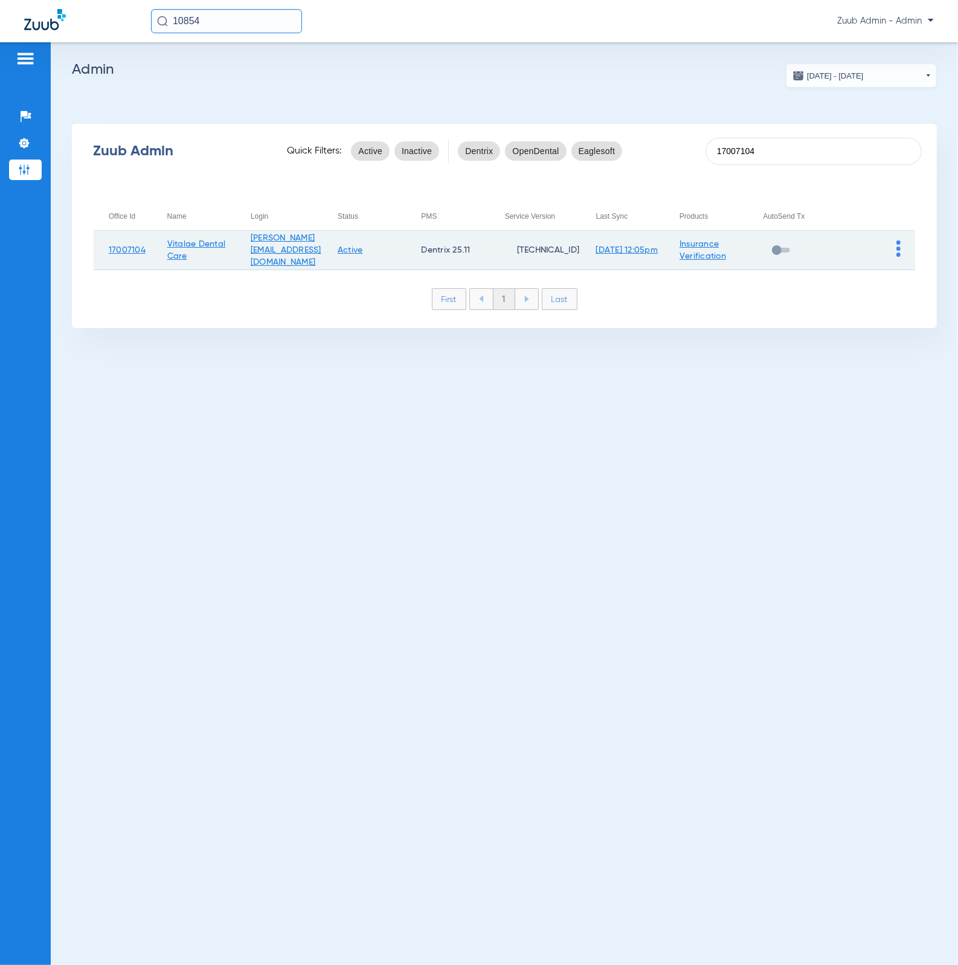
type input "17007104"
click at [900, 246] on img at bounding box center [899, 249] width 4 height 16
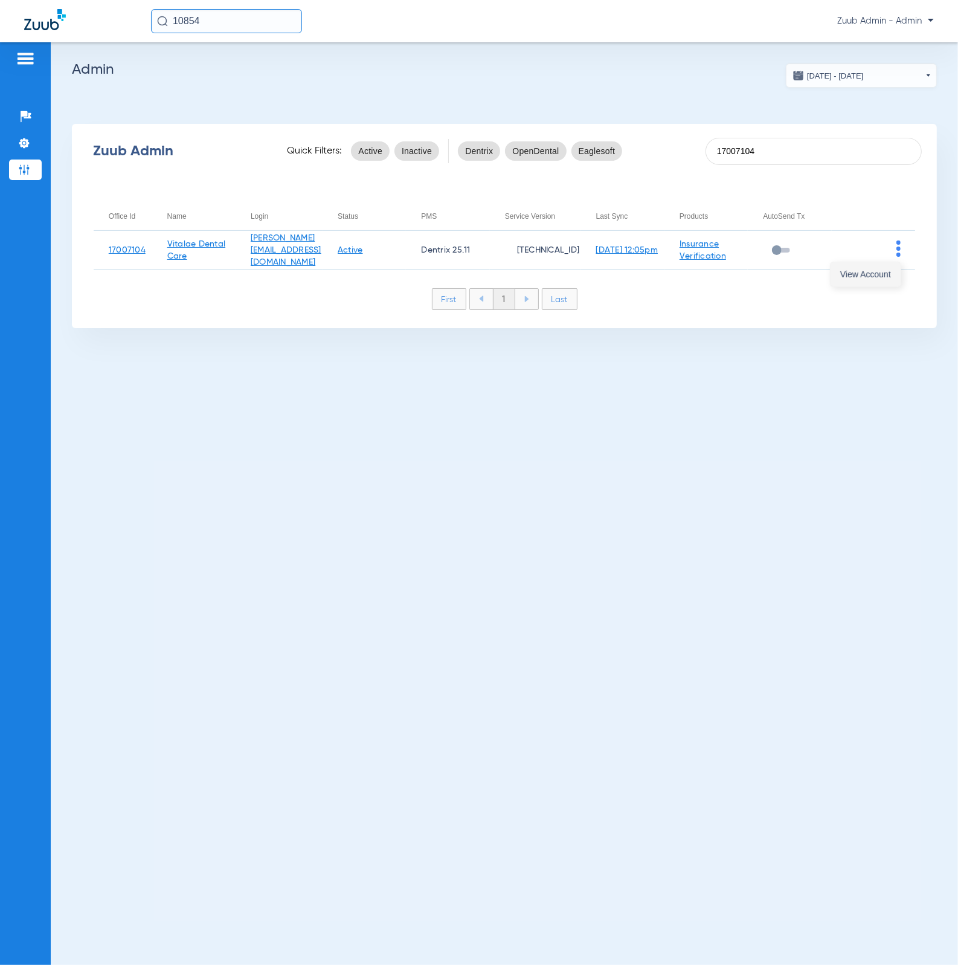
click at [889, 272] on span "View Account" at bounding box center [866, 274] width 51 height 8
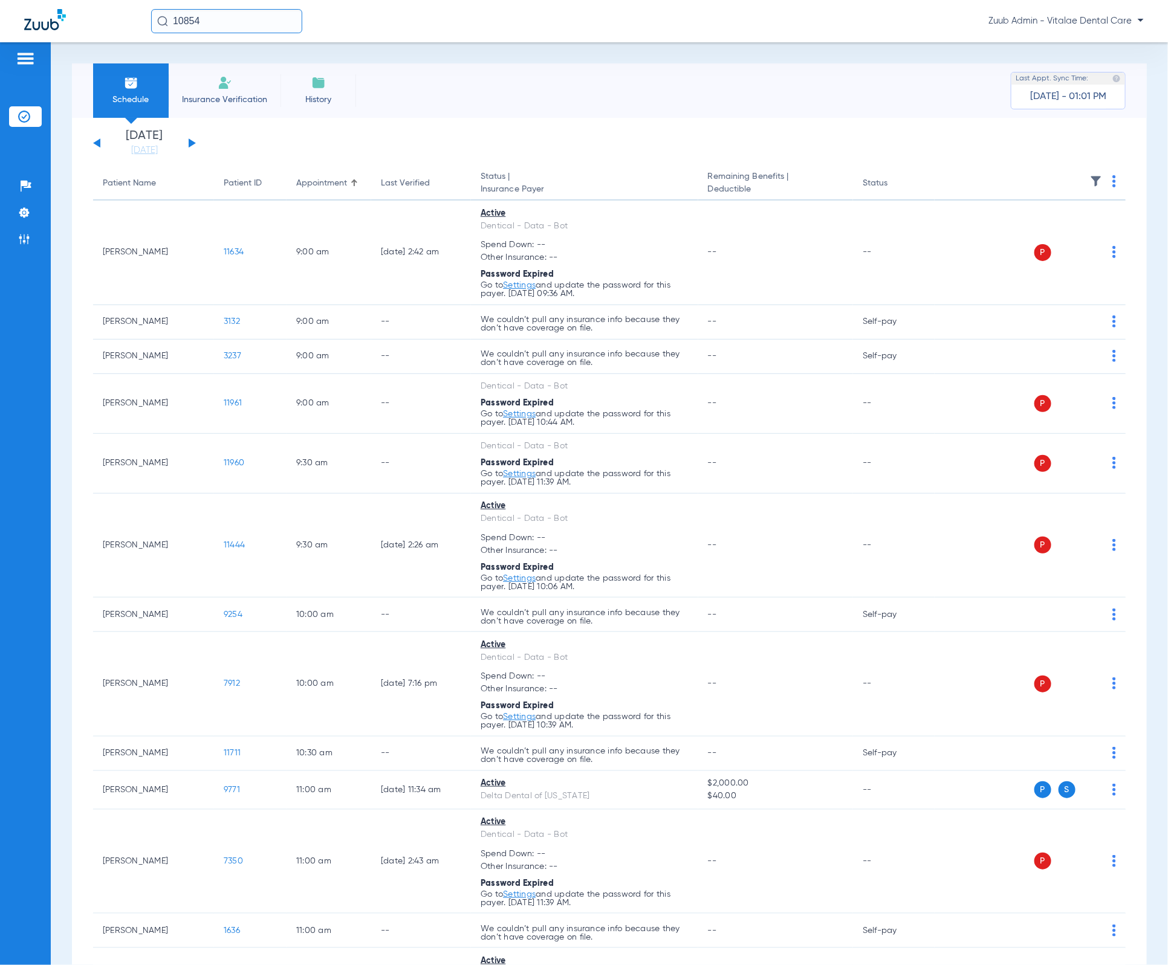
click at [958, 180] on img at bounding box center [1096, 181] width 12 height 12
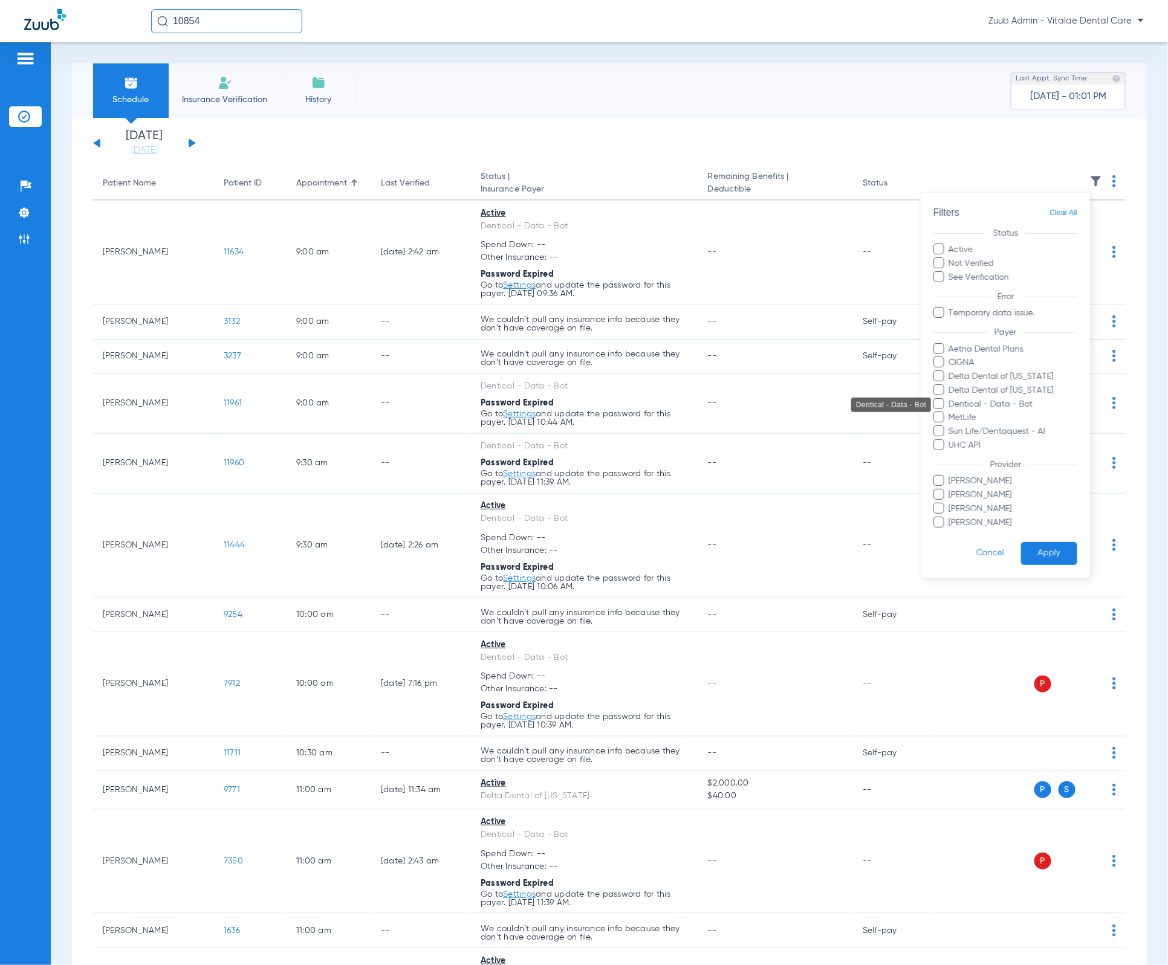
click at [958, 404] on span "Dentical - Data - Bot" at bounding box center [1012, 404] width 129 height 13
click at [951, 413] on input "Dentical - Data - Bot" at bounding box center [951, 413] width 0 height 0
click at [958, 561] on button "Apply" at bounding box center [1049, 554] width 56 height 24
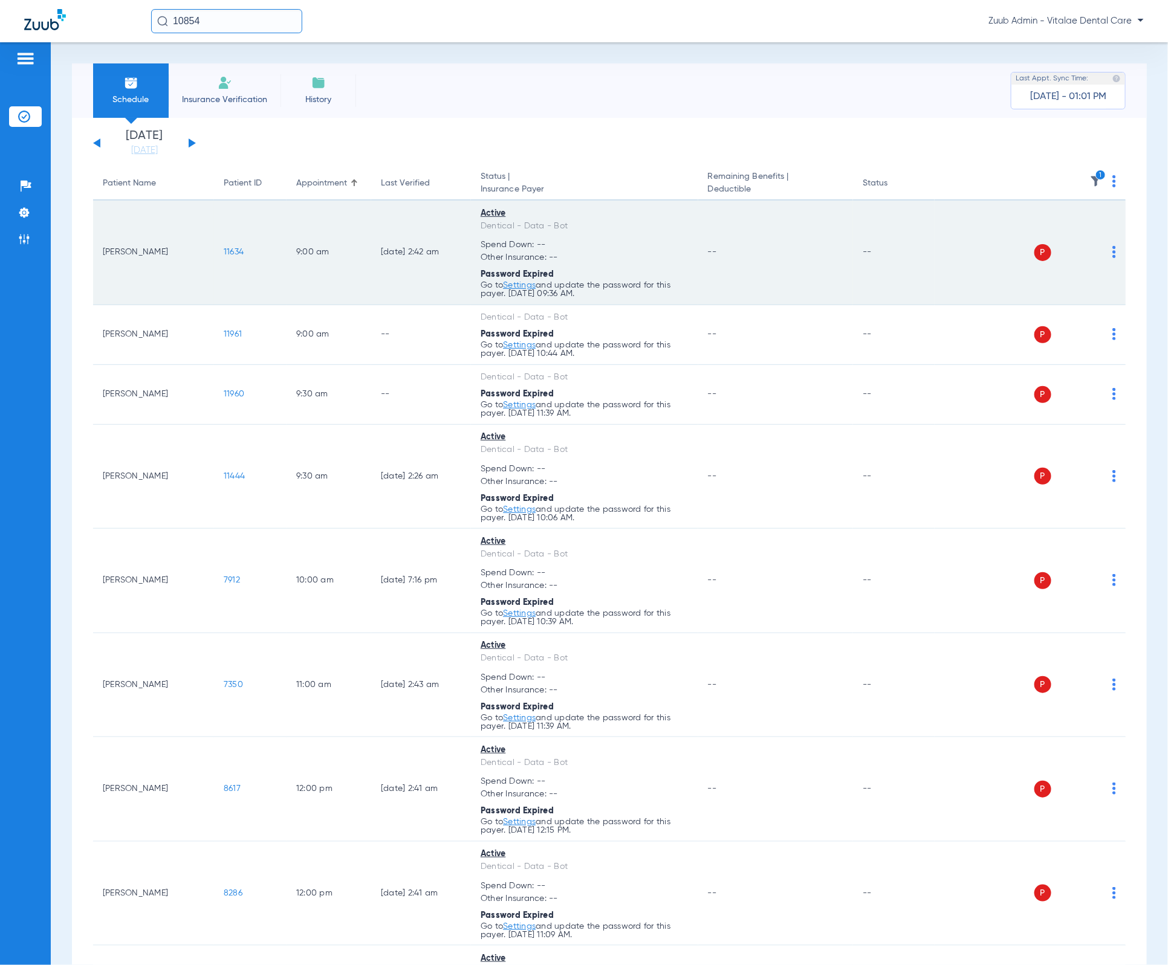
click at [231, 248] on span "11634" at bounding box center [234, 252] width 20 height 8
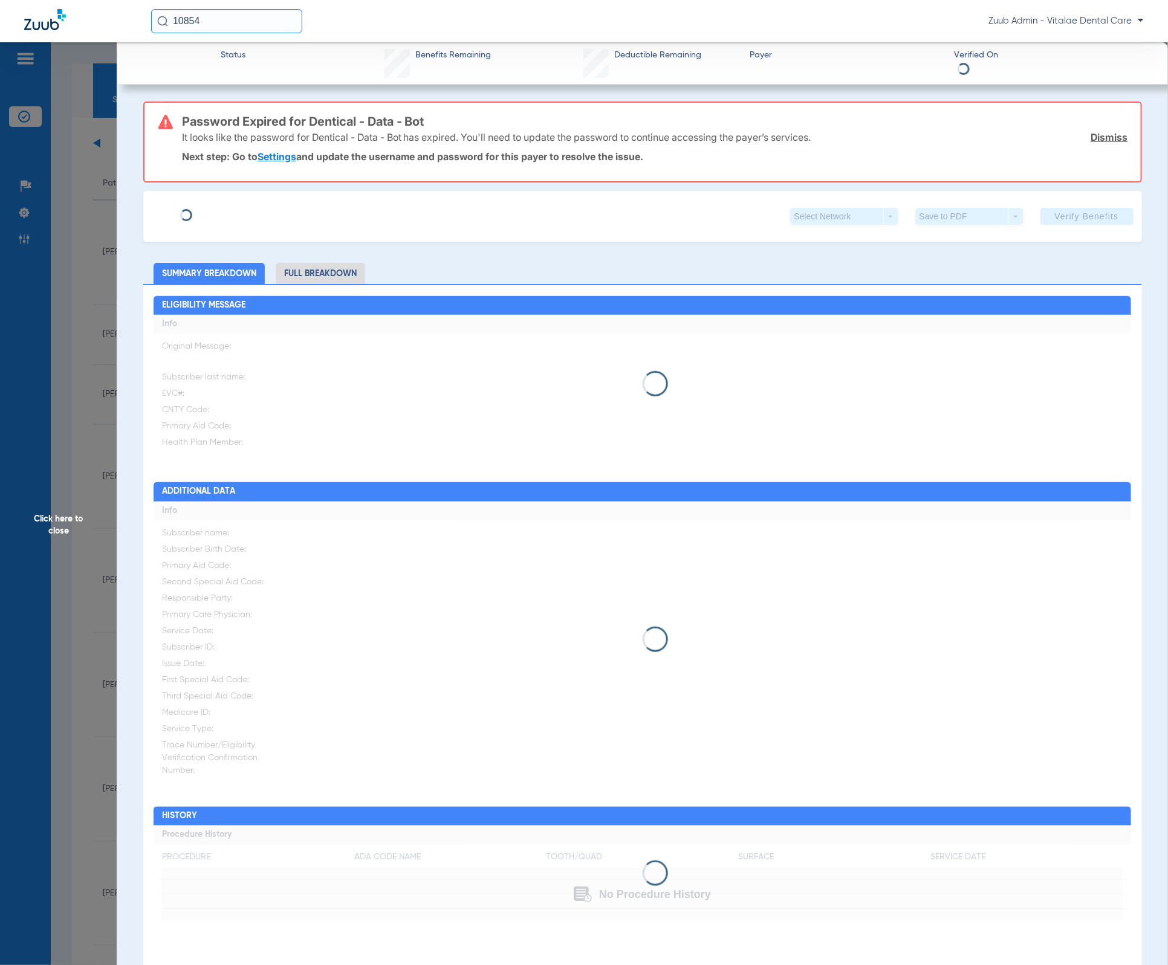
type input "Grace"
type input "Mitchell"
type input "07/07/1980"
type input "97232269G"
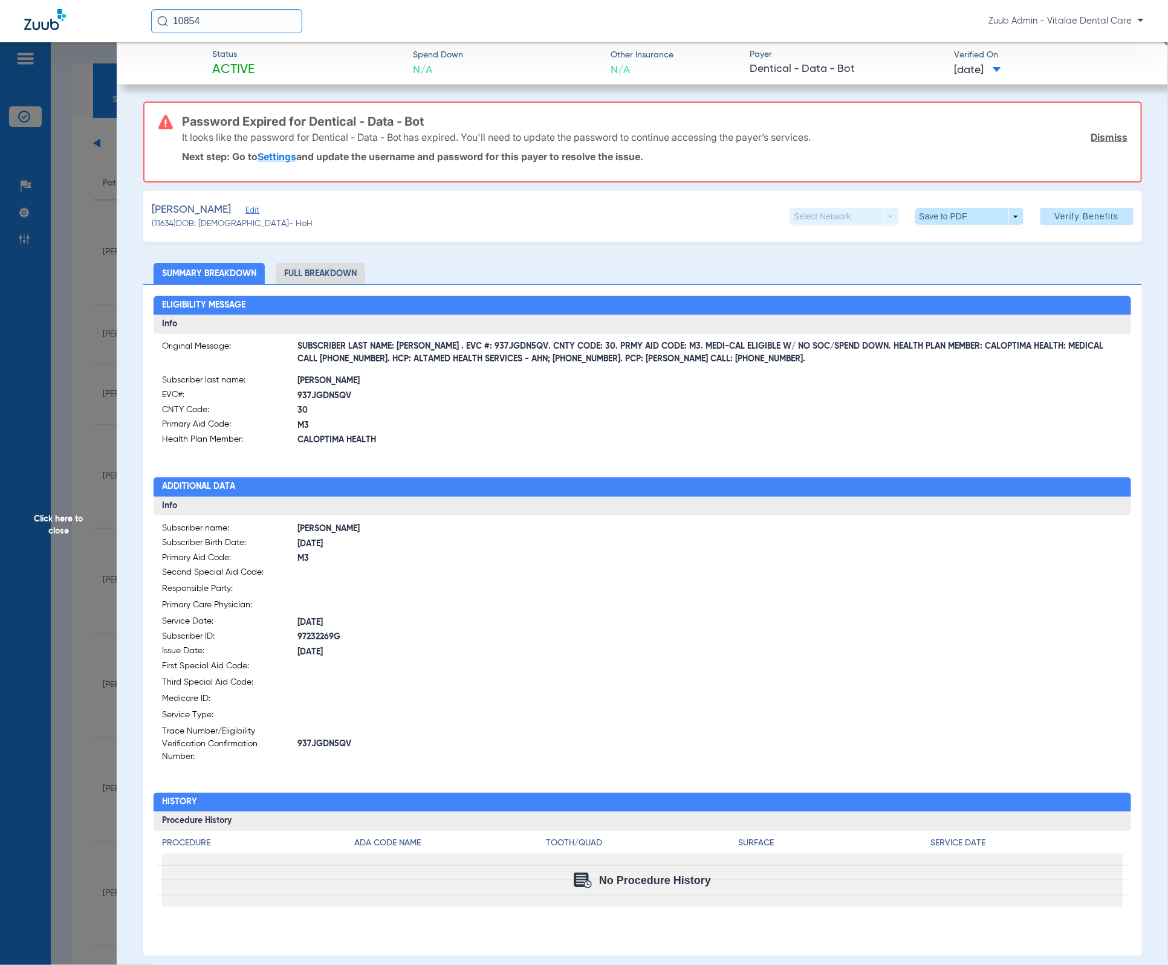
click at [245, 209] on span "Edit" at bounding box center [250, 211] width 11 height 11
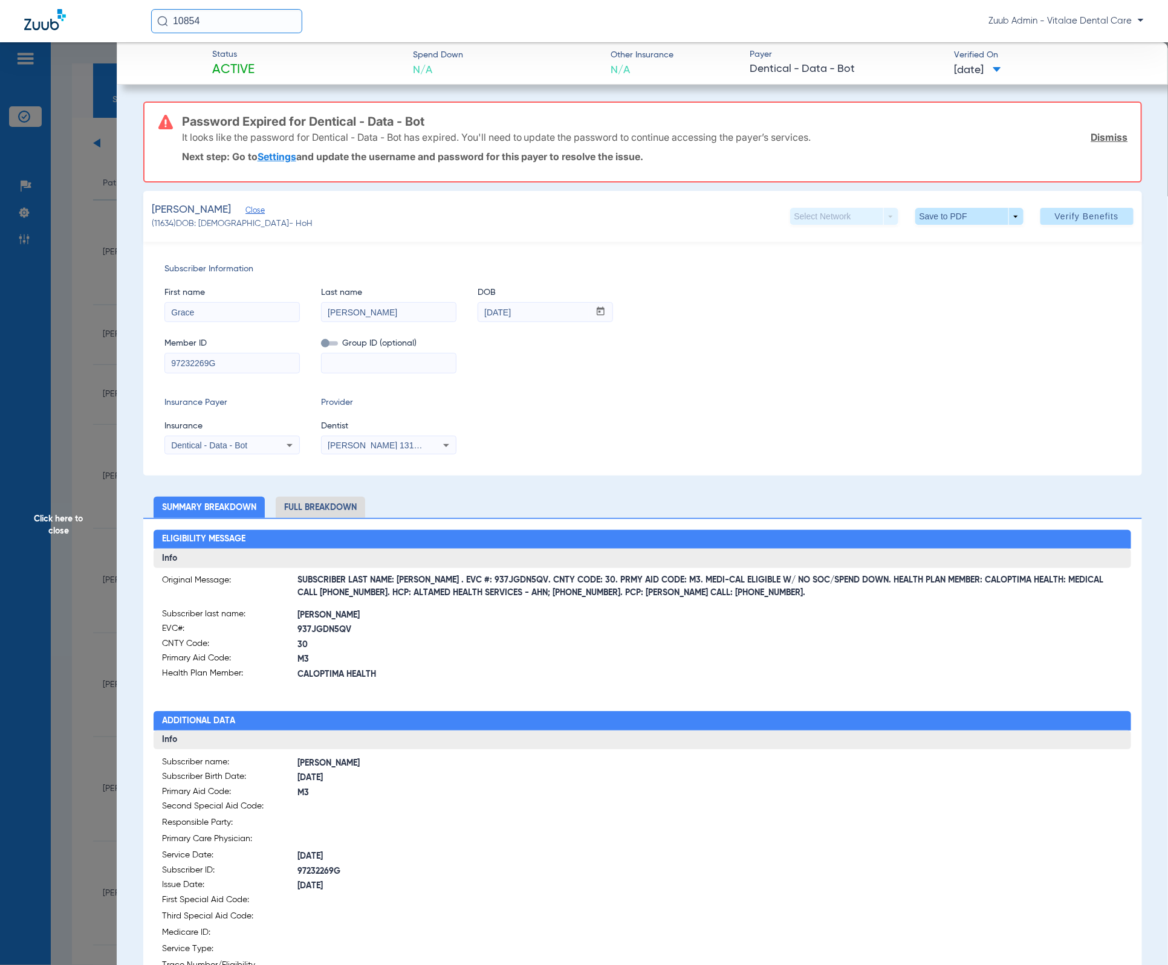
click at [282, 366] on input "97232269G" at bounding box center [232, 363] width 134 height 19
click at [100, 334] on span "Click here to close" at bounding box center [58, 524] width 117 height 965
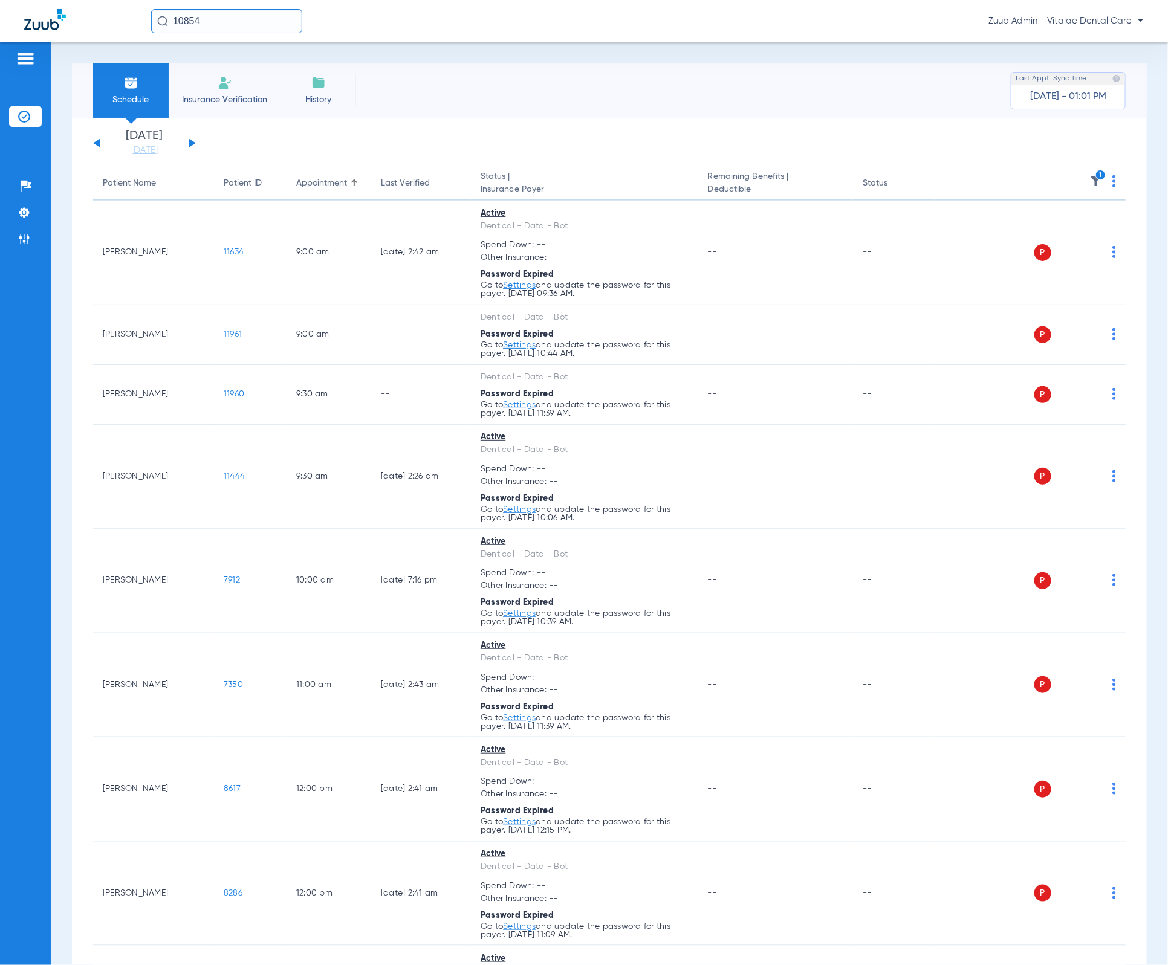
click at [958, 182] on img at bounding box center [1114, 181] width 4 height 12
click at [958, 221] on button "Verify All" at bounding box center [1058, 229] width 92 height 24
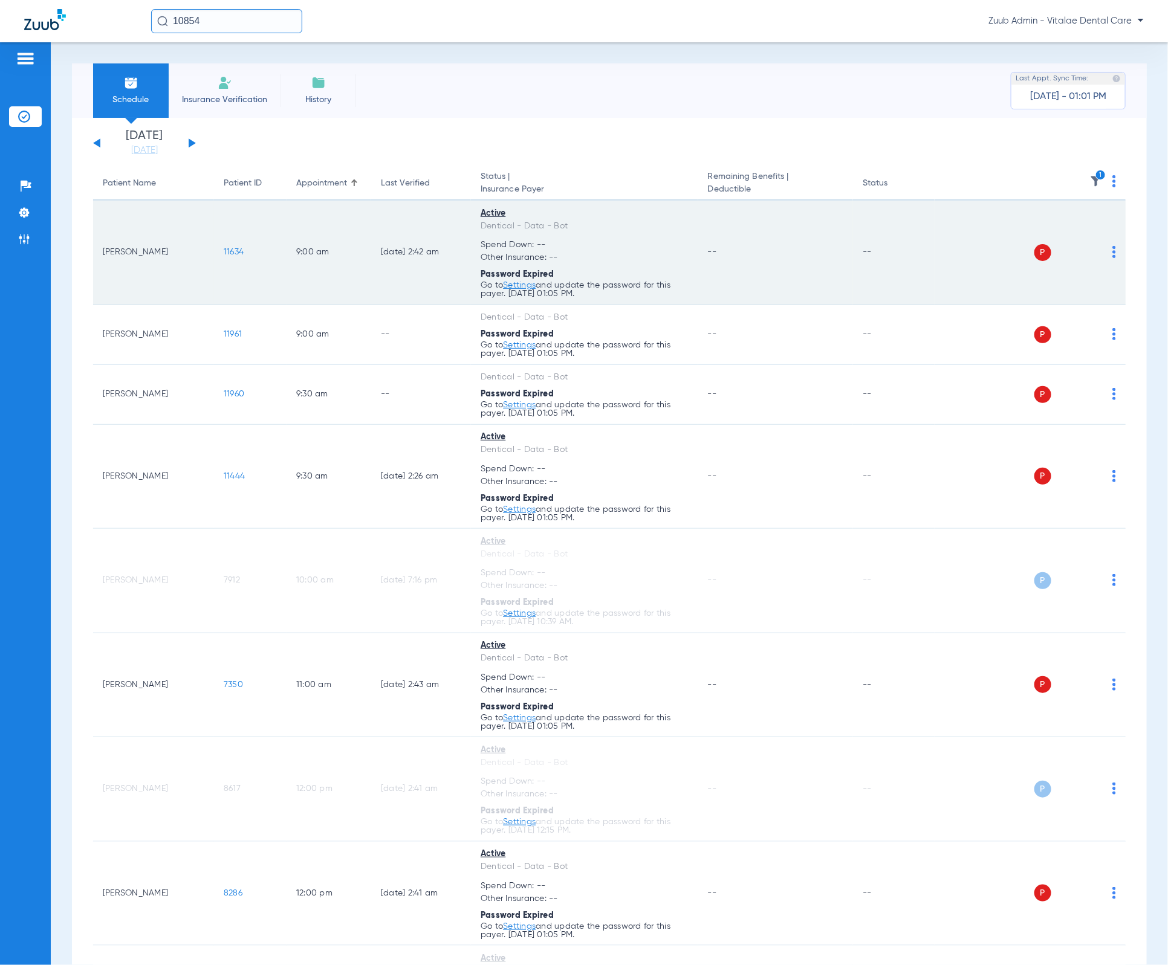
drag, startPoint x: 215, startPoint y: 248, endPoint x: 269, endPoint y: 251, distance: 53.9
click at [269, 251] on td "11634" at bounding box center [250, 253] width 73 height 105
copy span "11634"
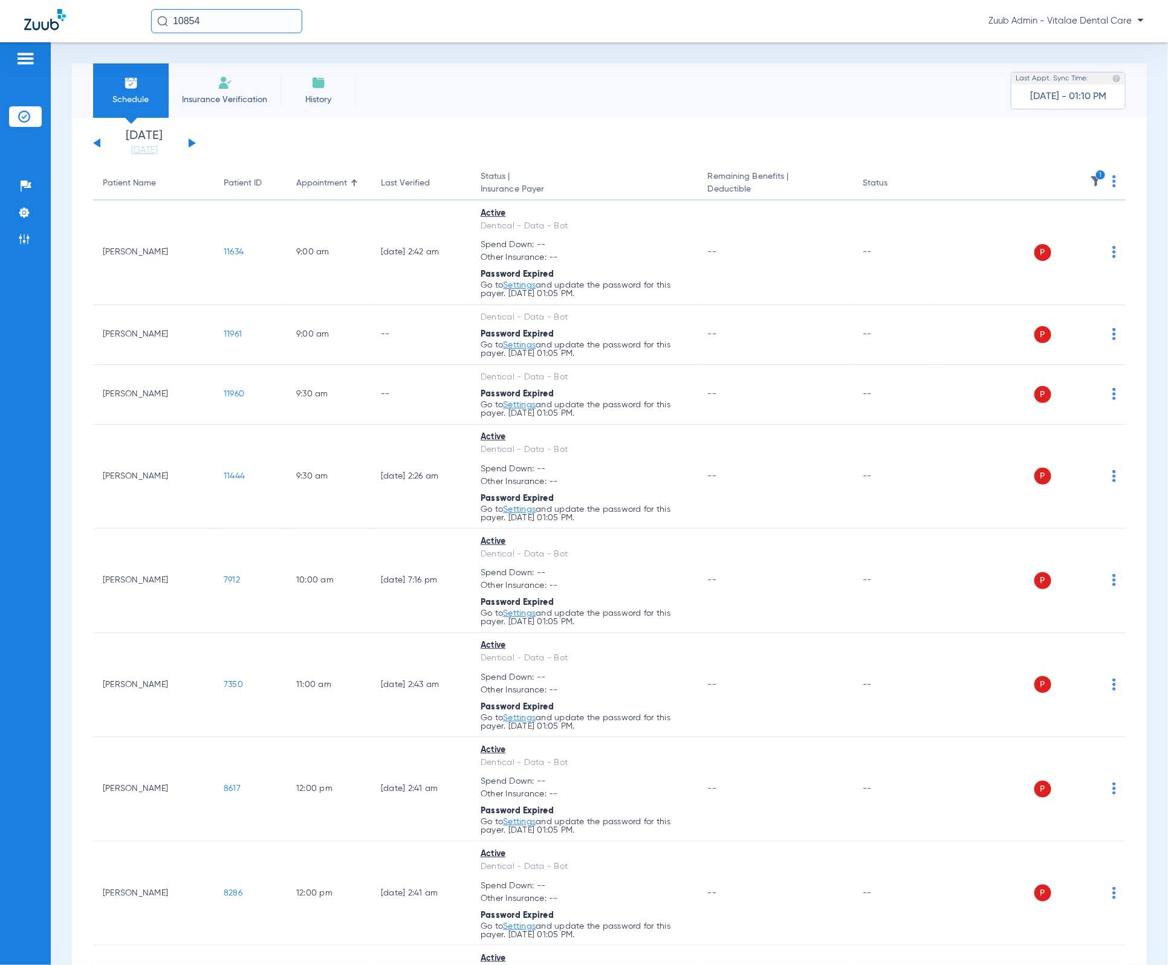
click at [888, 141] on app-single-date-navigator "Tuesday 06-10-2025 Wednesday 06-11-2025 Thursday 06-12-2025 Friday 06-13-2025 S…" at bounding box center [609, 143] width 1032 height 27
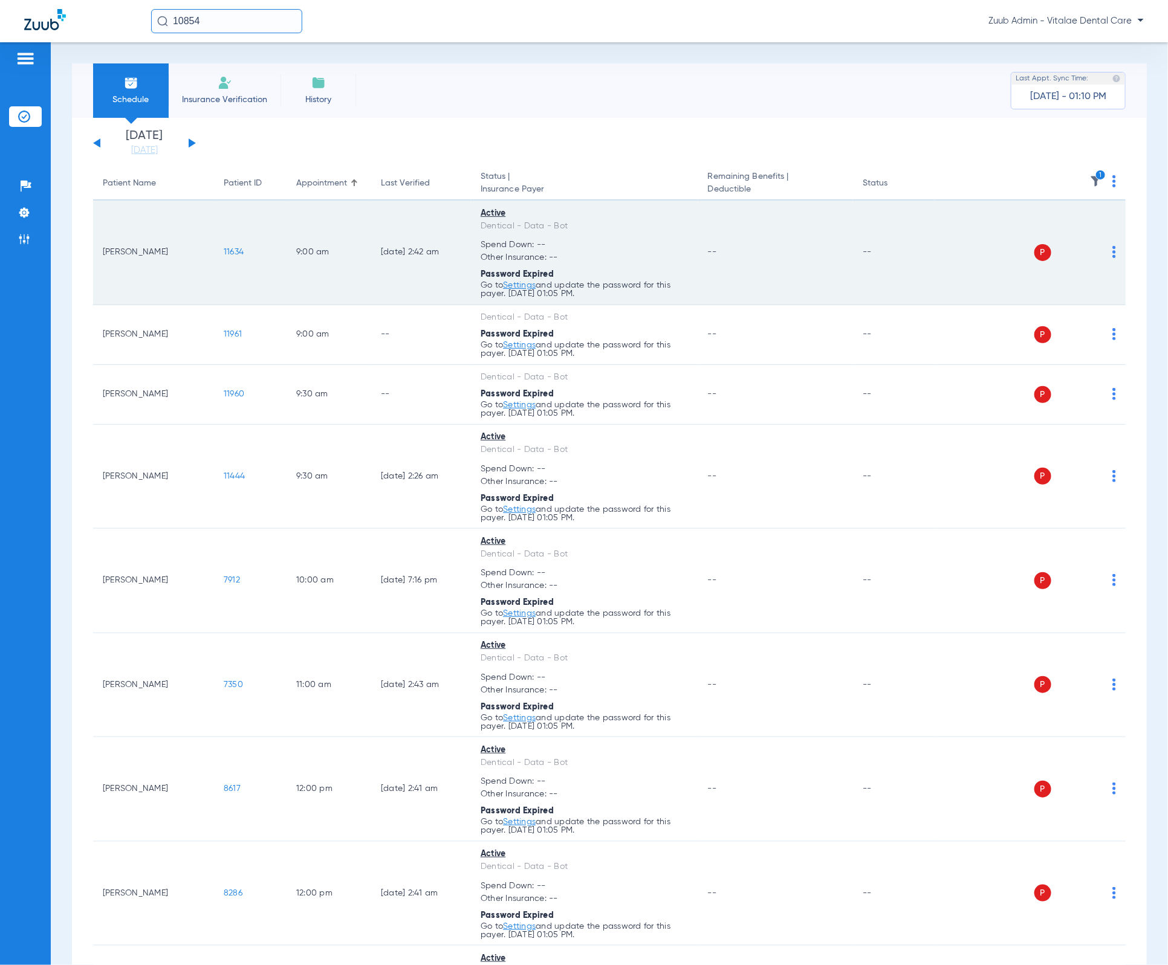
click at [958, 250] on img at bounding box center [1114, 252] width 4 height 12
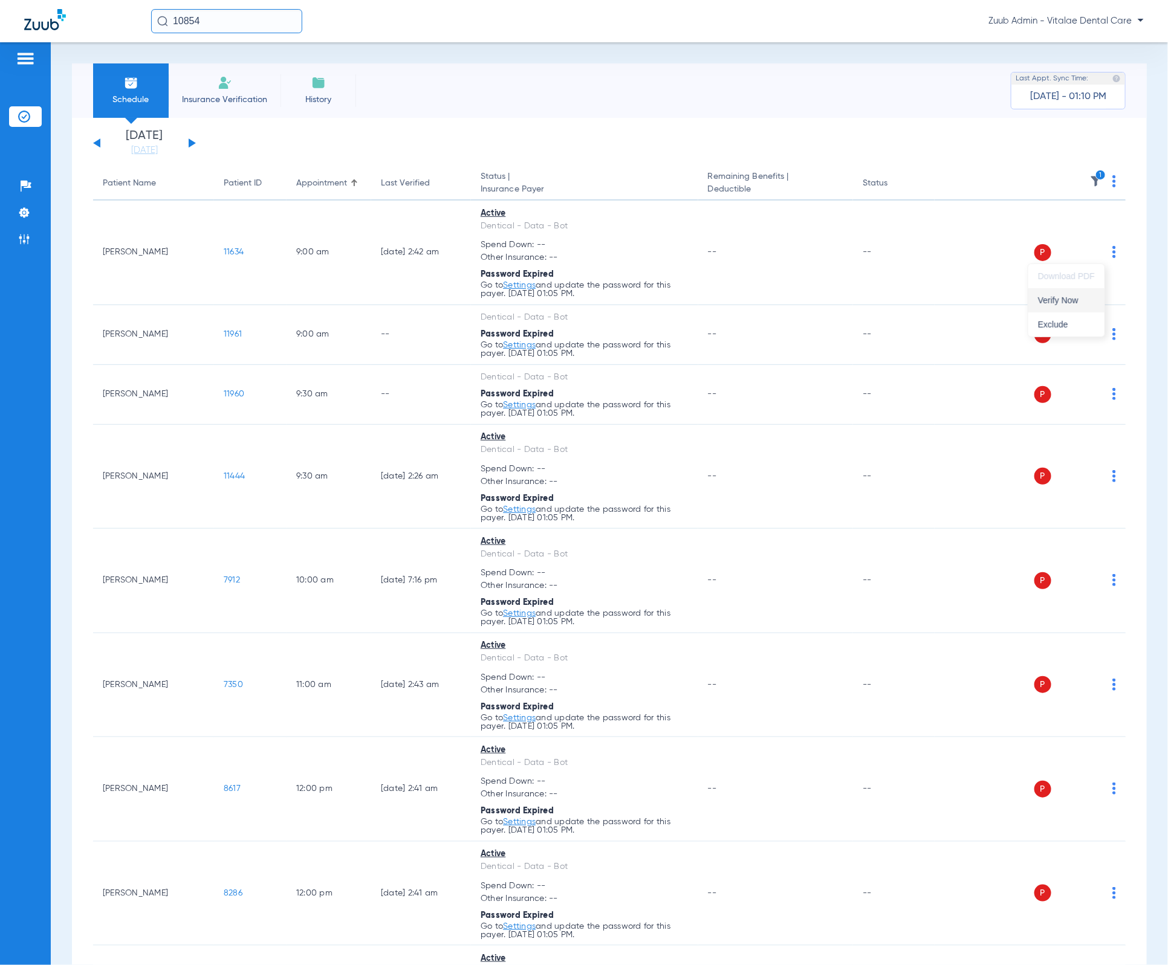
click at [958, 300] on span "Verify Now" at bounding box center [1066, 300] width 57 height 8
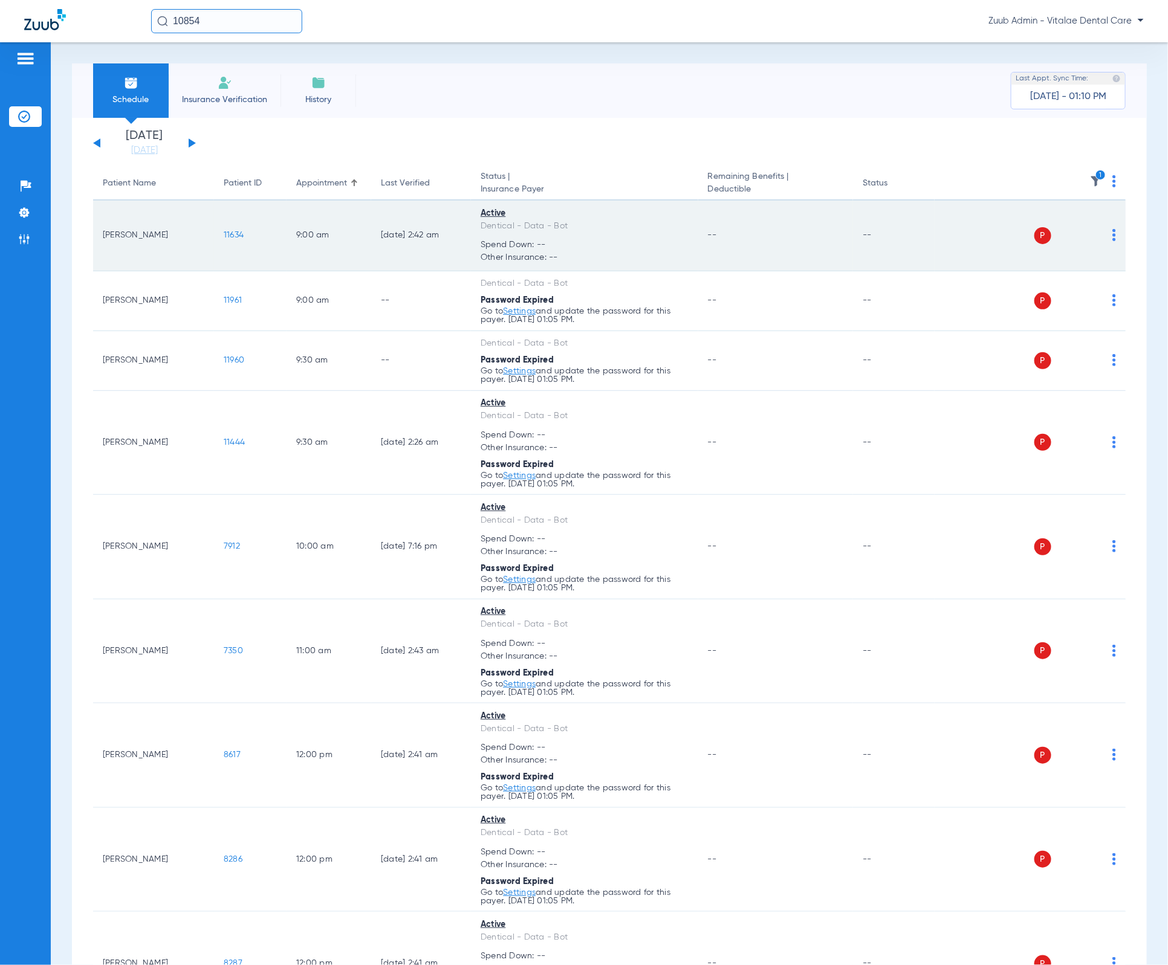
click at [234, 236] on span "11634" at bounding box center [234, 235] width 20 height 8
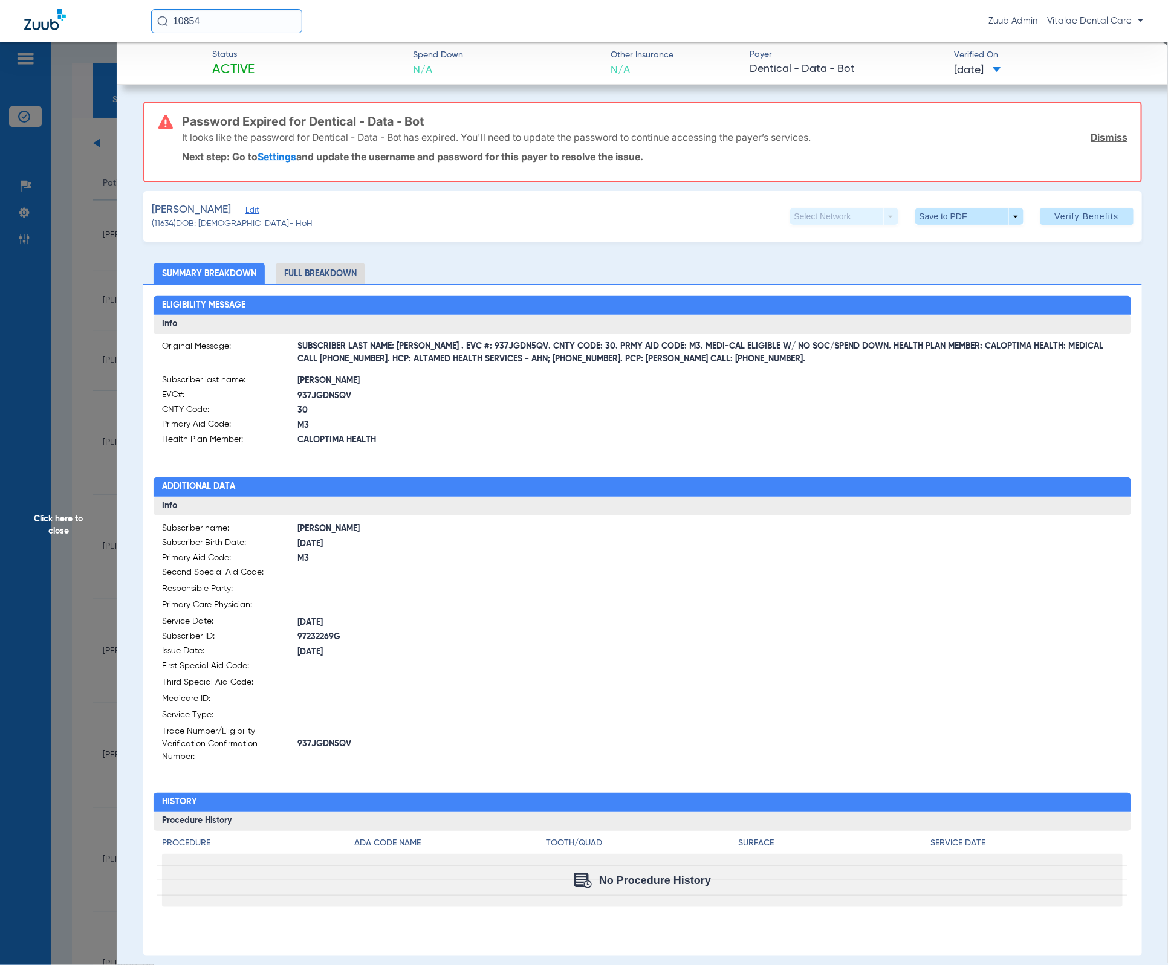
click at [62, 254] on span "Click here to close" at bounding box center [58, 524] width 117 height 965
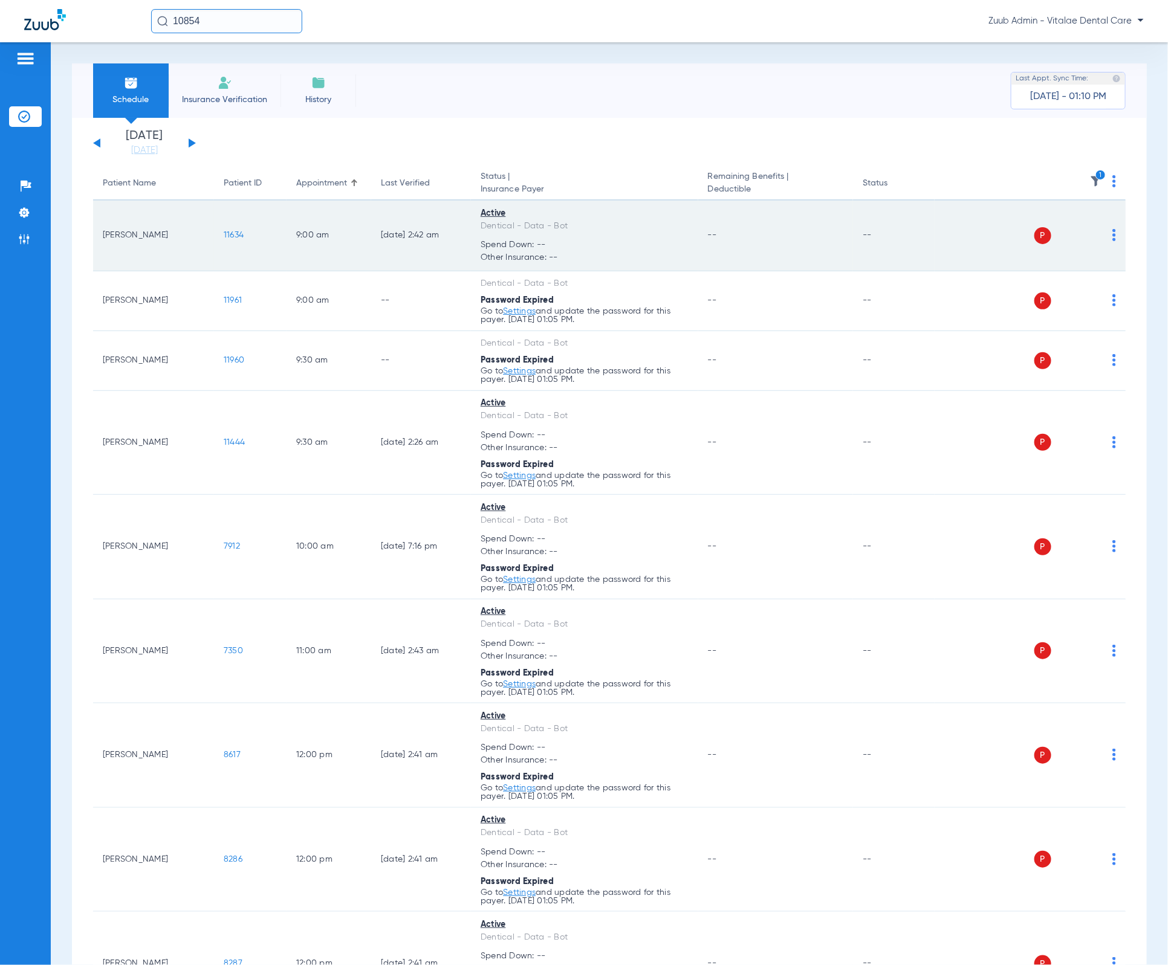
click at [958, 228] on div "P S" at bounding box center [1024, 235] width 181 height 17
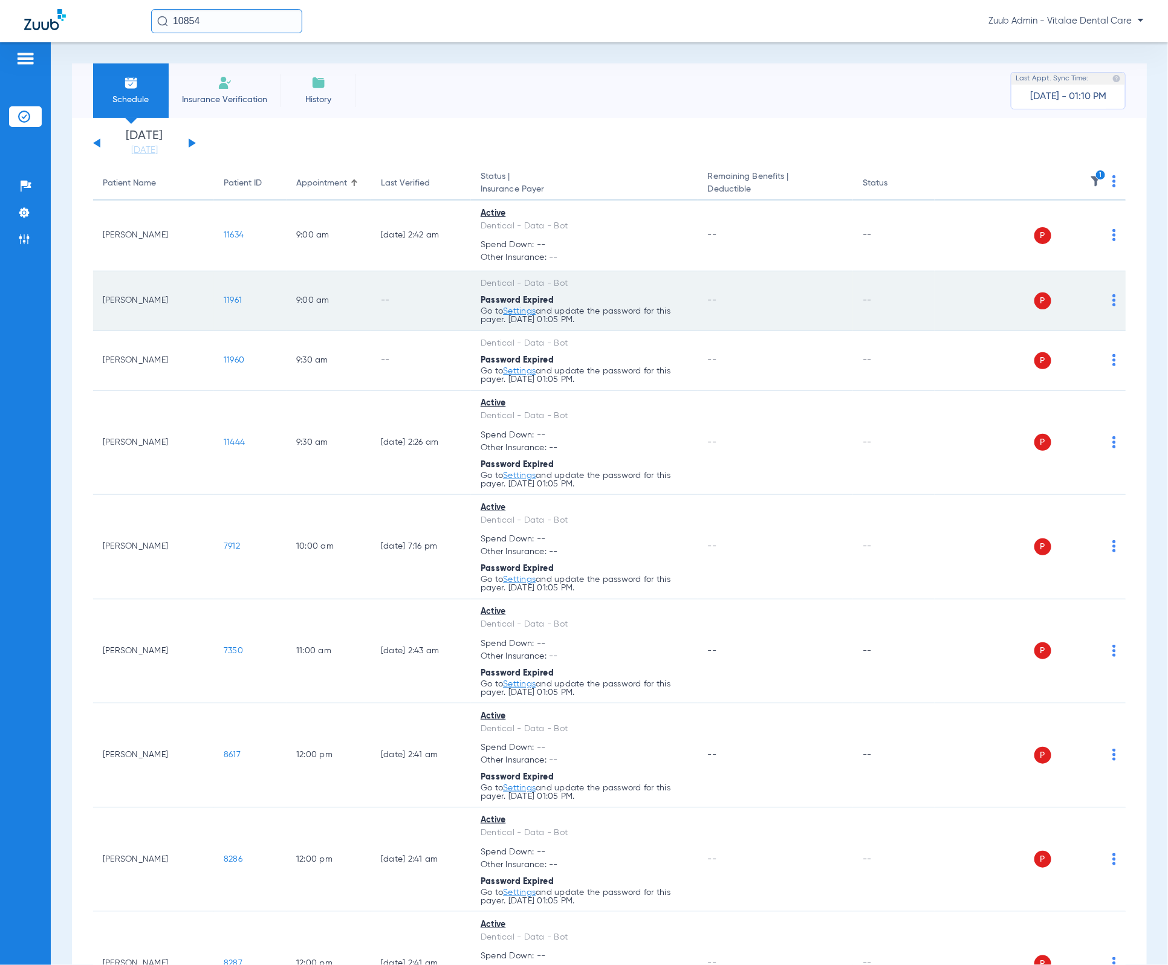
click at [958, 300] on div "P S" at bounding box center [1024, 300] width 181 height 17
click at [958, 300] on img at bounding box center [1114, 300] width 4 height 12
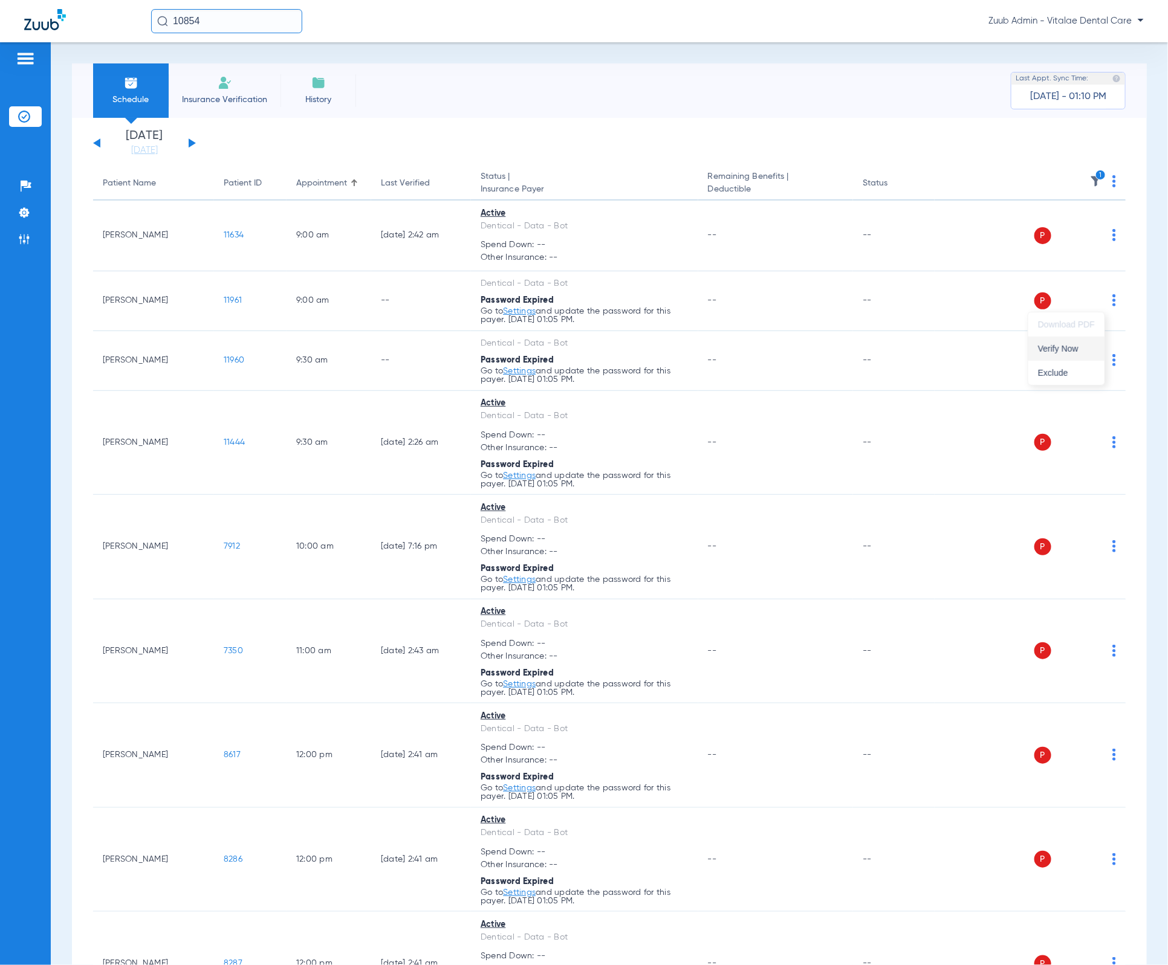
click at [958, 357] on button "Verify Now" at bounding box center [1066, 349] width 76 height 24
